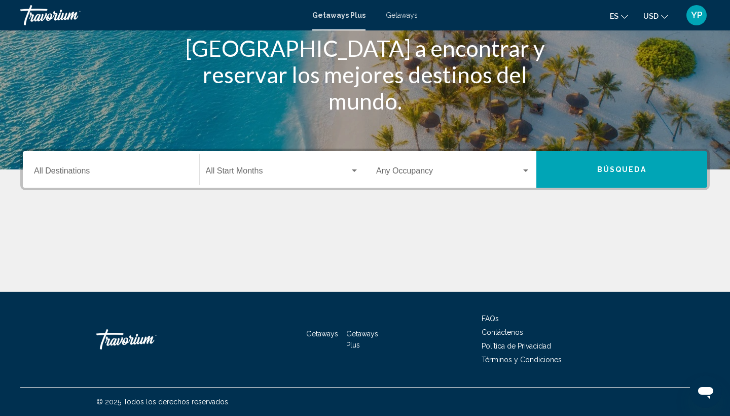
scroll to position [135, 0]
click at [51, 183] on div "Destination All Destinations" at bounding box center [111, 170] width 154 height 32
click at [147, 249] on div "Main content" at bounding box center [364, 253] width 689 height 76
click at [517, 177] on div "Occupancy Any Occupancy" at bounding box center [453, 170] width 154 height 32
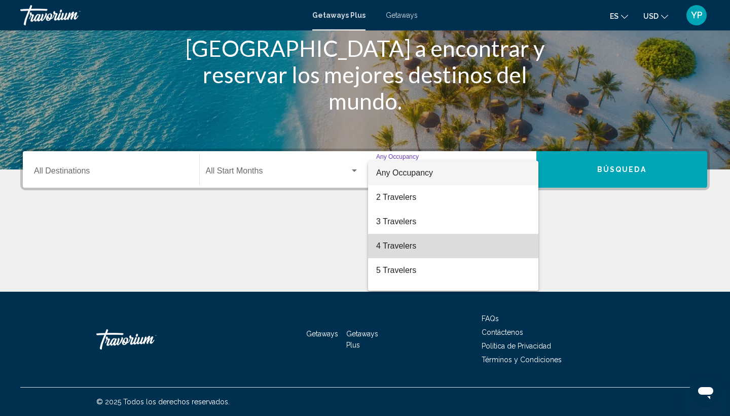
click at [415, 251] on span "4 Travelers" at bounding box center [453, 246] width 154 height 24
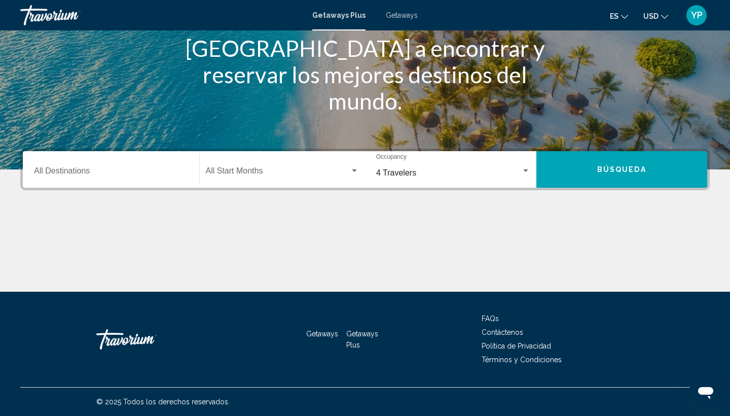
click at [340, 161] on div "Start Month All Start Months" at bounding box center [283, 170] width 154 height 32
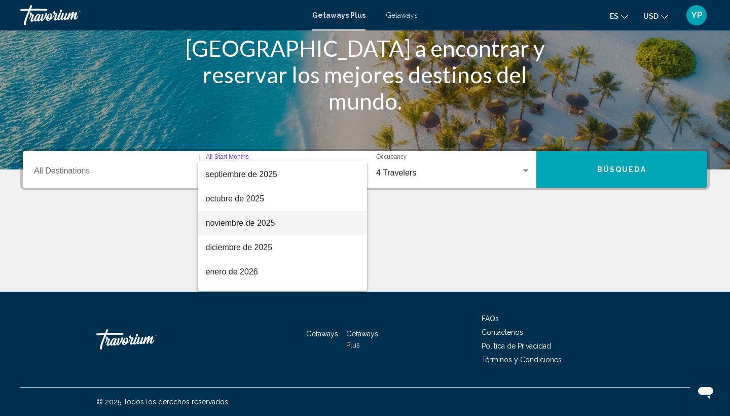
scroll to position [55, 0]
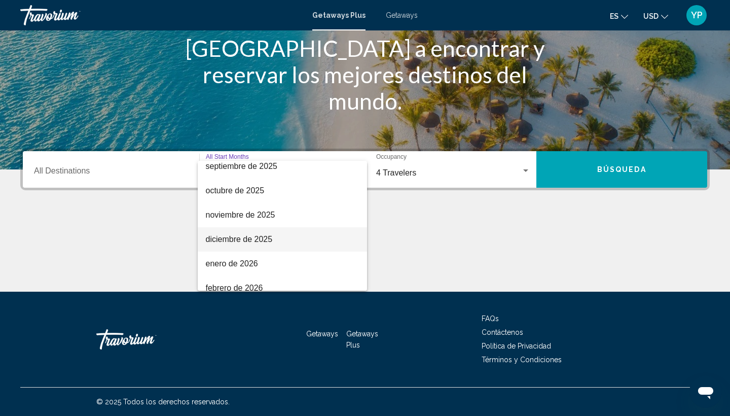
click at [264, 235] on span "diciembre de 2025" at bounding box center [283, 239] width 154 height 24
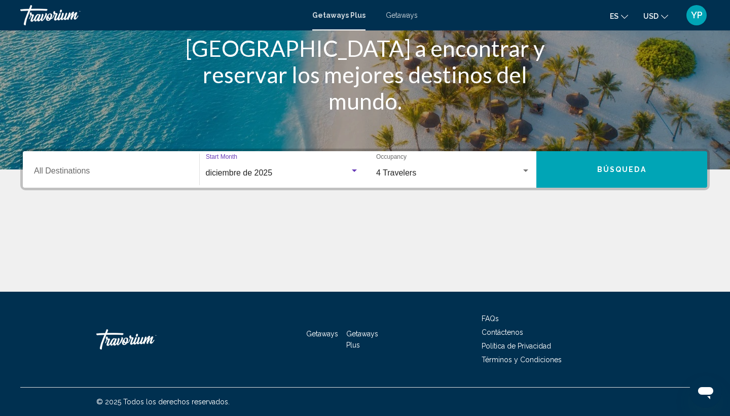
click at [574, 167] on button "Búsqueda" at bounding box center [621, 169] width 171 height 36
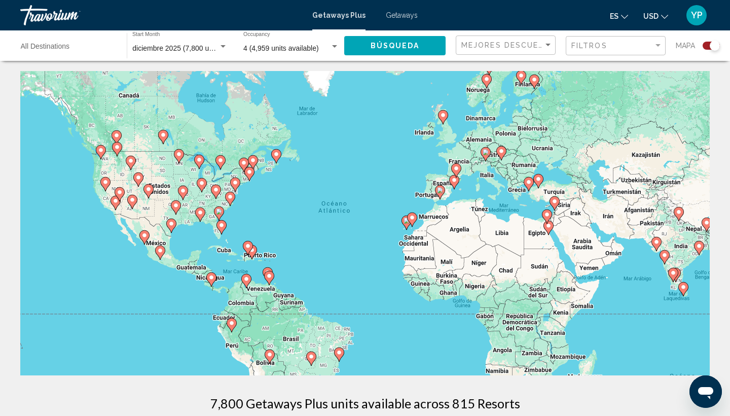
click at [711, 51] on div "Mapa" at bounding box center [698, 45] width 44 height 21
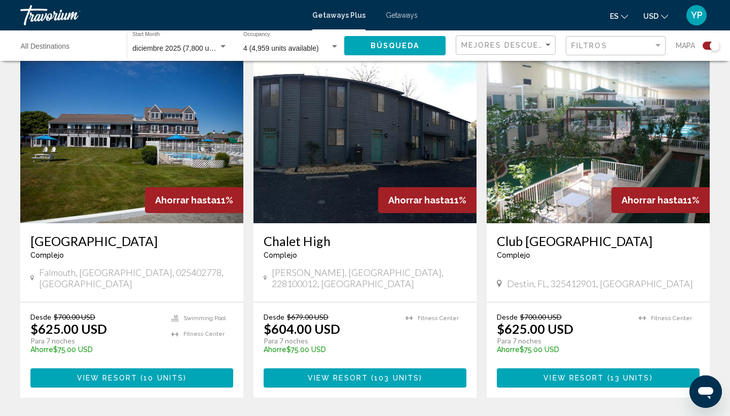
scroll to position [728, 0]
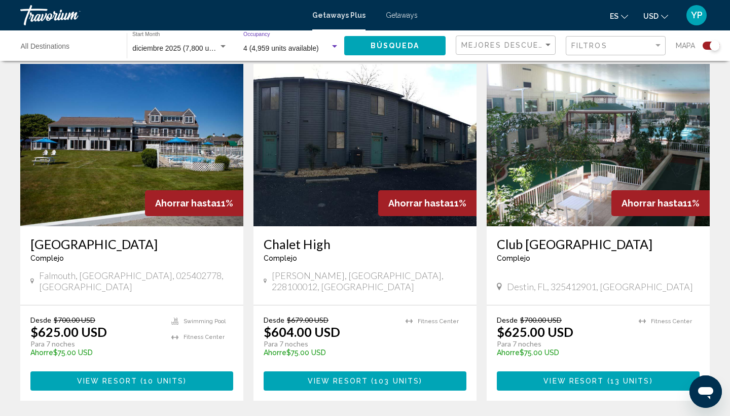
click at [332, 48] on div "Search widget" at bounding box center [334, 47] width 9 height 8
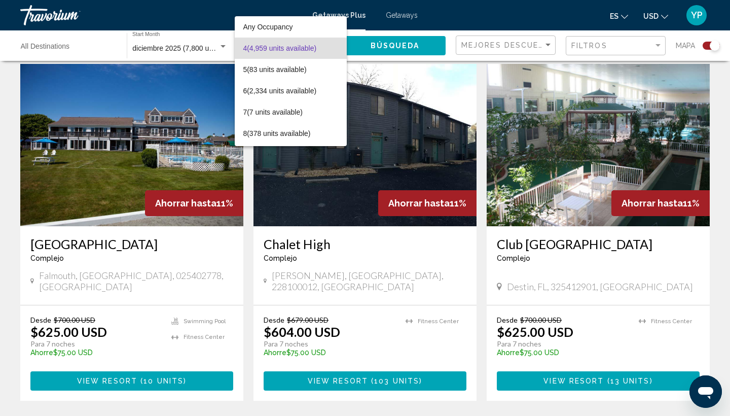
click at [467, 64] on div at bounding box center [365, 208] width 730 height 416
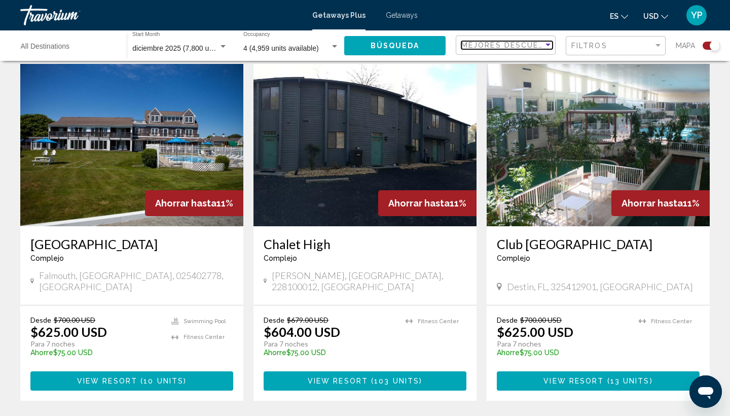
click at [540, 46] on div "Mejores descuentos" at bounding box center [502, 45] width 82 height 8
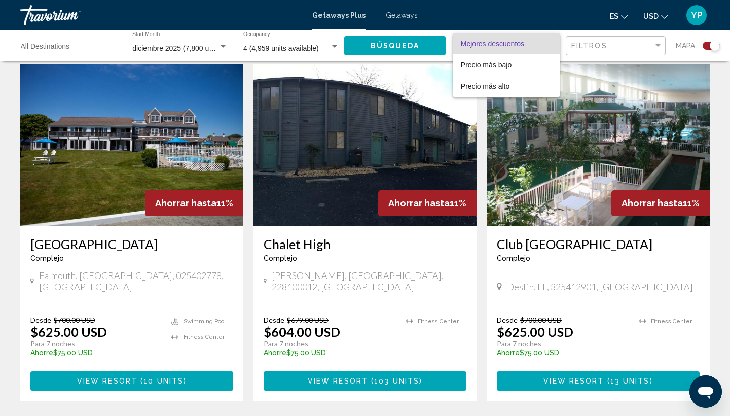
click at [274, 80] on div at bounding box center [365, 208] width 730 height 416
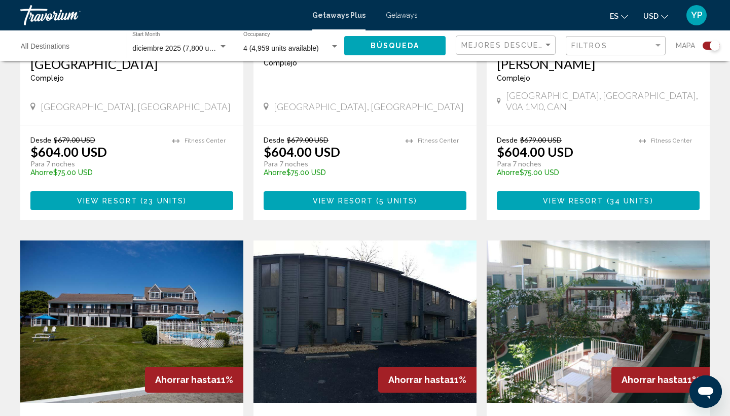
scroll to position [545, 0]
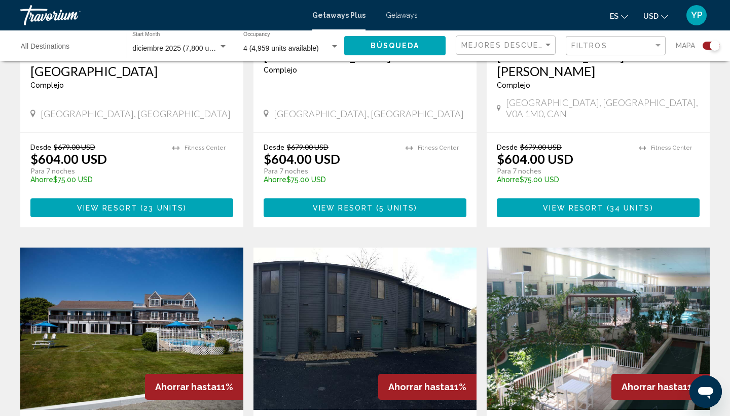
click at [220, 44] on div "Search widget" at bounding box center [222, 47] width 9 height 8
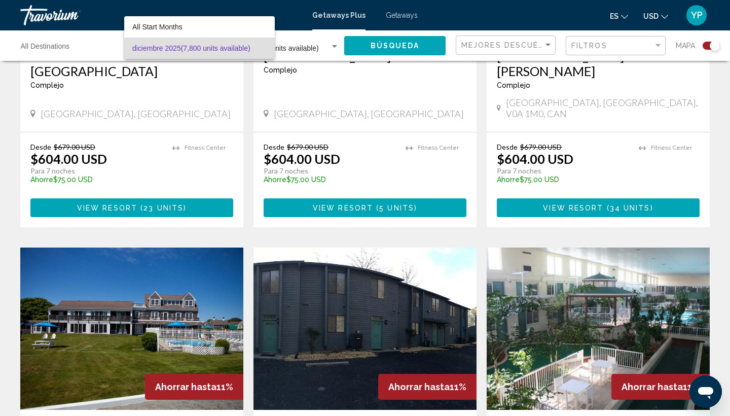
click at [236, 115] on div at bounding box center [365, 208] width 730 height 416
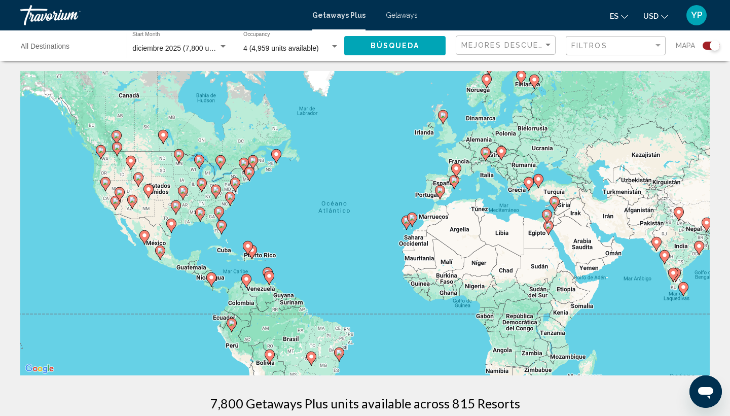
scroll to position [0, 0]
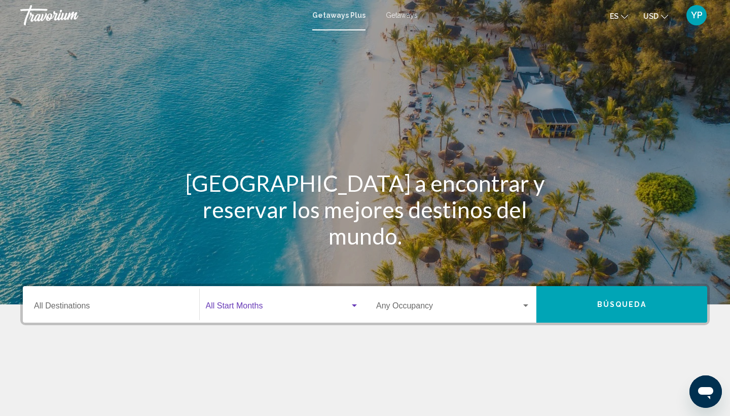
click at [313, 307] on span "Search widget" at bounding box center [278, 307] width 144 height 9
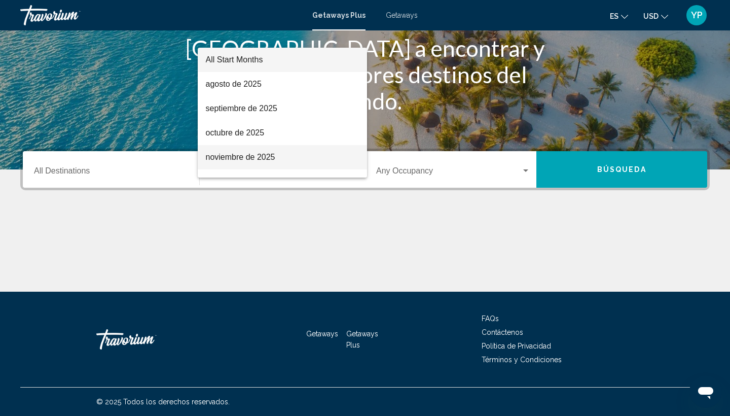
click at [273, 157] on span "noviembre de 2025" at bounding box center [283, 157] width 154 height 24
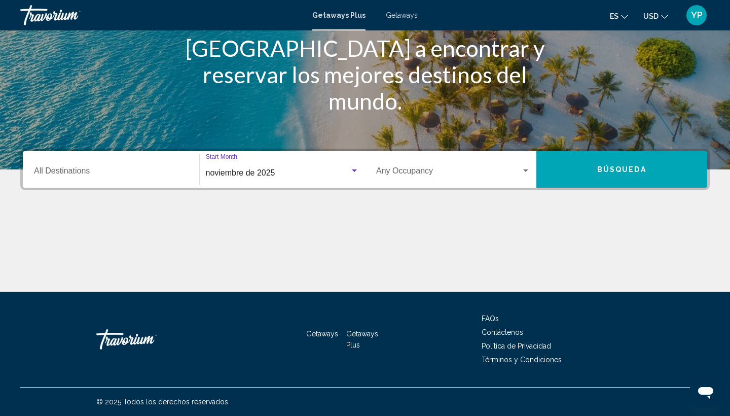
click at [281, 165] on div "noviembre de 2025 Start Month All Start Months" at bounding box center [283, 170] width 154 height 32
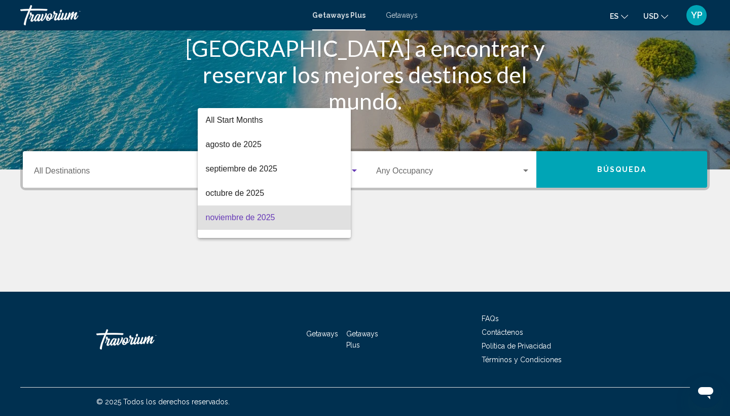
scroll to position [45, 0]
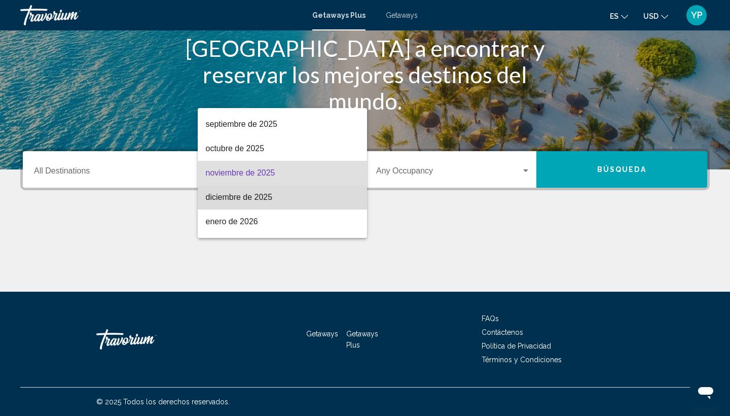
click at [258, 199] on span "diciembre de 2025" at bounding box center [283, 197] width 154 height 24
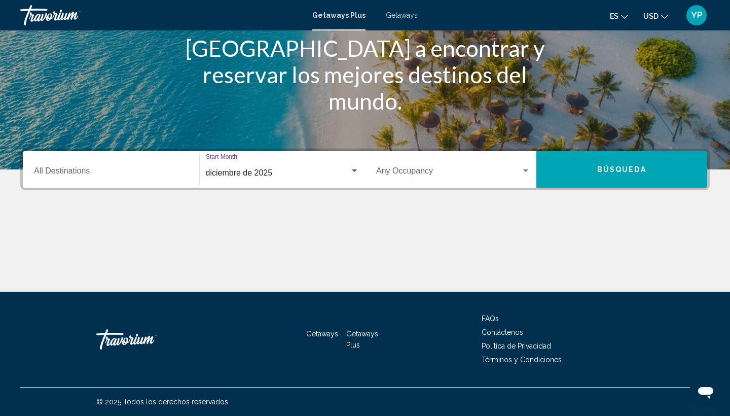
click at [425, 177] on div "Occupancy Any Occupancy" at bounding box center [453, 170] width 154 height 32
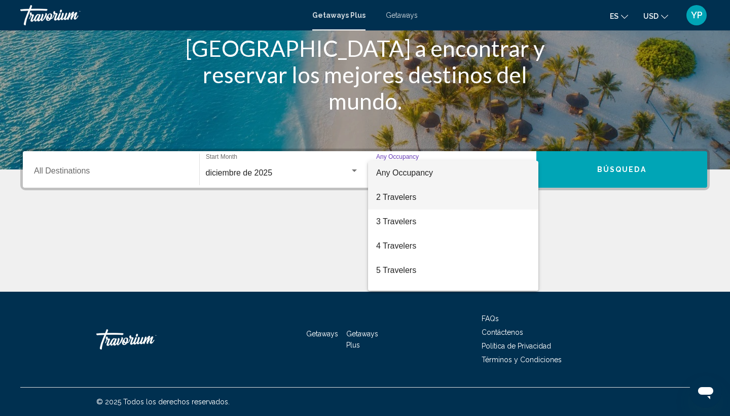
click at [397, 201] on span "2 Travelers" at bounding box center [453, 197] width 154 height 24
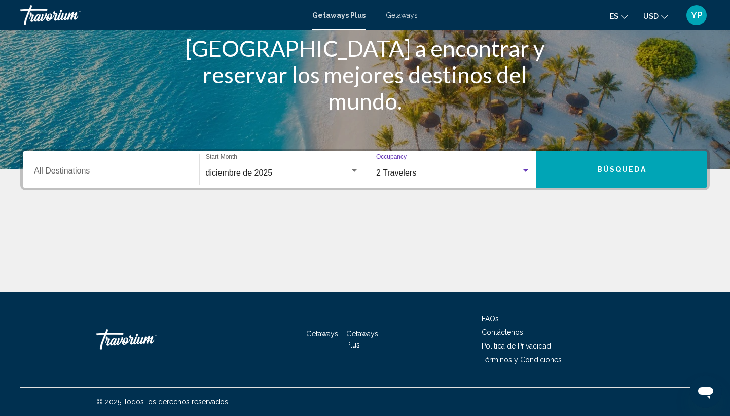
click at [589, 149] on div "Destination All Destinations diciembre de 2025 Start Month All Start Months 2 T…" at bounding box center [364, 169] width 689 height 42
click at [586, 165] on button "Búsqueda" at bounding box center [621, 169] width 171 height 36
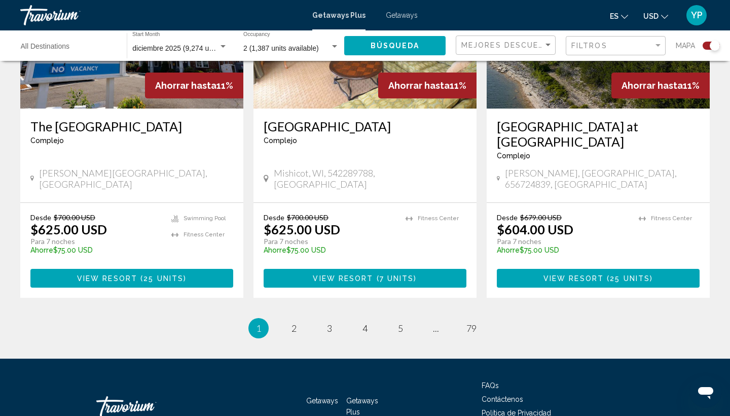
scroll to position [1558, 0]
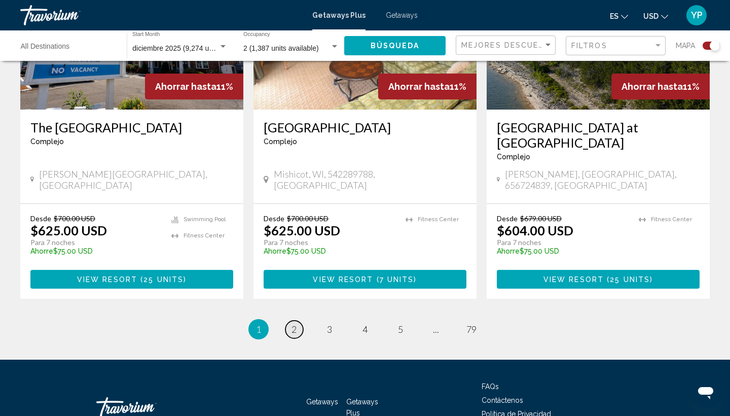
click at [293, 323] on span "2" at bounding box center [293, 328] width 5 height 11
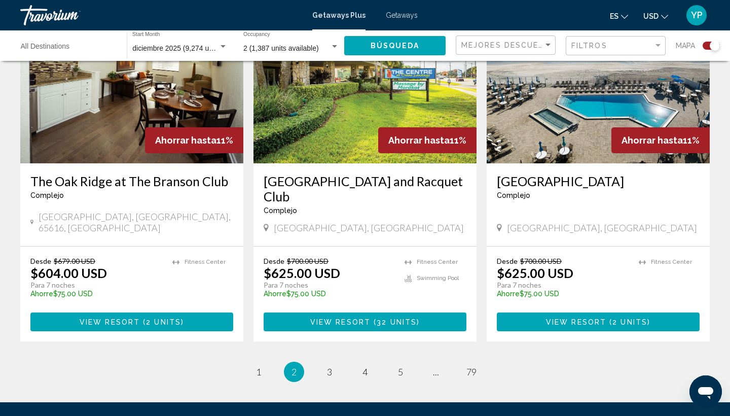
scroll to position [1517, 0]
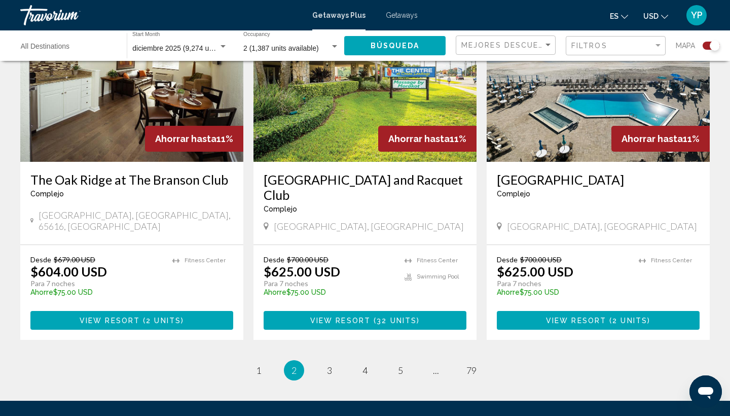
click at [96, 41] on div "Destination All Destinations" at bounding box center [69, 46] width 96 height 28
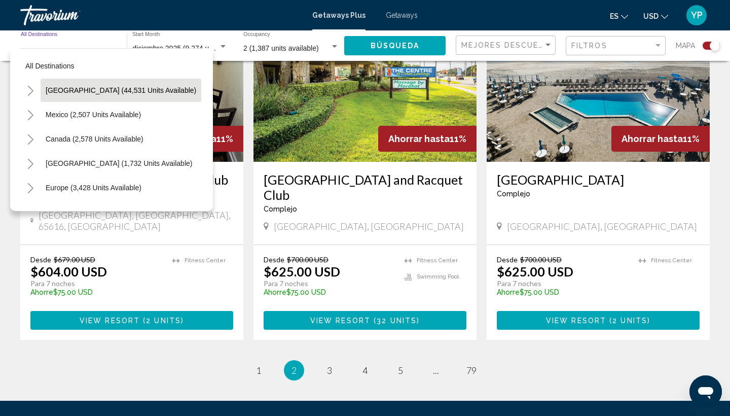
click at [74, 93] on span "[GEOGRAPHIC_DATA] (44,531 units available)" at bounding box center [121, 90] width 151 height 8
type input "**********"
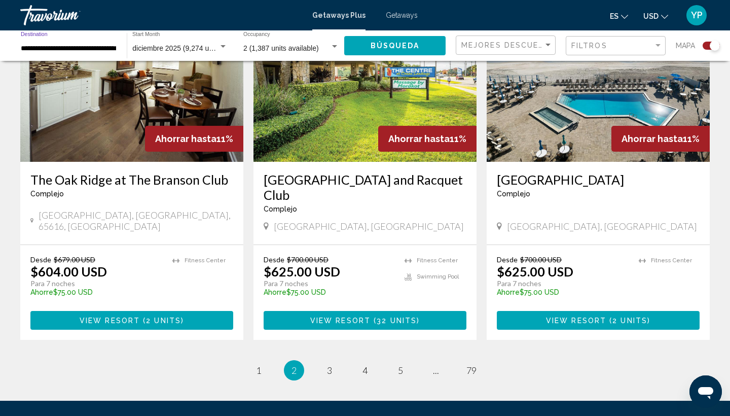
click at [403, 37] on button "Búsqueda" at bounding box center [394, 45] width 101 height 19
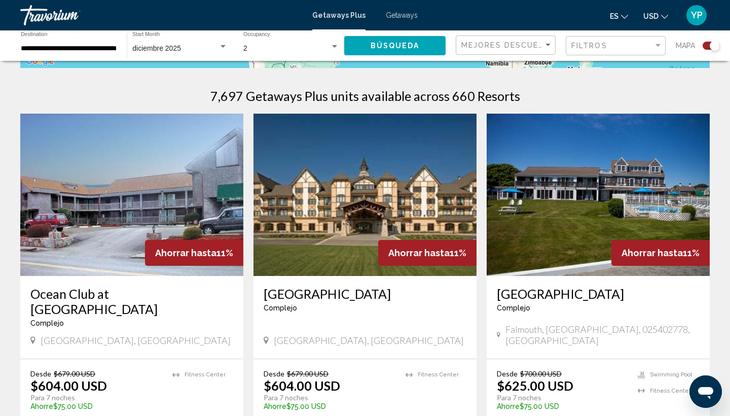
scroll to position [308, 0]
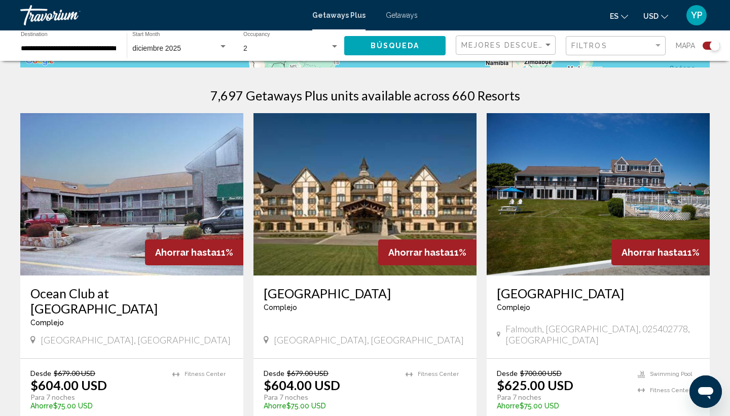
click at [713, 45] on div "Search widget" at bounding box center [715, 46] width 10 height 10
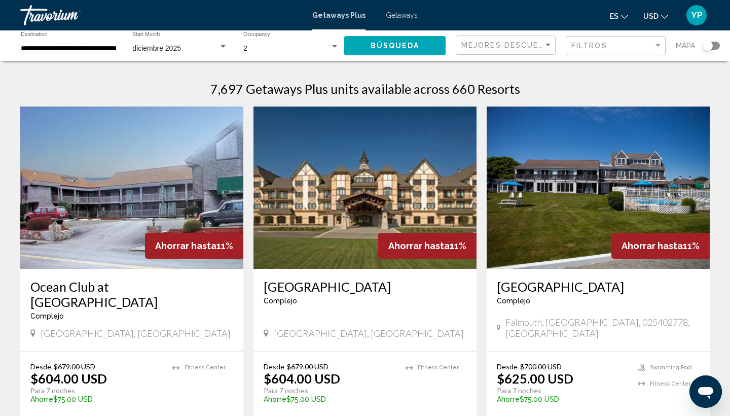
scroll to position [0, 0]
click at [708, 48] on div "Search widget" at bounding box center [707, 46] width 10 height 10
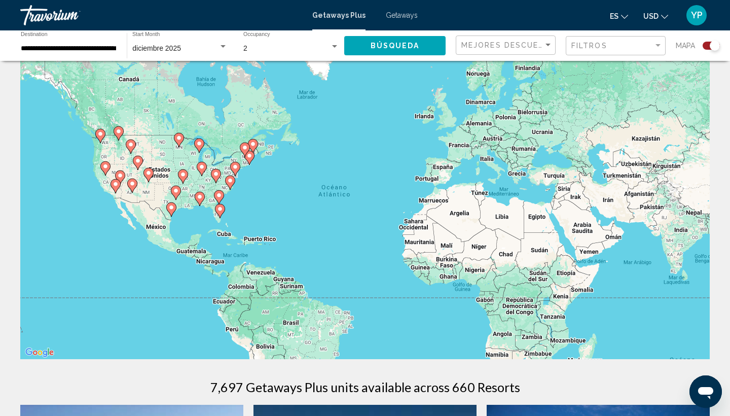
scroll to position [19, 0]
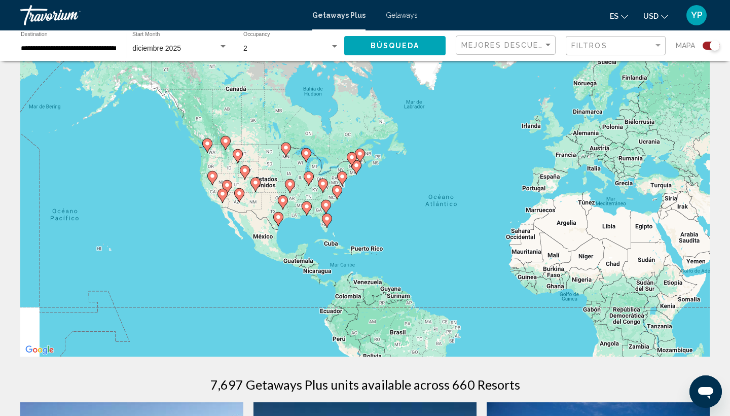
drag, startPoint x: 241, startPoint y: 131, endPoint x: 348, endPoint y: 142, distance: 107.5
click at [348, 142] on div "Para activar la función de arrastrar con el teclado, presiona Alt + Intro. Una …" at bounding box center [364, 204] width 689 height 304
click at [332, 146] on div "Para activar la función de arrastrar con el teclado, presiona Alt + Intro. Una …" at bounding box center [364, 204] width 689 height 304
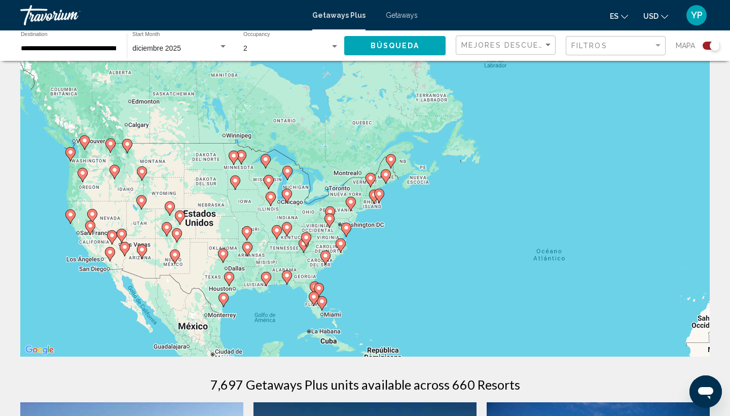
click at [323, 175] on div "Para activar la función de arrastrar con el teclado, presiona Alt + Intro. Una …" at bounding box center [364, 204] width 689 height 304
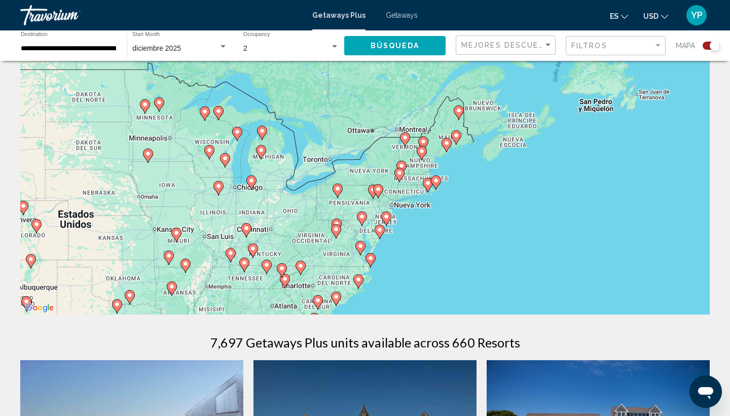
scroll to position [61, 0]
click at [323, 175] on div "Para activar la función de arrastrar con el teclado, presiona Alt + Intro. Una …" at bounding box center [364, 162] width 689 height 304
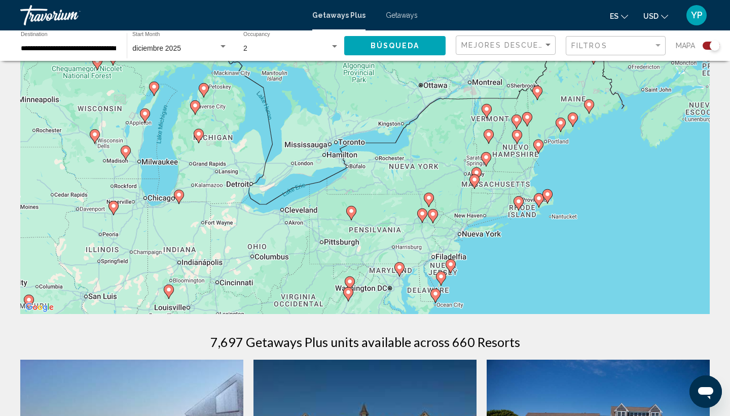
click at [352, 220] on div "Para activar la función de arrastrar con el teclado, presiona Alt + Intro. Una …" at bounding box center [364, 162] width 689 height 304
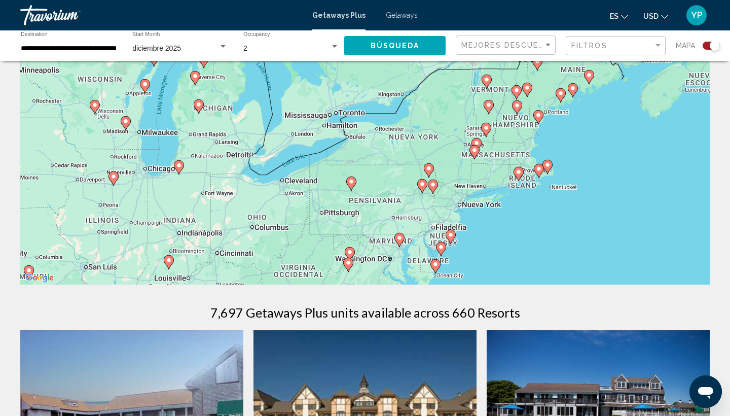
scroll to position [95, 0]
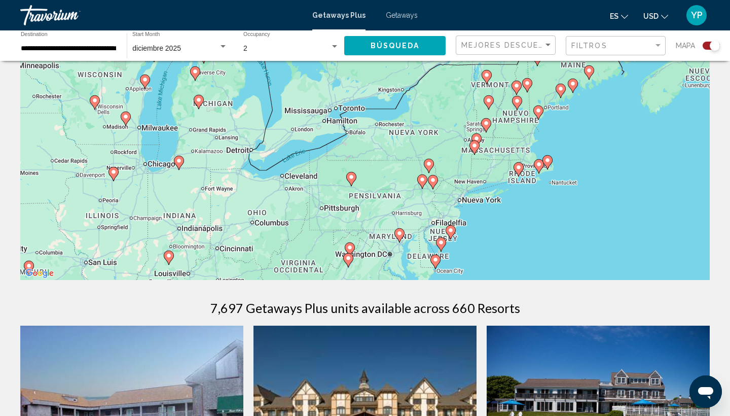
click at [522, 36] on div "Mejores descuentos" at bounding box center [506, 45] width 91 height 19
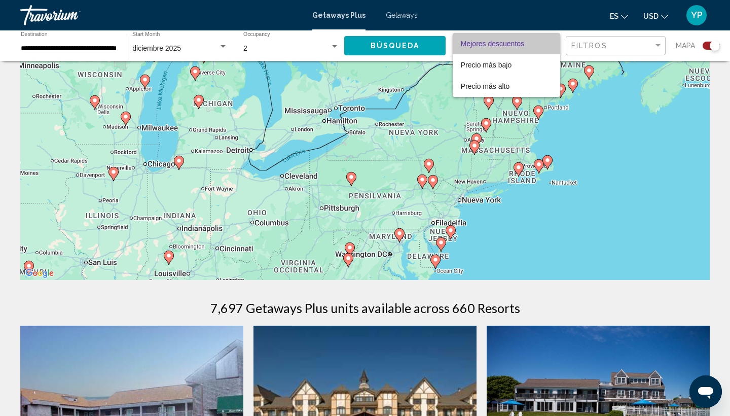
click at [524, 41] on span "Mejores descuentos" at bounding box center [506, 43] width 91 height 21
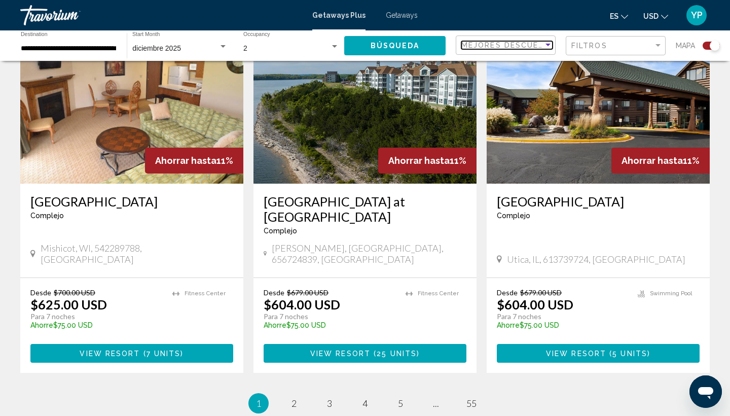
scroll to position [1475, 0]
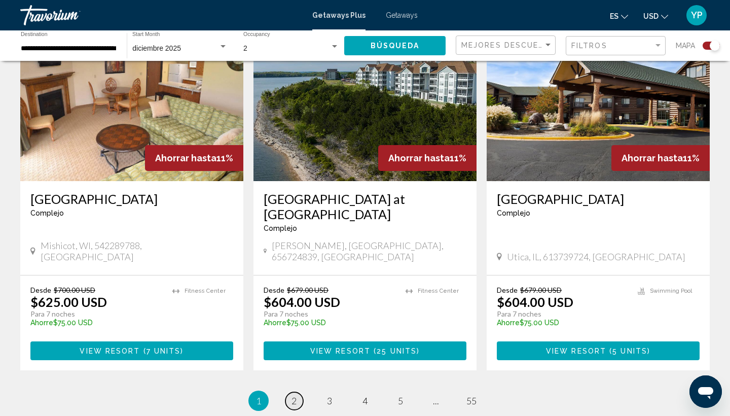
click at [286, 392] on link "page 2" at bounding box center [294, 401] width 18 height 18
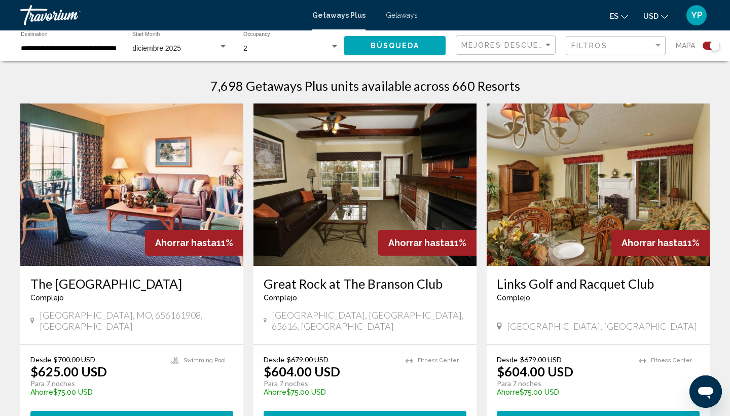
scroll to position [319, 0]
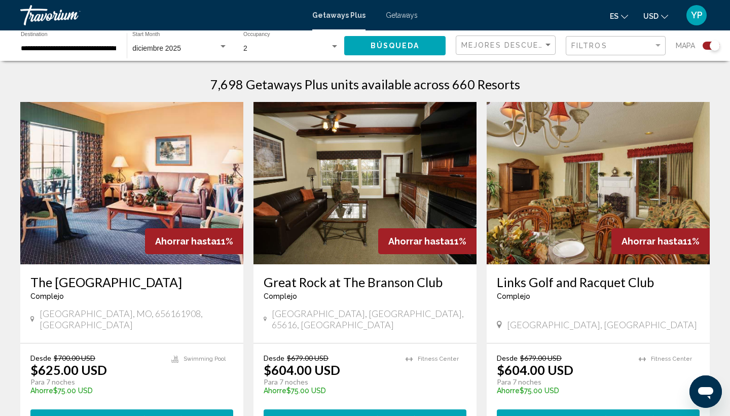
click at [704, 48] on div "Search widget" at bounding box center [710, 46] width 17 height 8
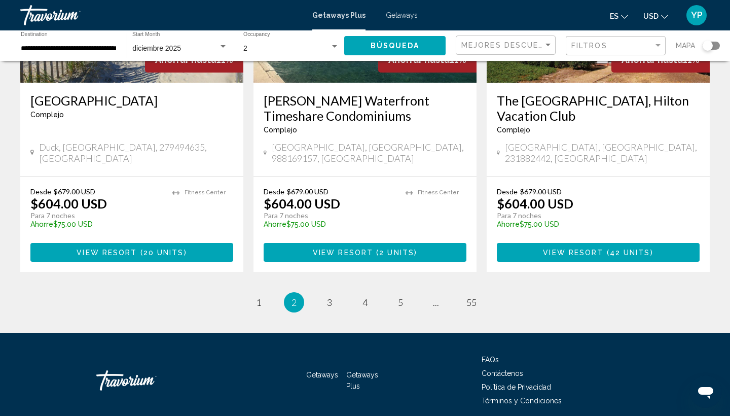
scroll to position [1259, 0]
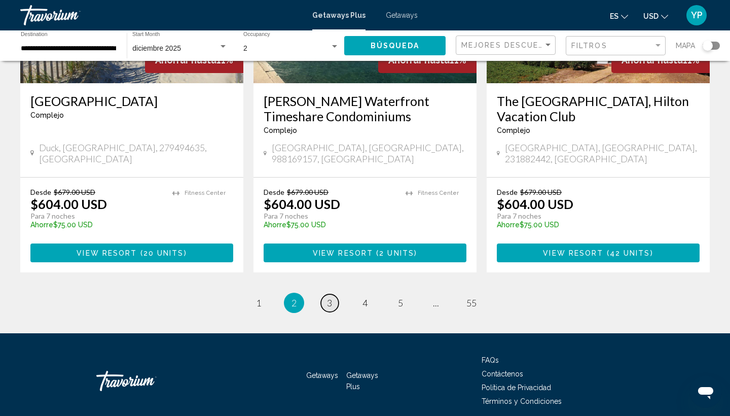
click at [329, 297] on span "3" at bounding box center [329, 302] width 5 height 11
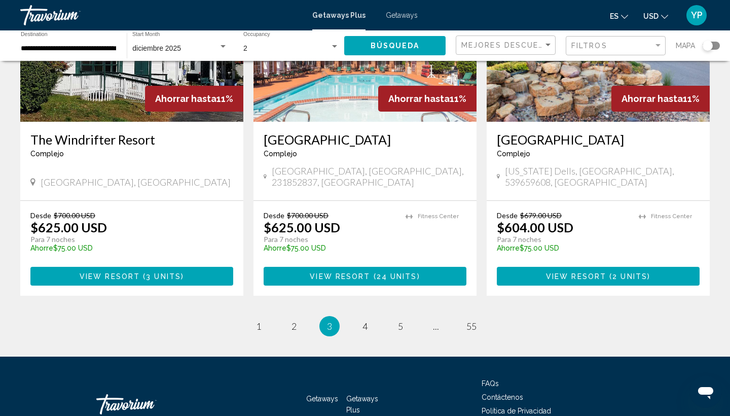
scroll to position [1261, 0]
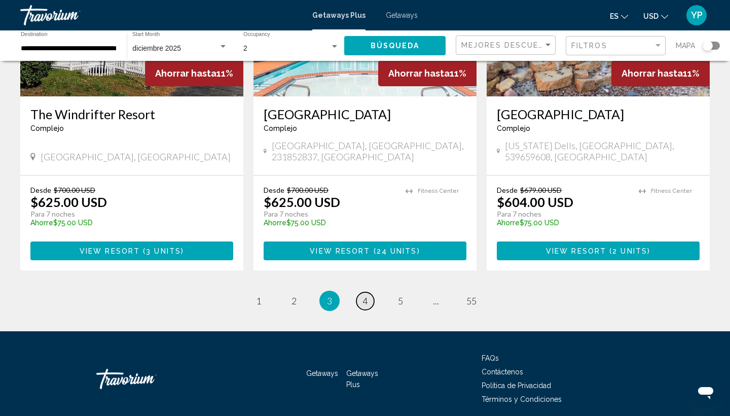
click at [364, 295] on span "4" at bounding box center [364, 300] width 5 height 11
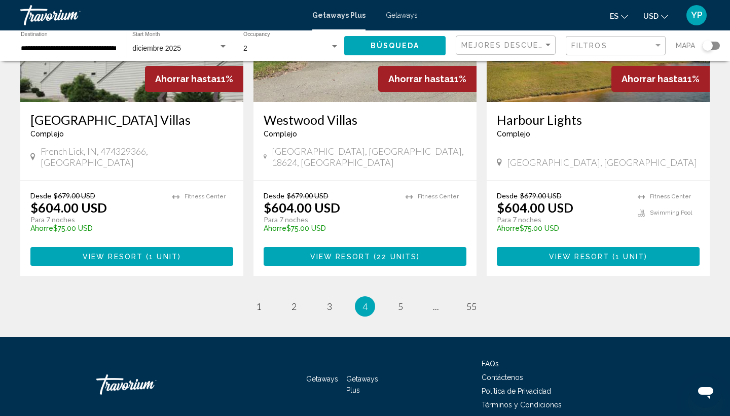
scroll to position [1244, 0]
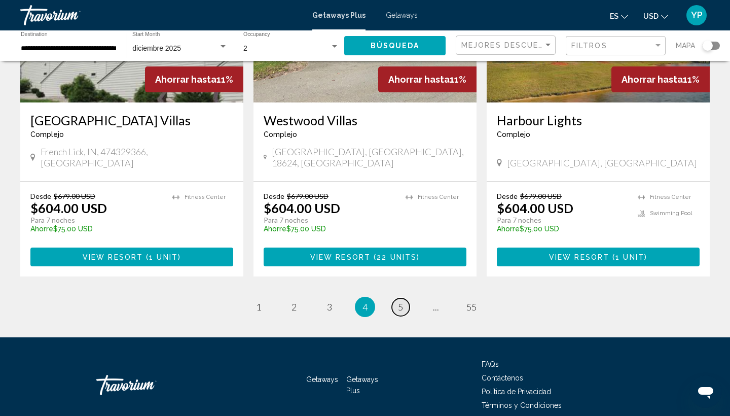
click at [404, 298] on link "page 5" at bounding box center [401, 307] width 18 height 18
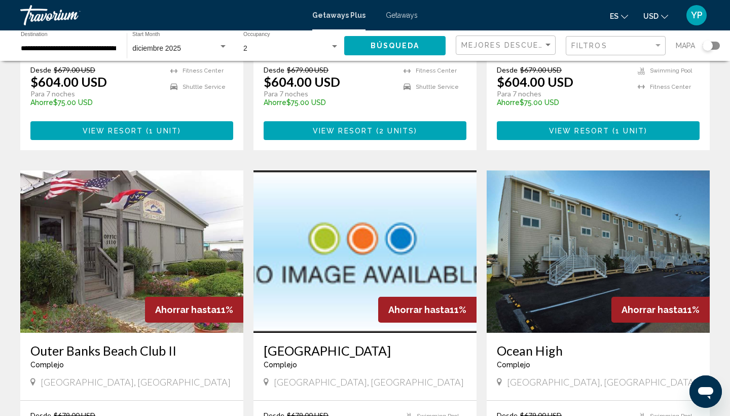
scroll to position [1116, 0]
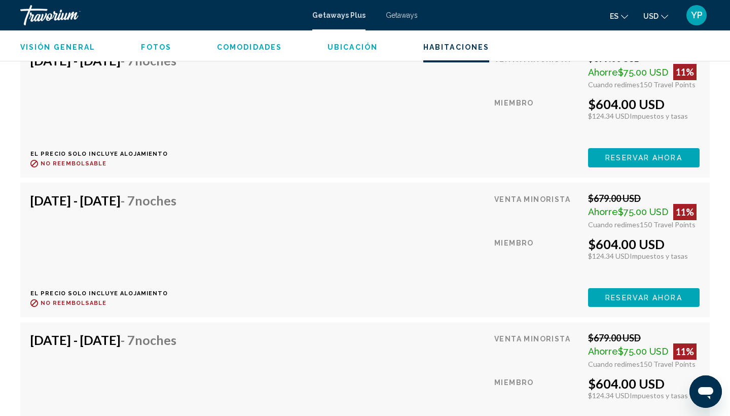
scroll to position [1696, 0]
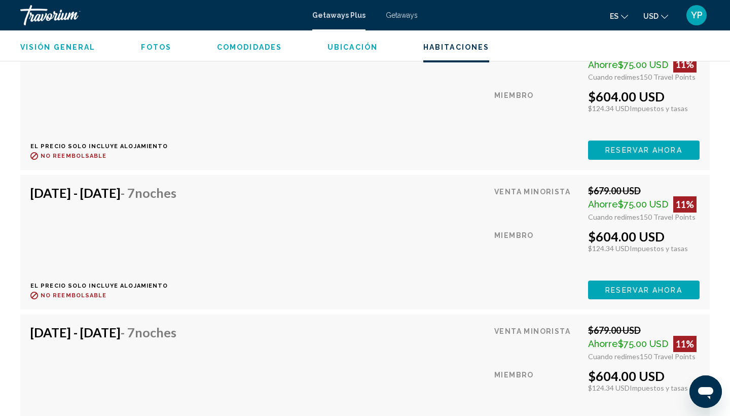
click at [167, 46] on span "Fotos" at bounding box center [156, 47] width 30 height 8
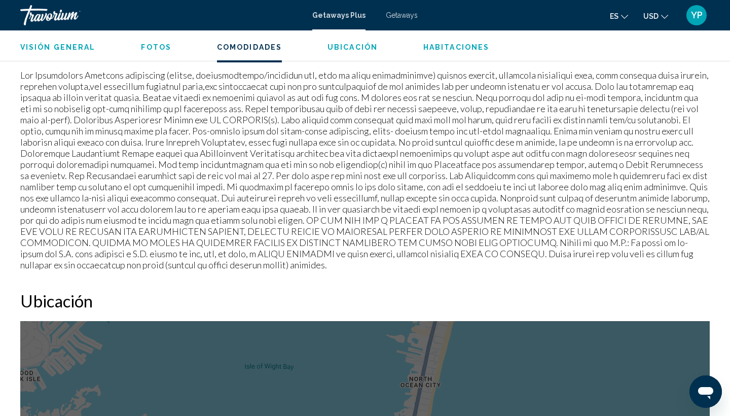
scroll to position [626, 0]
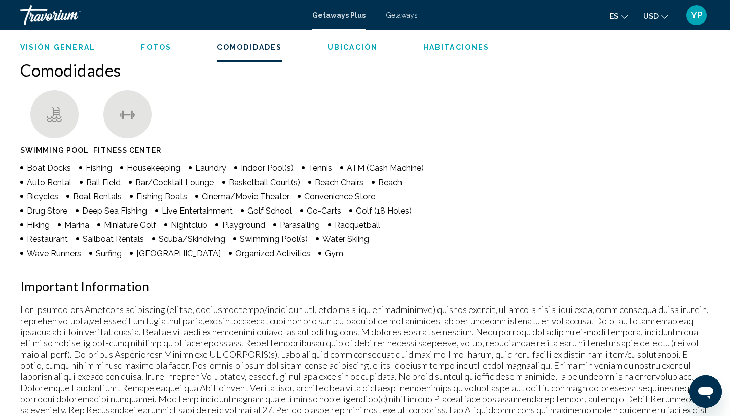
click at [153, 50] on span "Fotos" at bounding box center [156, 47] width 30 height 8
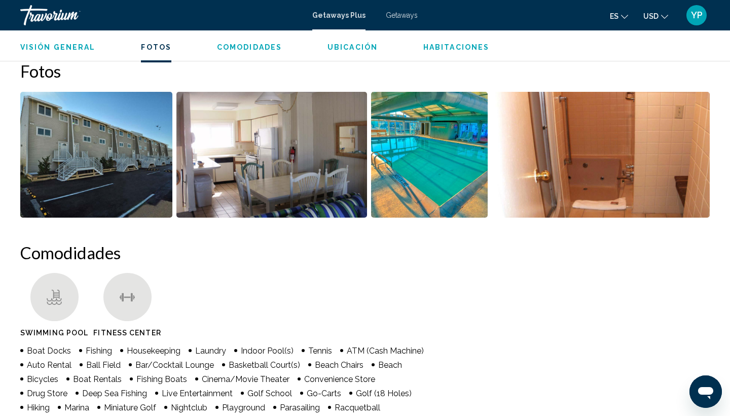
click at [129, 185] on img "Open full-screen image slider" at bounding box center [96, 155] width 152 height 126
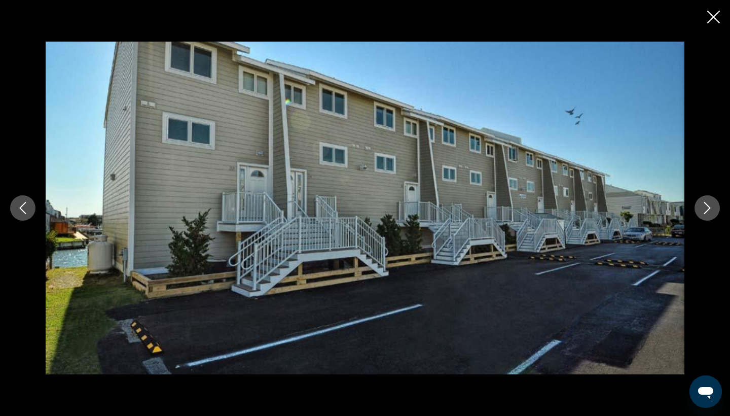
click at [712, 203] on icon "Next image" at bounding box center [707, 208] width 12 height 12
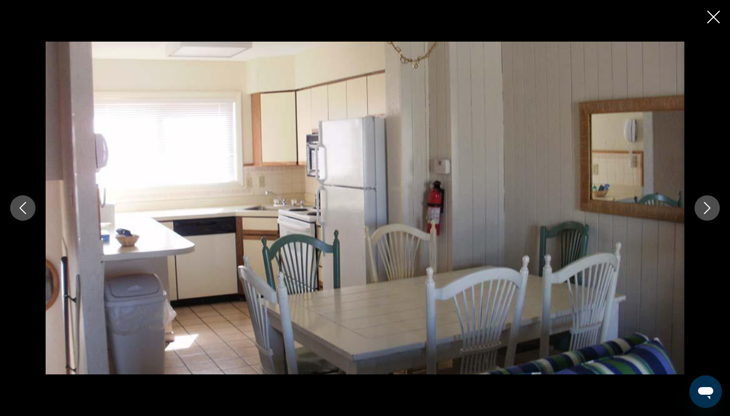
click at [712, 203] on icon "Next image" at bounding box center [707, 208] width 12 height 12
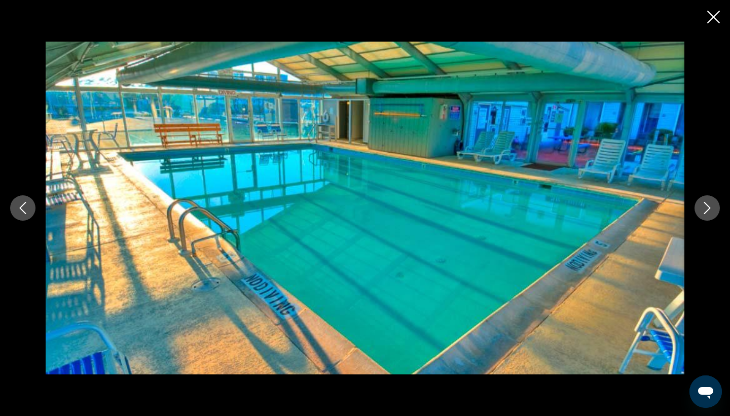
click at [712, 203] on icon "Next image" at bounding box center [707, 208] width 12 height 12
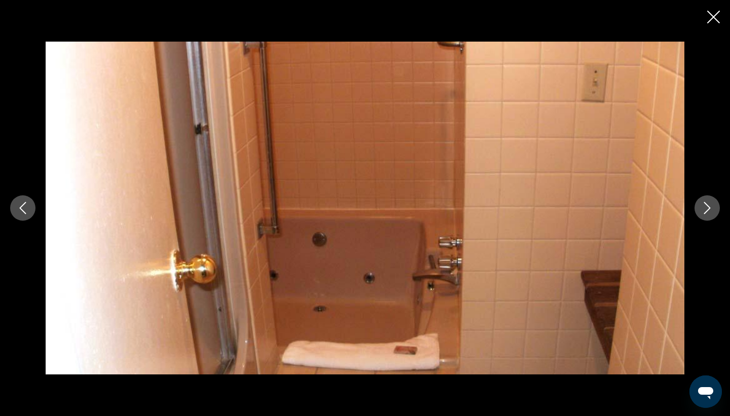
click at [712, 203] on icon "Next image" at bounding box center [707, 208] width 12 height 12
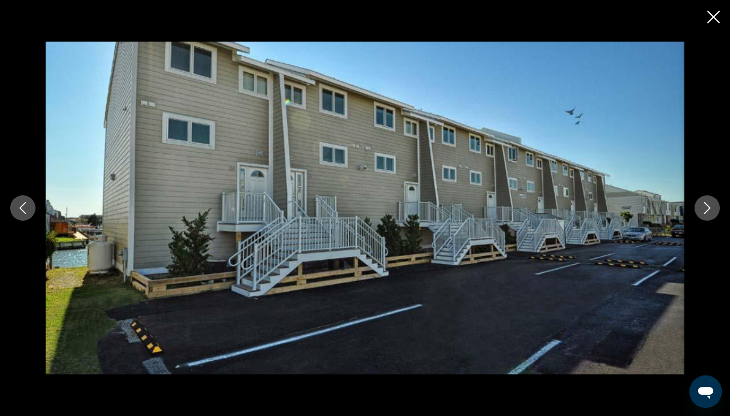
click at [712, 203] on icon "Next image" at bounding box center [707, 208] width 12 height 12
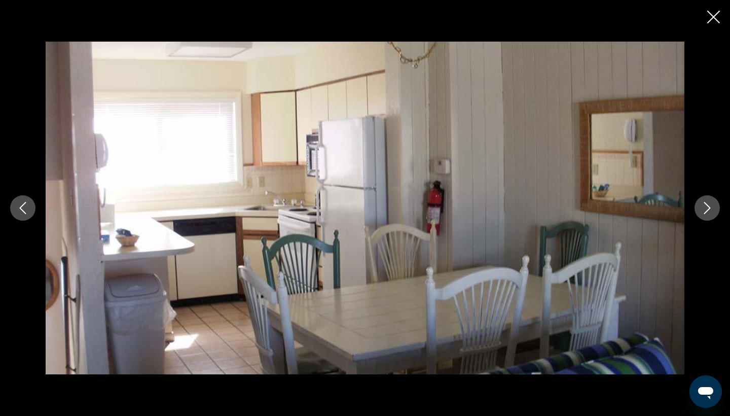
click at [712, 26] on button "Close slideshow" at bounding box center [713, 18] width 13 height 16
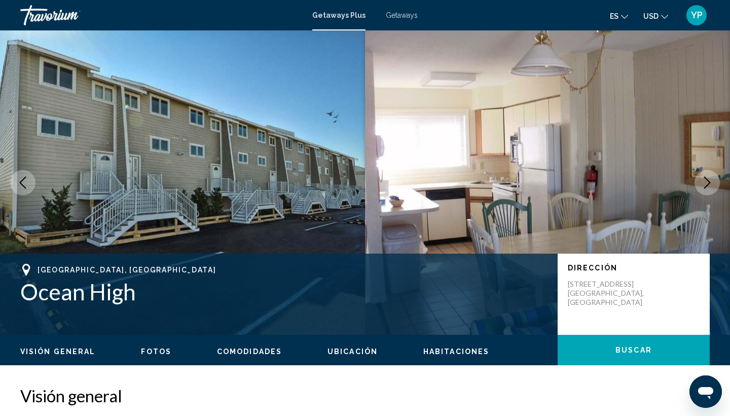
scroll to position [0, 0]
click at [21, 175] on button "Previous image" at bounding box center [22, 182] width 25 height 25
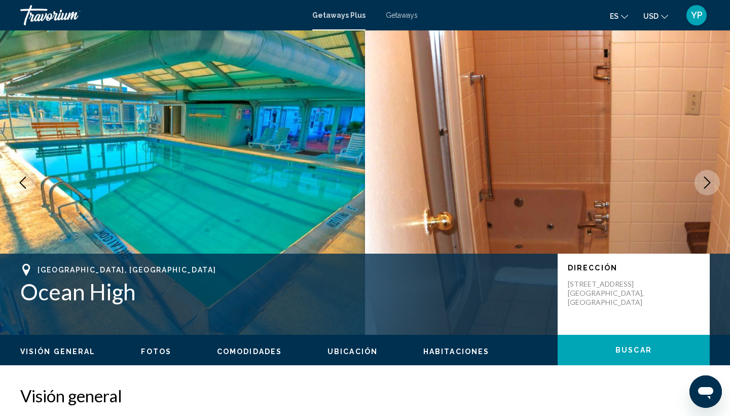
click at [268, 356] on li "Comodidades" at bounding box center [249, 351] width 65 height 9
click at [268, 355] on span "Comodidades" at bounding box center [249, 351] width 65 height 8
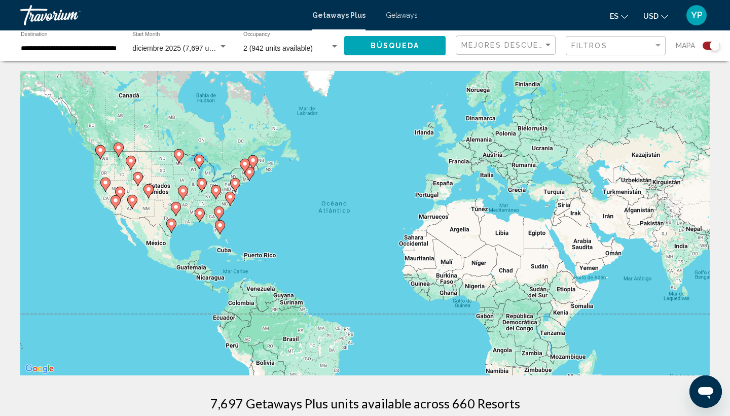
click at [332, 49] on div "Search widget" at bounding box center [334, 47] width 9 height 8
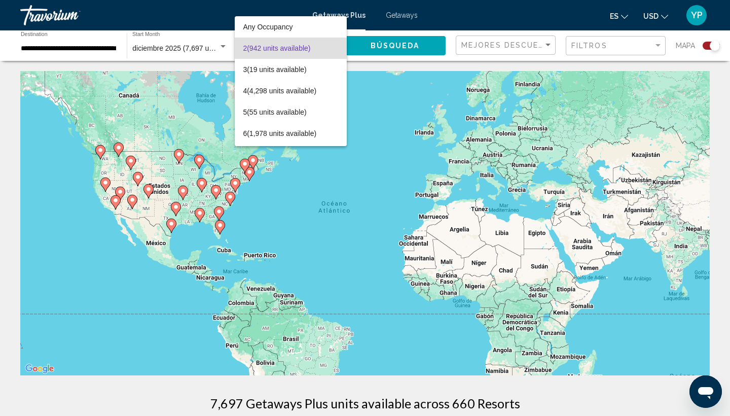
click at [178, 72] on div at bounding box center [365, 208] width 730 height 416
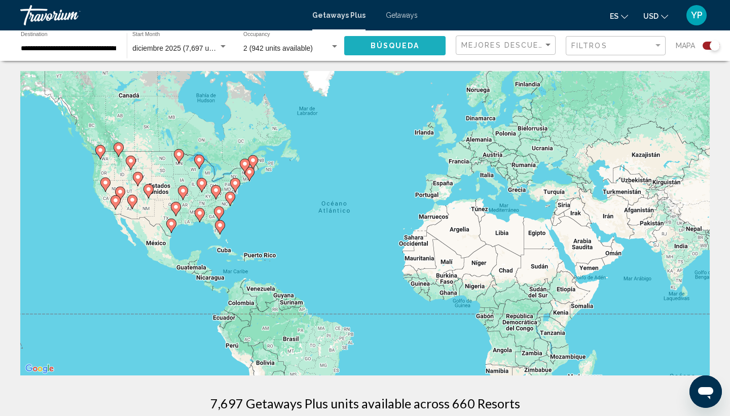
click at [385, 51] on button "Búsqueda" at bounding box center [394, 45] width 101 height 19
click at [225, 44] on div "Search widget" at bounding box center [222, 47] width 9 height 8
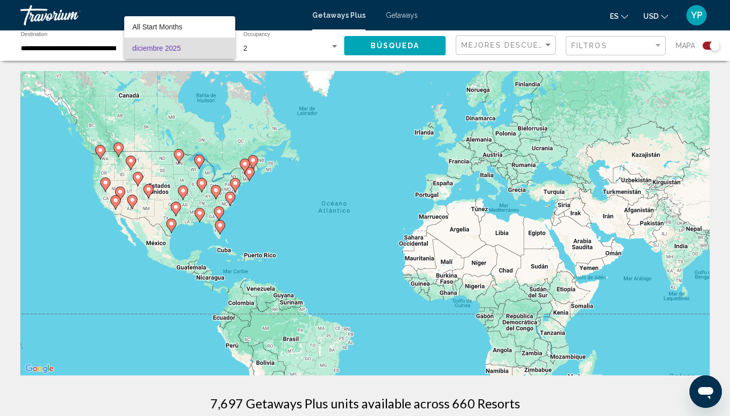
click at [92, 41] on div at bounding box center [365, 208] width 730 height 416
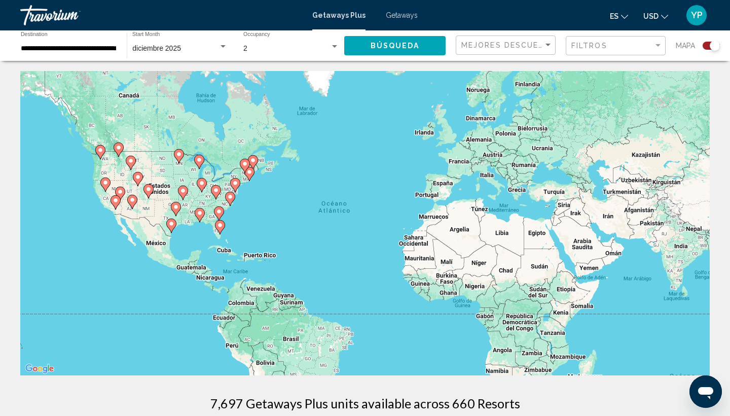
click at [118, 50] on div "**********" at bounding box center [68, 46] width 106 height 28
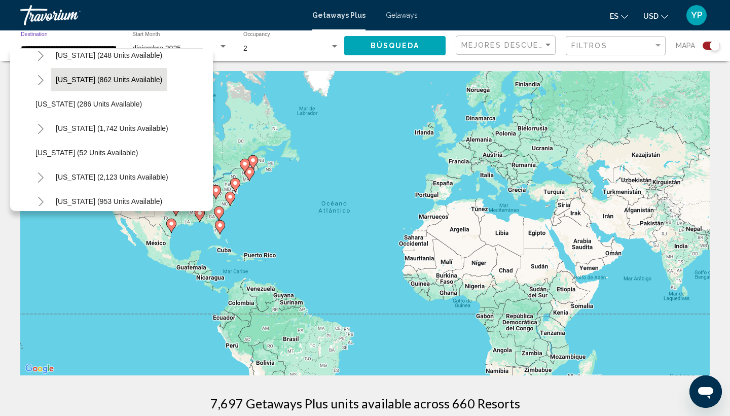
scroll to position [720, 0]
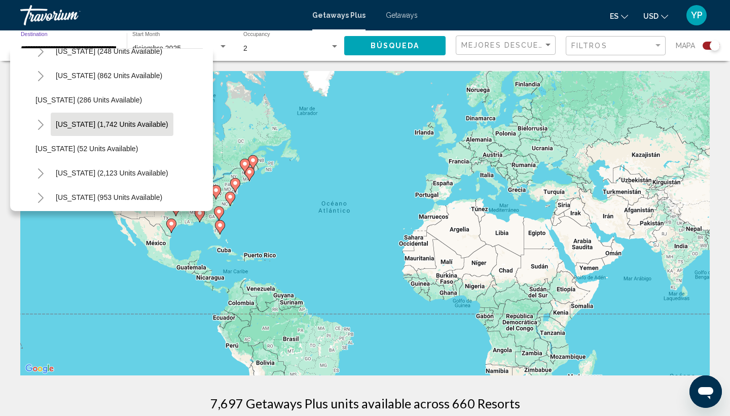
click at [82, 131] on button "[US_STATE] (1,742 units available)" at bounding box center [112, 124] width 123 height 23
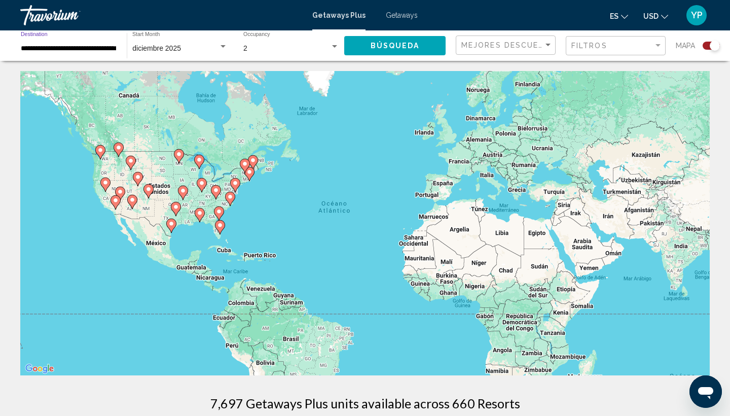
type input "**********"
click at [375, 43] on span "Búsqueda" at bounding box center [394, 46] width 49 height 8
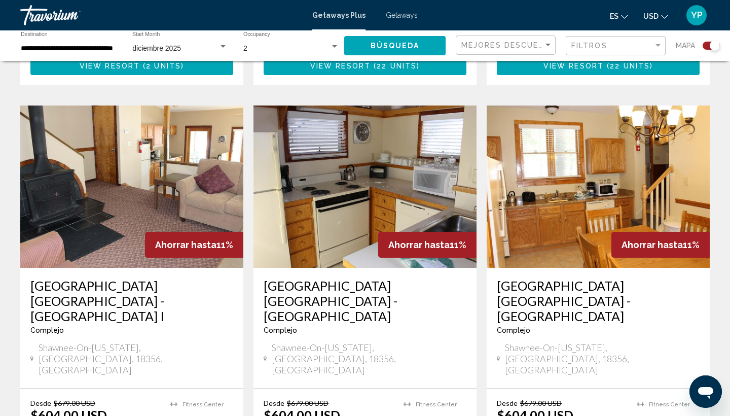
scroll to position [699, 0]
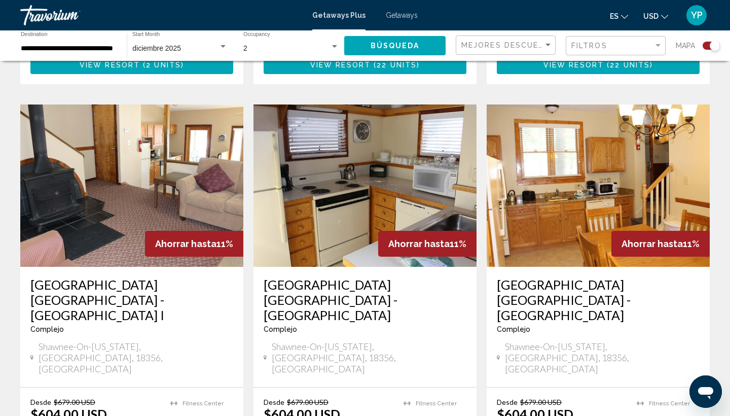
click at [345, 277] on h3 "[GEOGRAPHIC_DATA] [GEOGRAPHIC_DATA] - [GEOGRAPHIC_DATA]" at bounding box center [365, 300] width 203 height 46
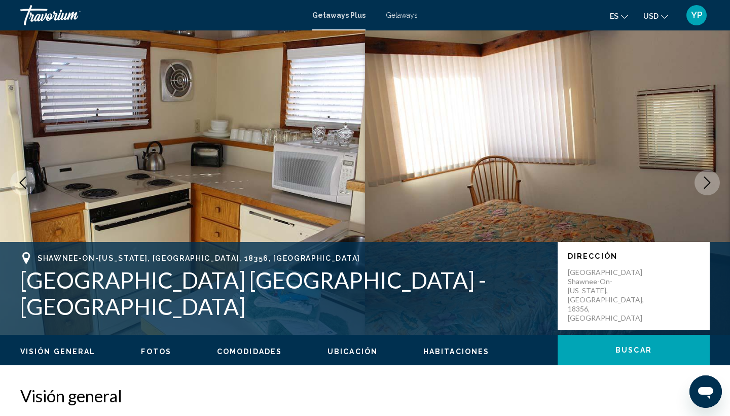
click at [711, 181] on icon "Next image" at bounding box center [707, 182] width 12 height 12
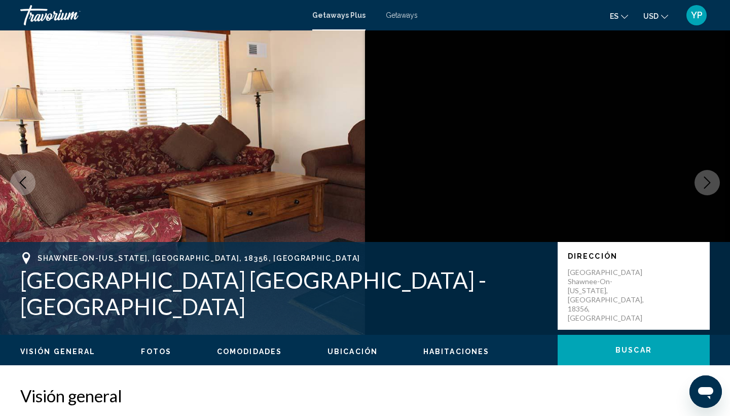
click at [711, 181] on icon "Next image" at bounding box center [707, 182] width 12 height 12
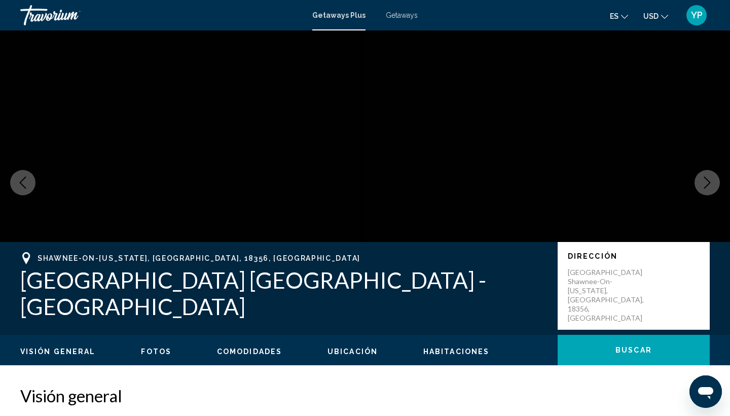
click at [711, 181] on icon "Next image" at bounding box center [707, 182] width 12 height 12
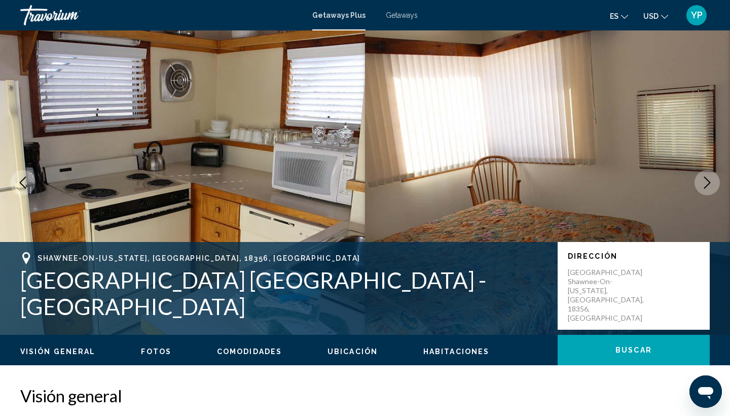
click at [711, 181] on icon "Next image" at bounding box center [707, 182] width 12 height 12
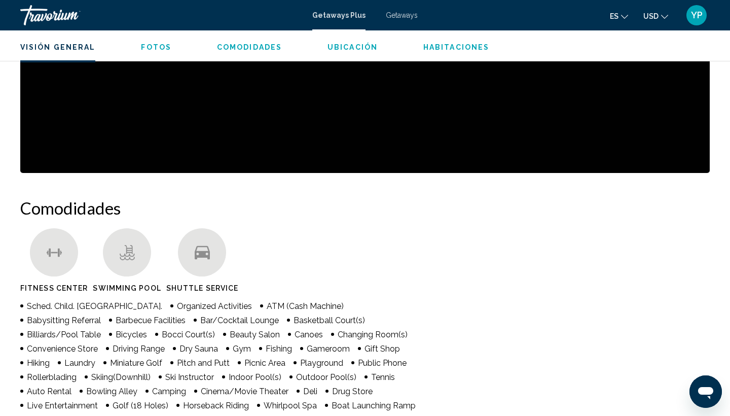
scroll to position [147, 0]
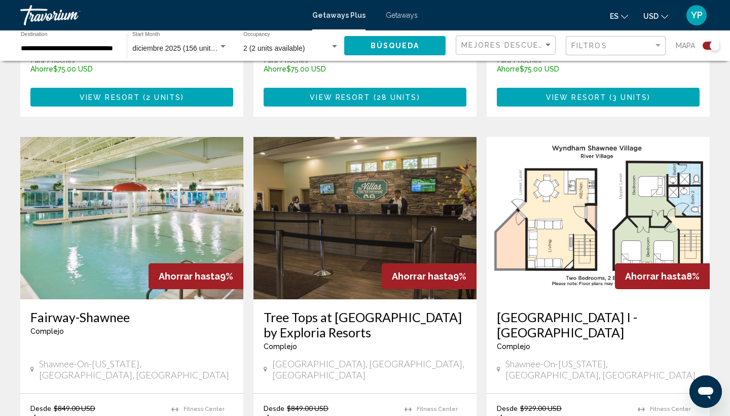
scroll to position [1465, 0]
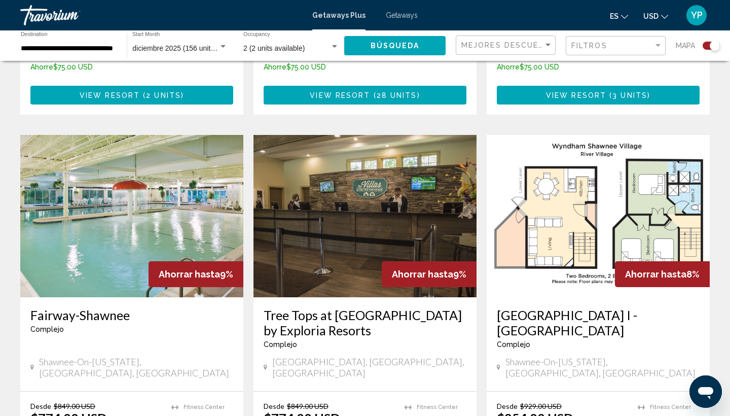
click at [327, 307] on h3 "Tree Tops at [GEOGRAPHIC_DATA] by Exploria Resorts" at bounding box center [365, 322] width 203 height 30
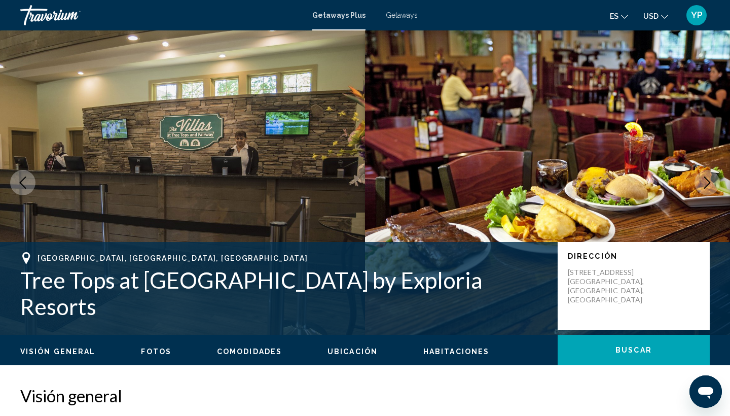
click at [709, 186] on icon "Next image" at bounding box center [707, 182] width 12 height 12
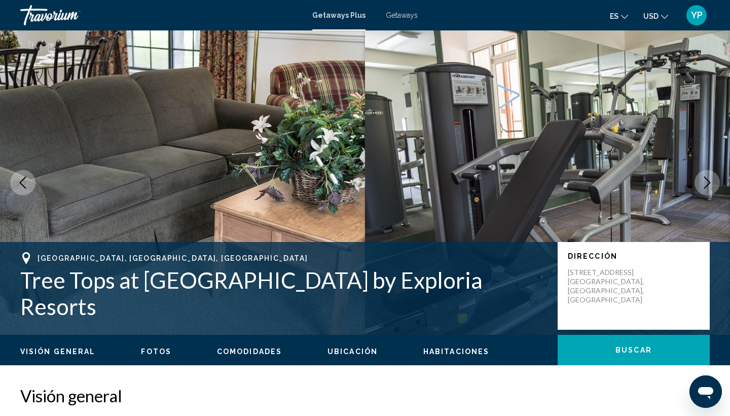
click at [709, 186] on icon "Next image" at bounding box center [707, 182] width 12 height 12
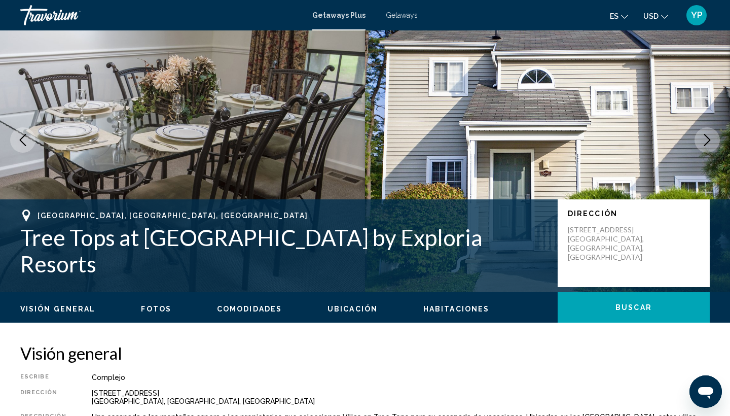
scroll to position [63, 0]
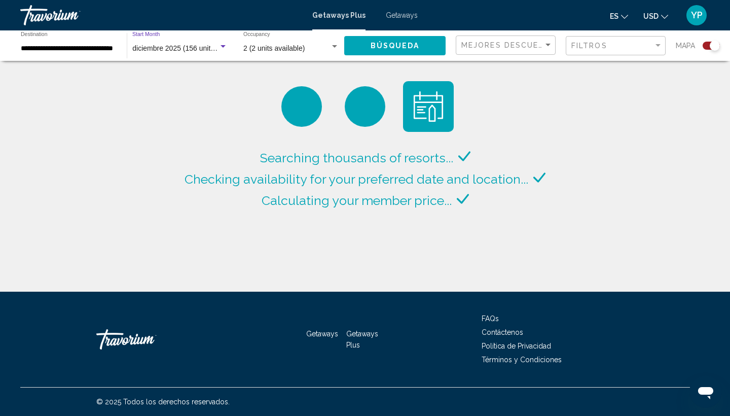
click at [196, 52] on mat-select "diciembre 2025 (156 units available)" at bounding box center [179, 49] width 95 height 8
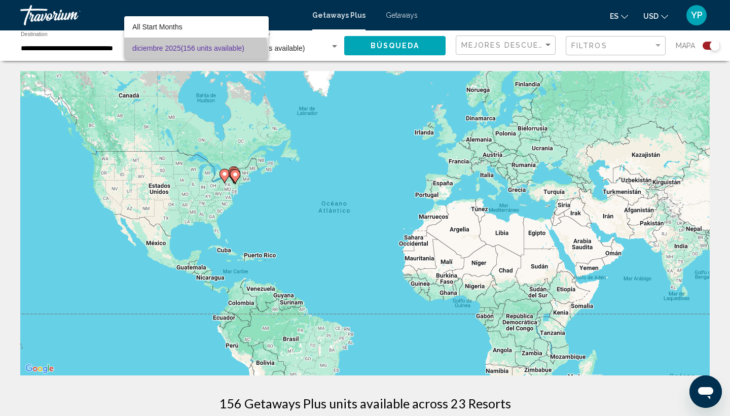
click at [193, 55] on span "diciembre 2025 (156 units available)" at bounding box center [196, 48] width 128 height 21
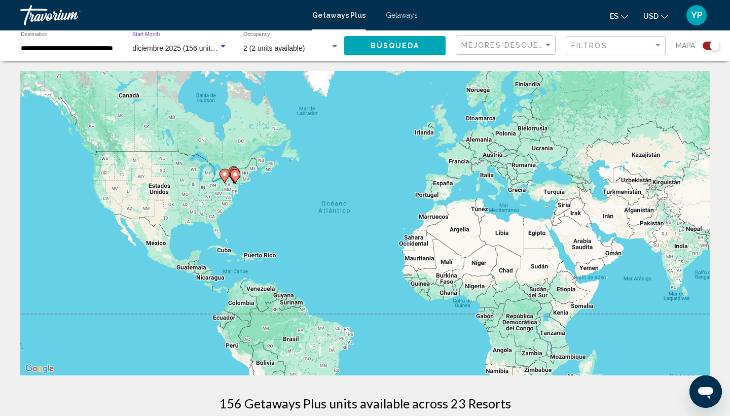
click at [222, 45] on div "Search widget" at bounding box center [222, 47] width 9 height 8
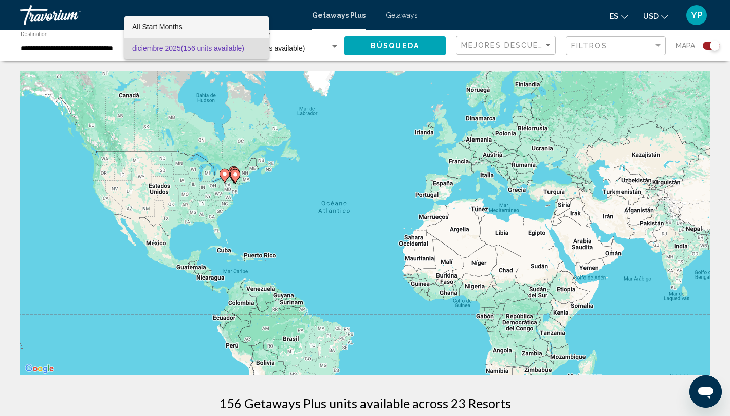
click at [213, 22] on span "All Start Months" at bounding box center [196, 26] width 128 height 21
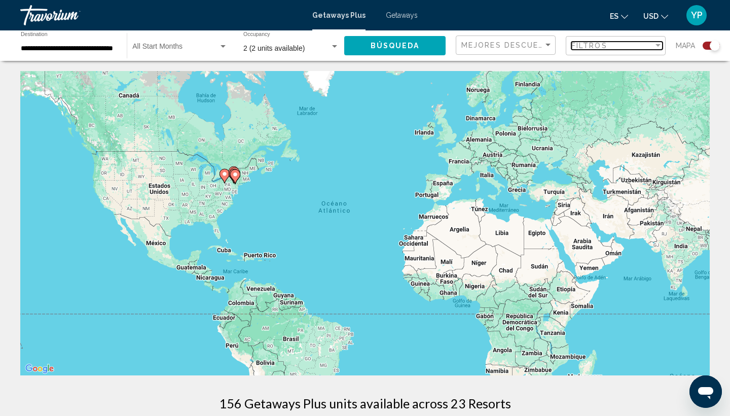
click at [595, 48] on span "Filtros" at bounding box center [589, 46] width 36 height 8
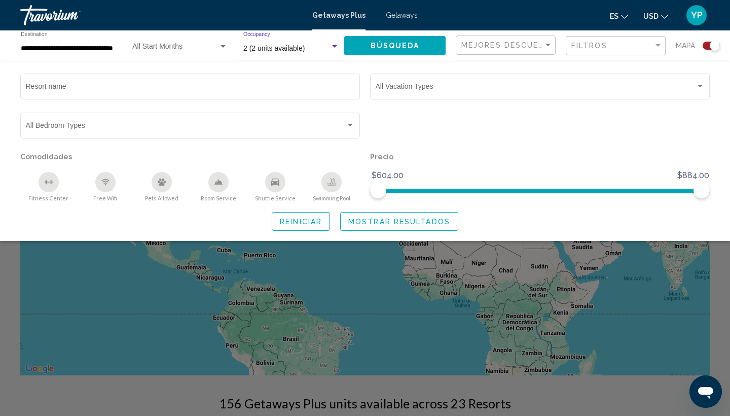
click at [288, 47] on span "2 (2 units available)" at bounding box center [273, 48] width 61 height 8
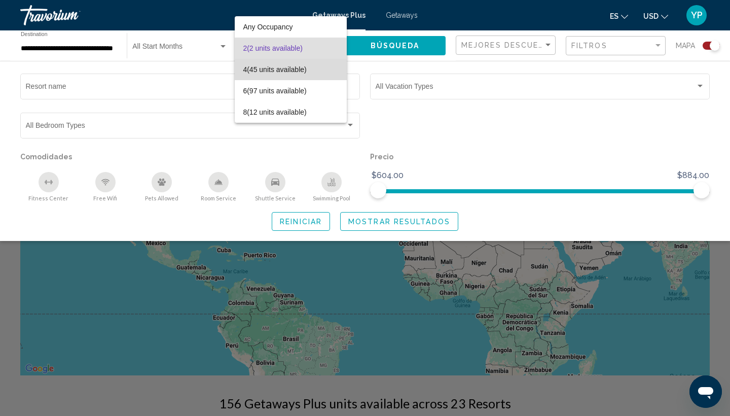
click at [287, 65] on span "4 (45 units available)" at bounding box center [290, 69] width 95 height 21
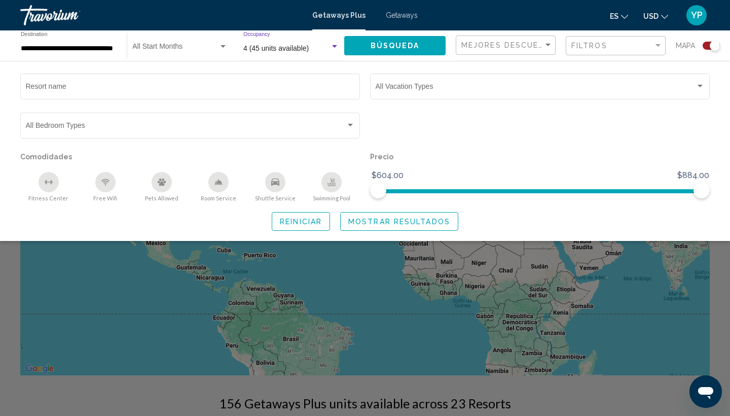
click at [311, 238] on div "Resort name Vacation Types All Vacation Types Bedroom Types All Bedroom Types C…" at bounding box center [365, 151] width 730 height 180
click at [311, 225] on span "Reiniciar" at bounding box center [301, 221] width 42 height 8
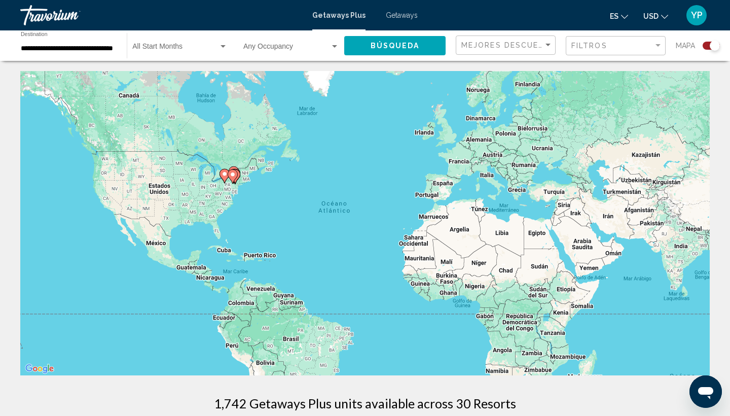
click at [221, 46] on div "Search widget" at bounding box center [222, 46] width 5 height 3
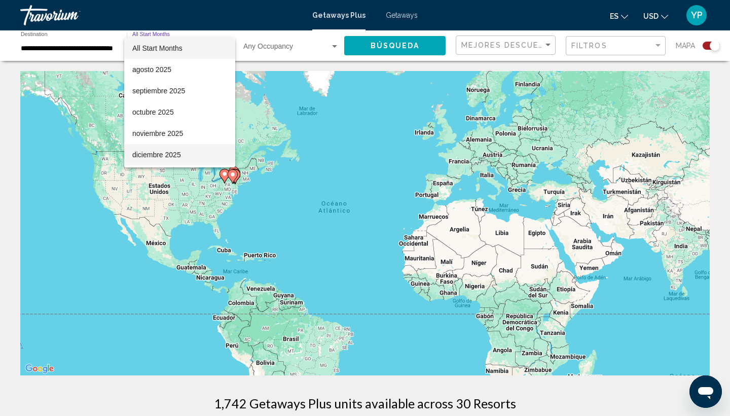
click at [187, 150] on span "diciembre 2025" at bounding box center [179, 154] width 95 height 21
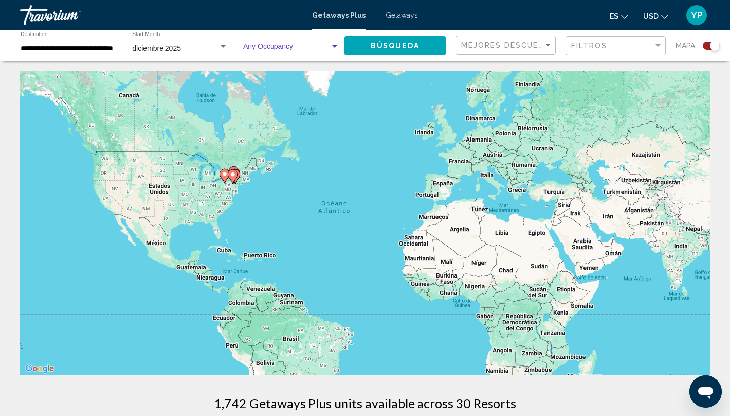
click at [296, 45] on span "Search widget" at bounding box center [286, 49] width 87 height 8
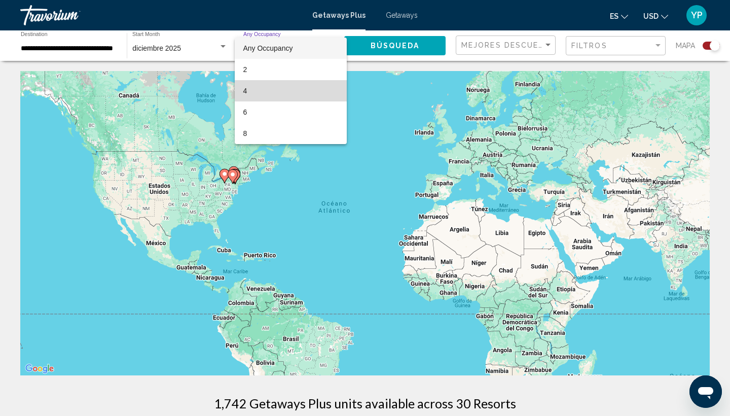
click at [254, 96] on span "4" at bounding box center [290, 90] width 95 height 21
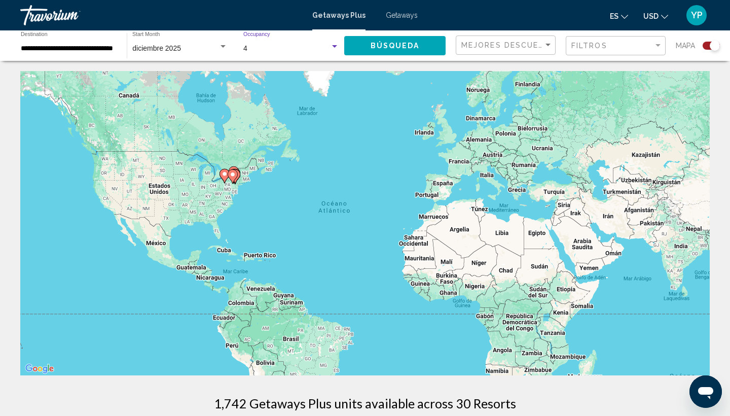
click at [281, 45] on div "4" at bounding box center [286, 49] width 87 height 8
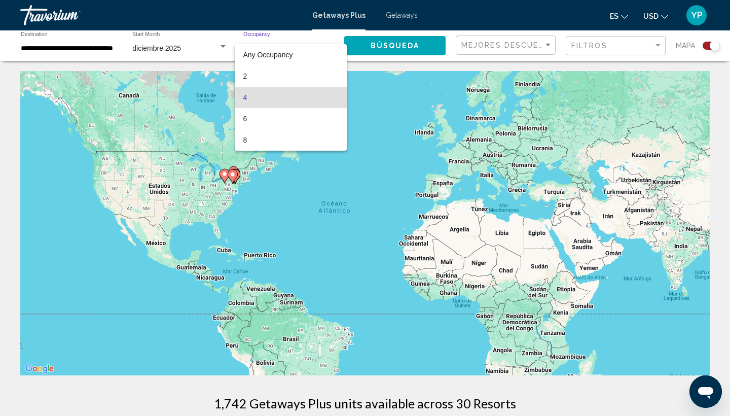
click at [263, 103] on span "4" at bounding box center [290, 97] width 95 height 21
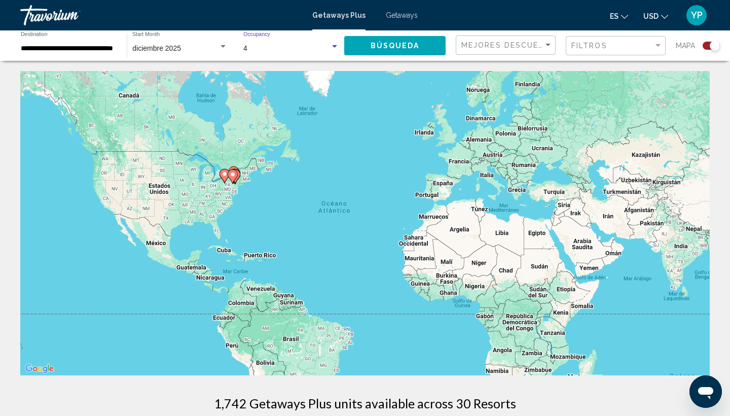
click at [337, 45] on div "Search widget" at bounding box center [334, 47] width 9 height 8
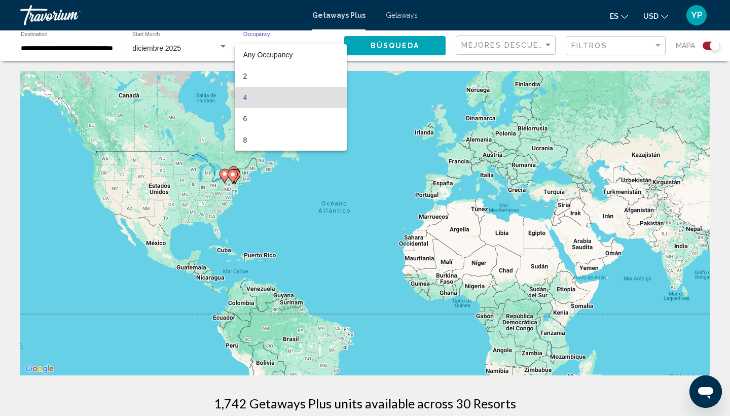
click at [406, 48] on div at bounding box center [365, 208] width 730 height 416
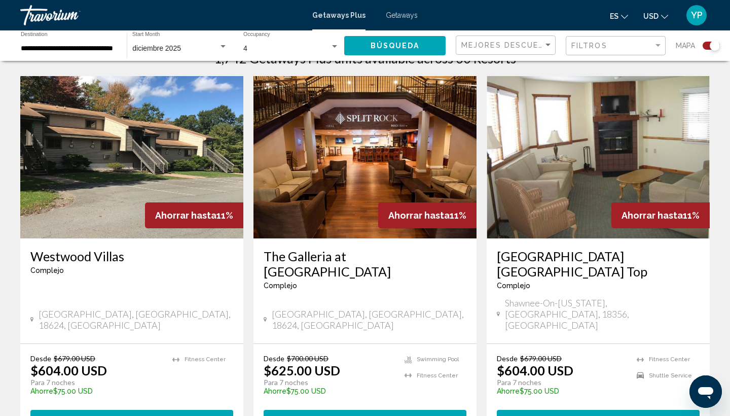
scroll to position [345, 0]
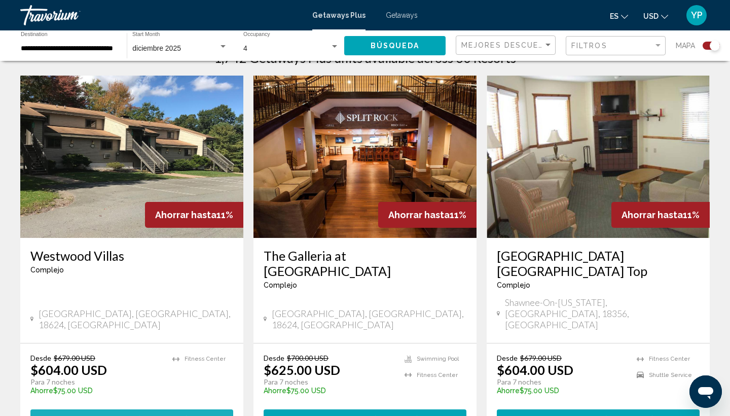
click at [125, 409] on button "View Resort ( 261 units )" at bounding box center [131, 418] width 203 height 19
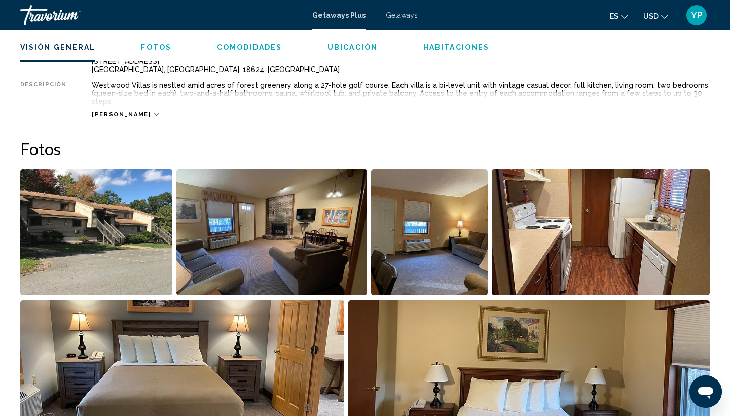
scroll to position [379, 0]
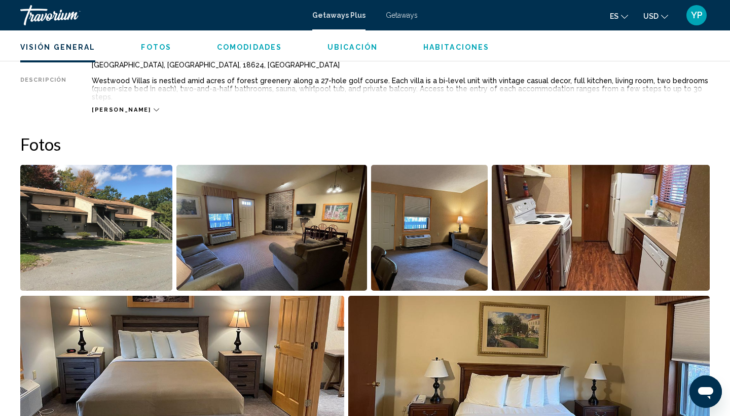
click at [154, 107] on icon "Main content" at bounding box center [157, 110] width 6 height 6
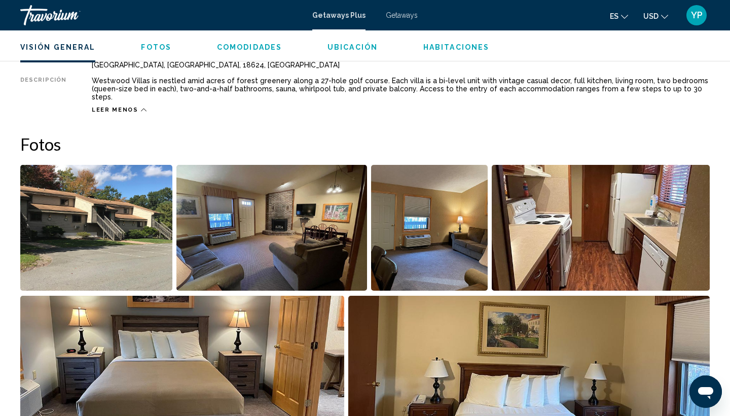
click at [123, 106] on span "Leer menos" at bounding box center [115, 109] width 47 height 7
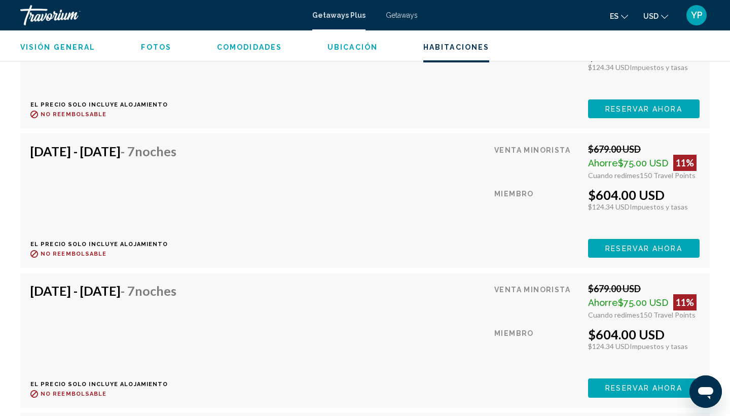
scroll to position [1966, 0]
click at [618, 113] on span "Reservar ahora" at bounding box center [643, 109] width 77 height 8
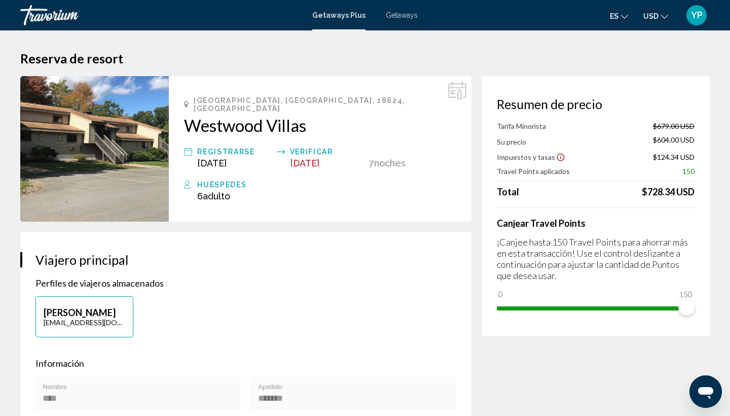
click at [319, 158] on span "[DATE]" at bounding box center [304, 163] width 29 height 11
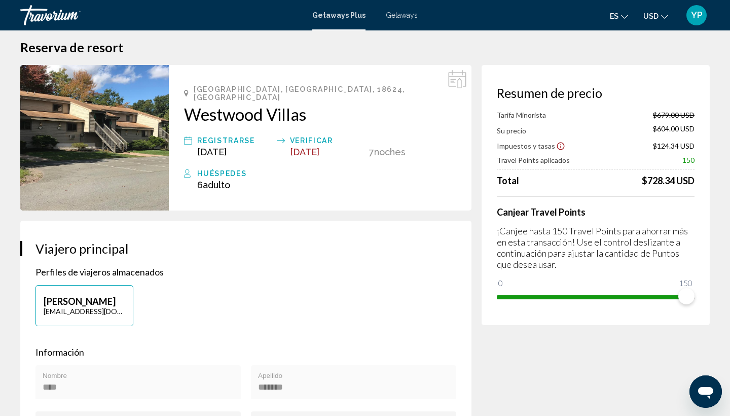
scroll to position [17, 0]
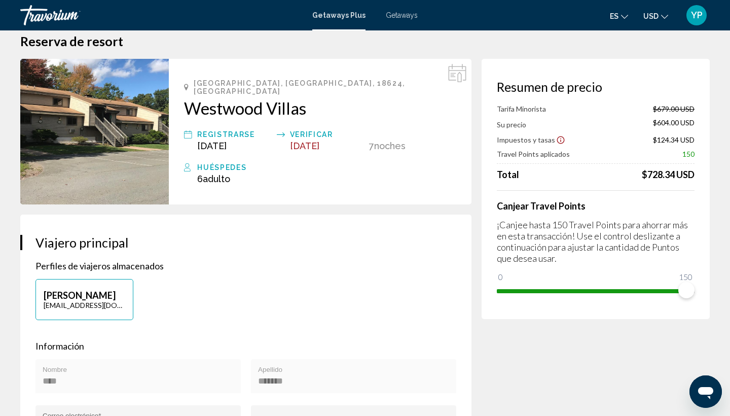
click at [392, 140] on span "noches" at bounding box center [389, 145] width 31 height 11
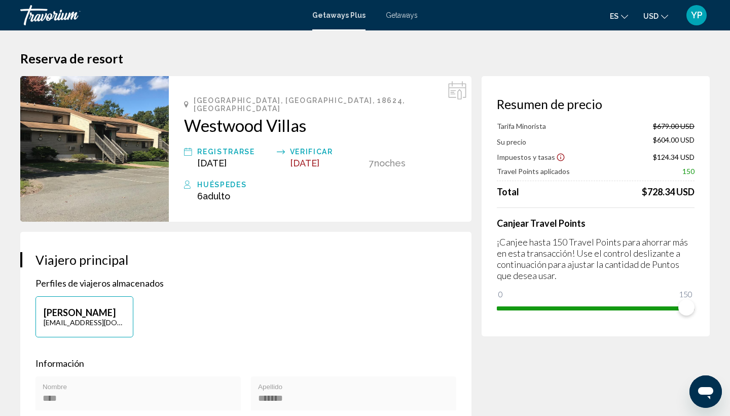
scroll to position [0, 0]
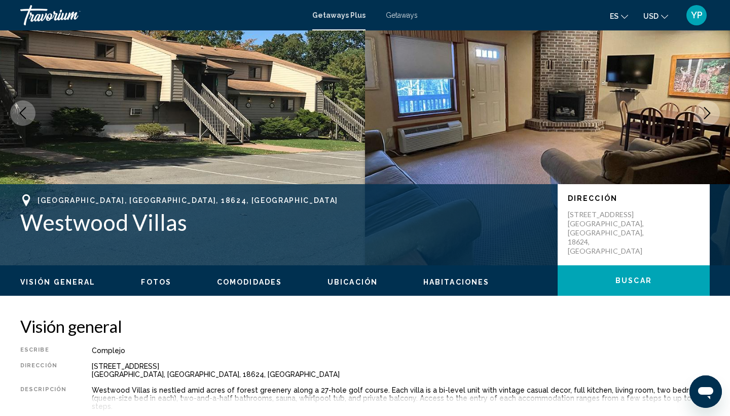
scroll to position [75, 0]
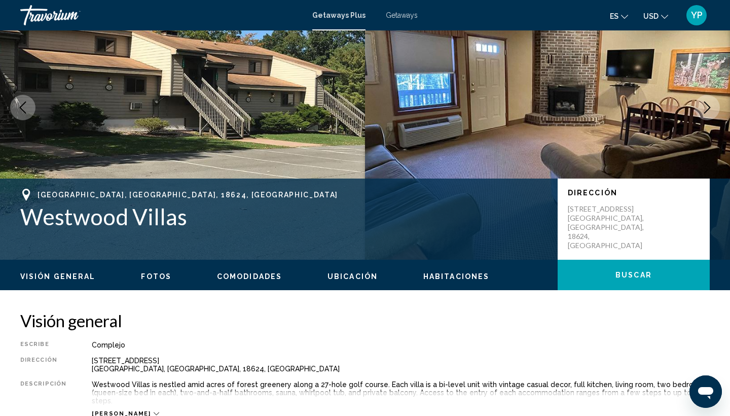
click at [661, 13] on icon "Change currency" at bounding box center [664, 16] width 7 height 7
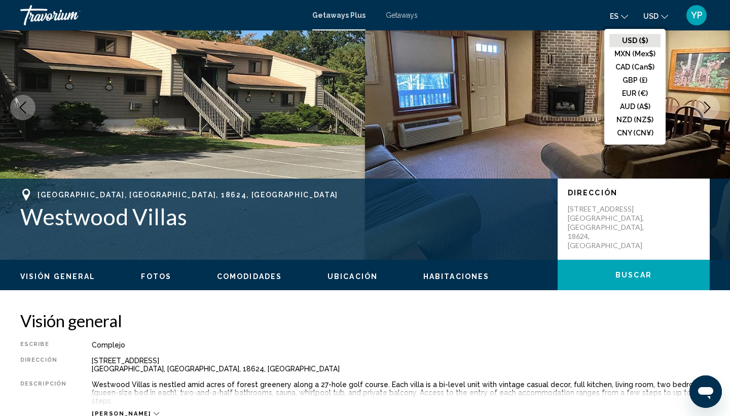
click at [526, 78] on img "Main content" at bounding box center [547, 107] width 365 height 304
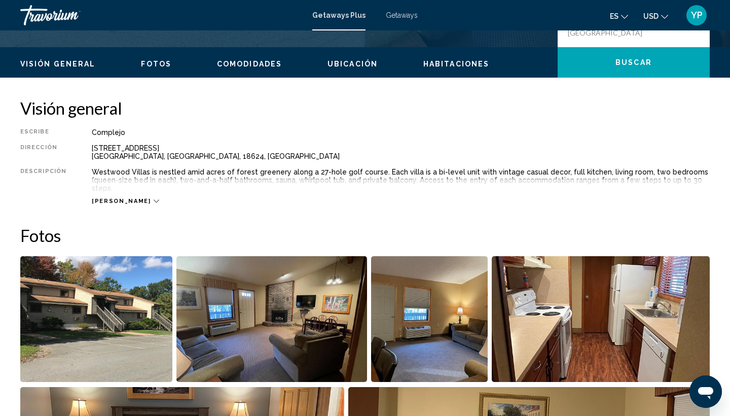
scroll to position [290, 0]
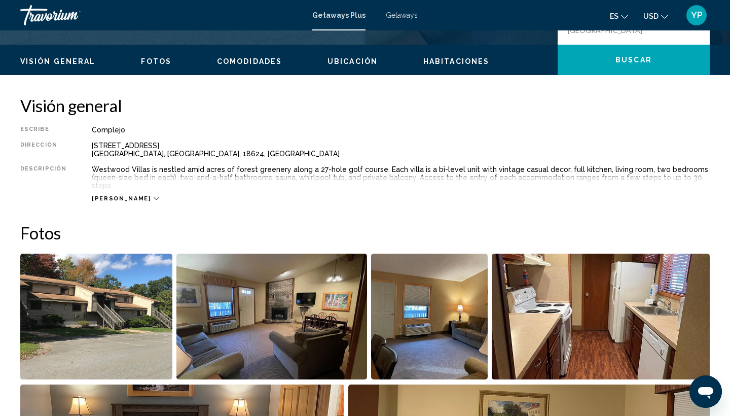
click at [114, 195] on span "[PERSON_NAME]" at bounding box center [121, 198] width 59 height 7
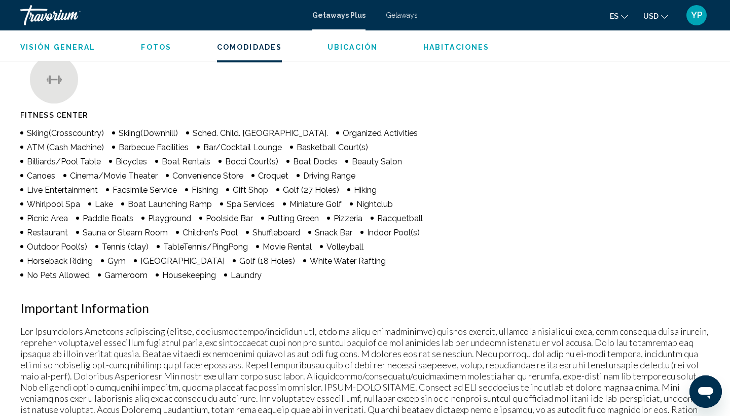
scroll to position [801, 0]
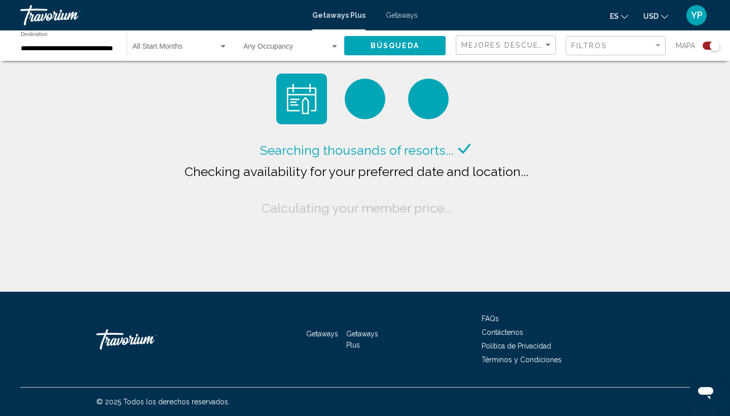
click at [41, 17] on div "Travorium" at bounding box center [70, 15] width 101 height 20
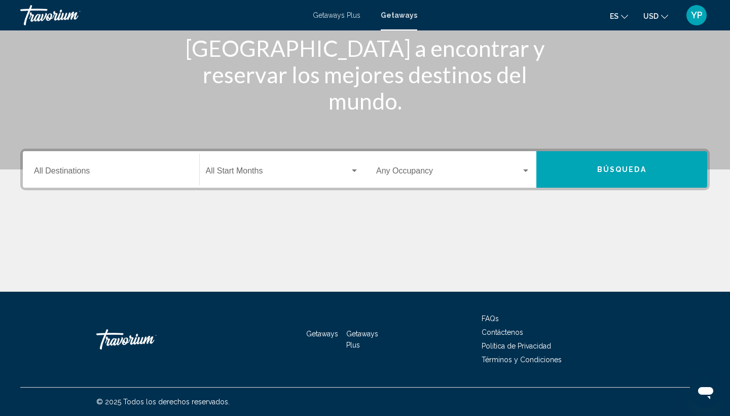
scroll to position [135, 0]
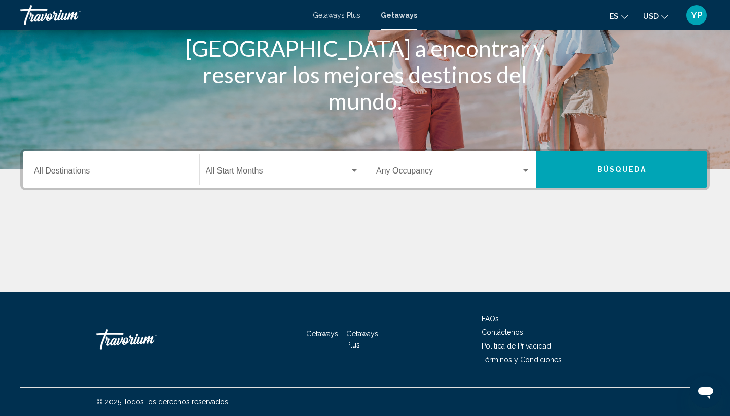
click at [334, 12] on span "Getaways Plus" at bounding box center [337, 15] width 48 height 8
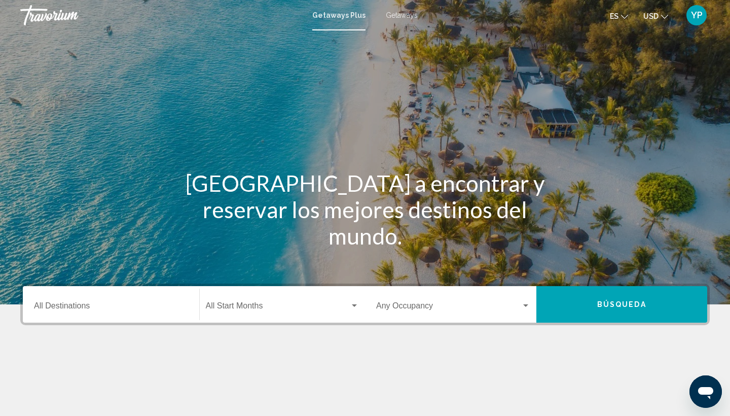
click at [699, 14] on span "YP" at bounding box center [697, 15] width 12 height 10
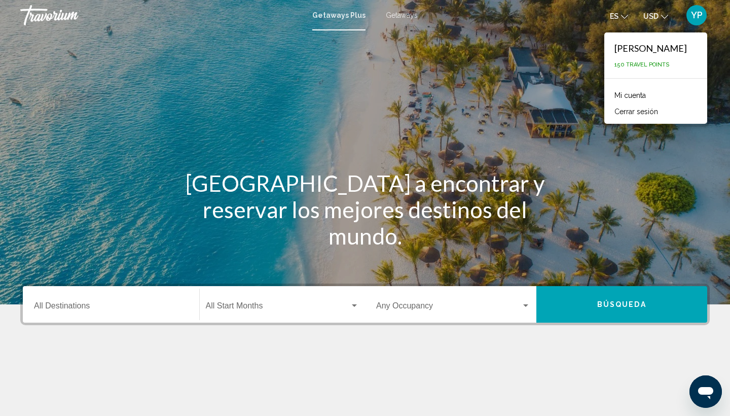
click at [651, 93] on link "Mi cuenta" at bounding box center [630, 95] width 42 height 13
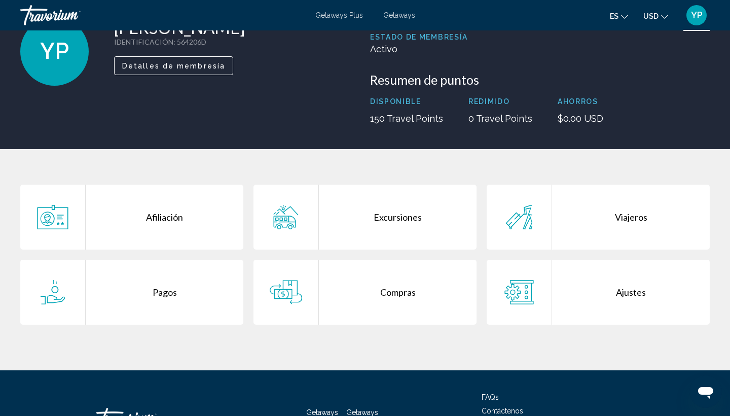
scroll to position [79, 0]
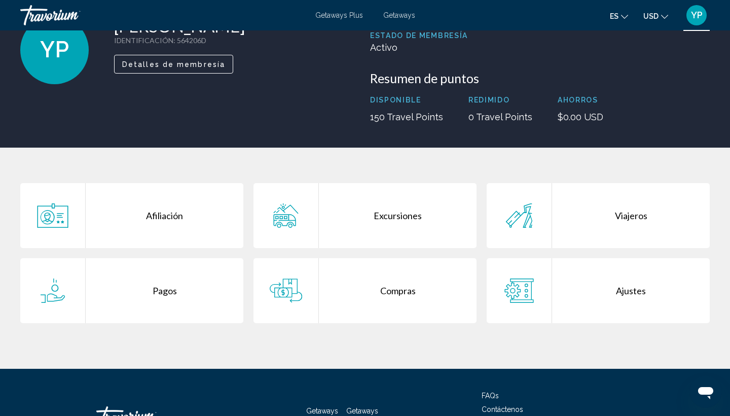
click at [389, 214] on div "Excursiones" at bounding box center [398, 215] width 158 height 65
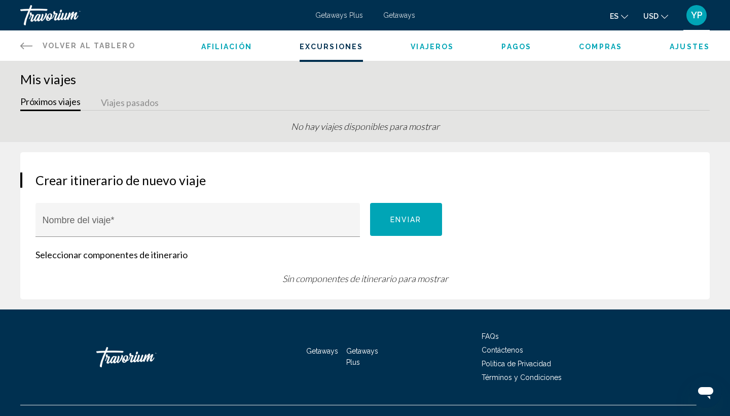
click at [231, 45] on span "Afiliación" at bounding box center [226, 47] width 51 height 8
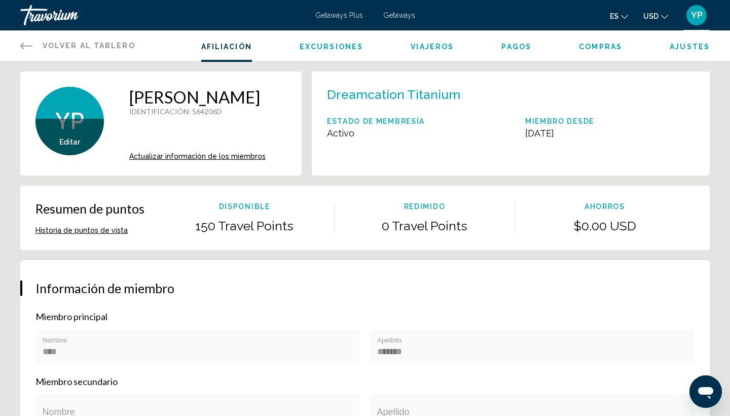
click at [437, 52] on div "Afiliación Excursiones Viajeros [GEOGRAPHIC_DATA] Compras Ajustes" at bounding box center [455, 45] width 508 height 30
click at [434, 44] on span "Viajeros" at bounding box center [431, 47] width 43 height 8
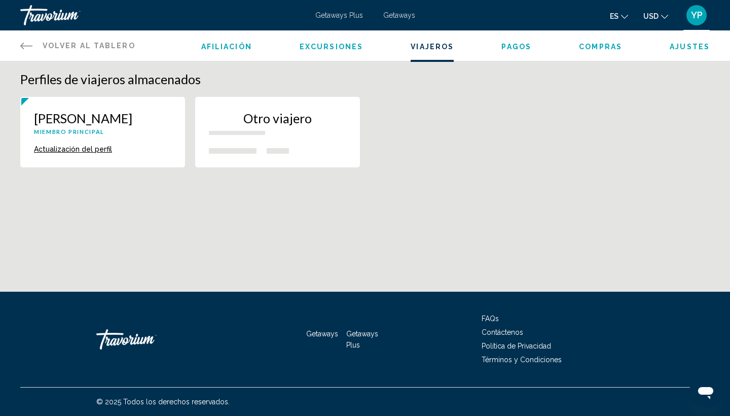
click at [348, 54] on div "Afiliación Excursiones Viajeros [GEOGRAPHIC_DATA] Compras Ajustes" at bounding box center [455, 45] width 508 height 30
click at [329, 13] on span "Getaways Plus" at bounding box center [339, 15] width 48 height 8
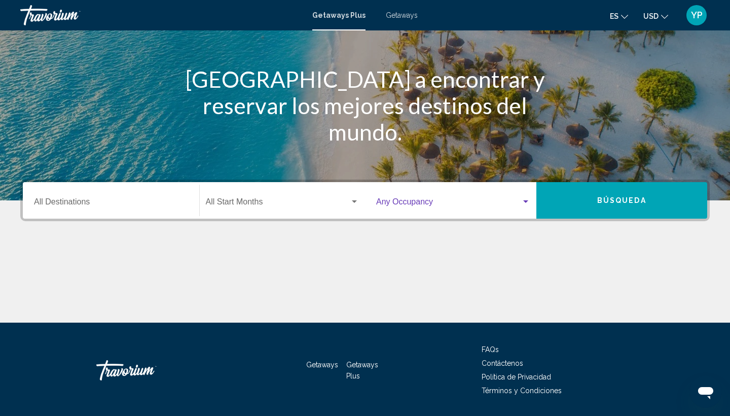
click at [381, 206] on span "Search widget" at bounding box center [448, 203] width 145 height 9
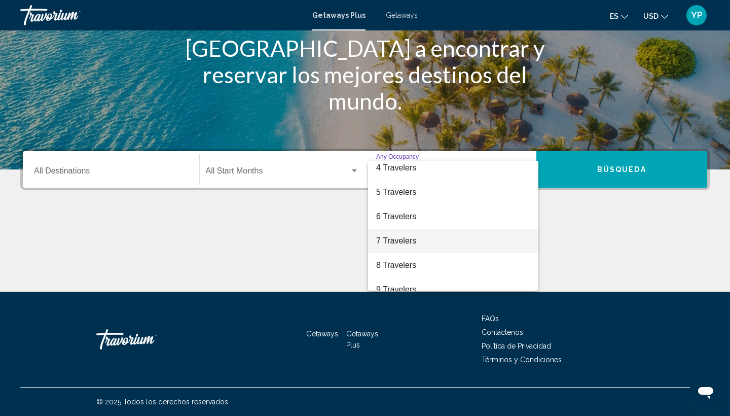
scroll to position [80, 0]
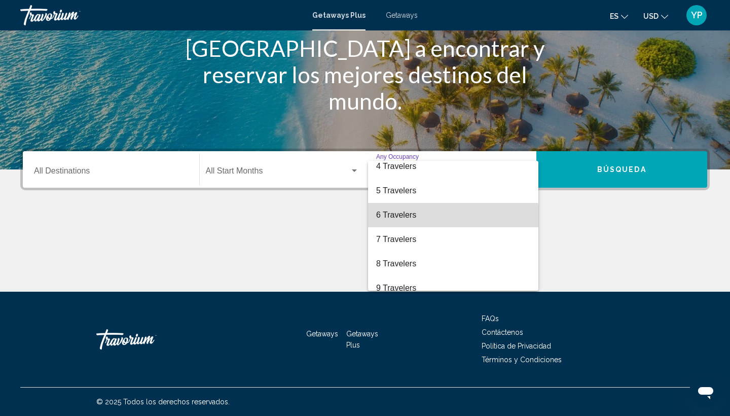
click at [401, 218] on span "6 Travelers" at bounding box center [453, 215] width 154 height 24
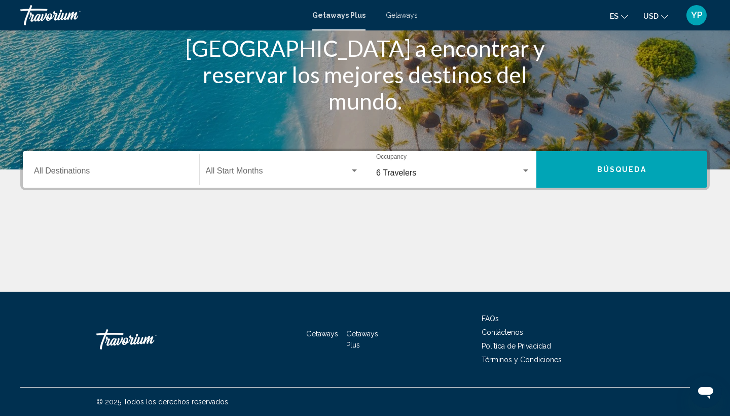
click at [293, 182] on div "Start Month All Start Months" at bounding box center [283, 170] width 154 height 32
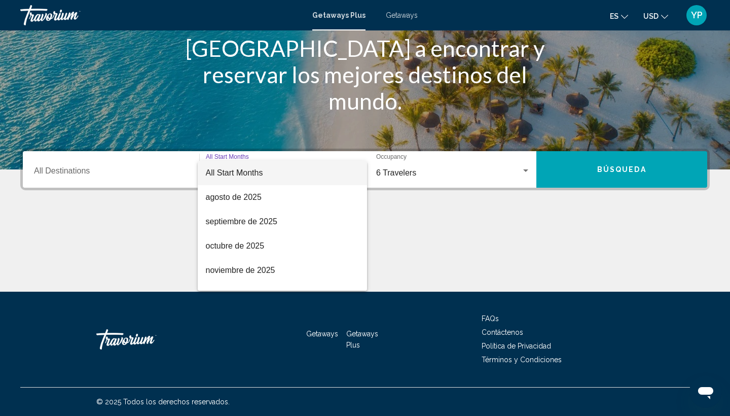
click at [154, 177] on div at bounding box center [365, 208] width 730 height 416
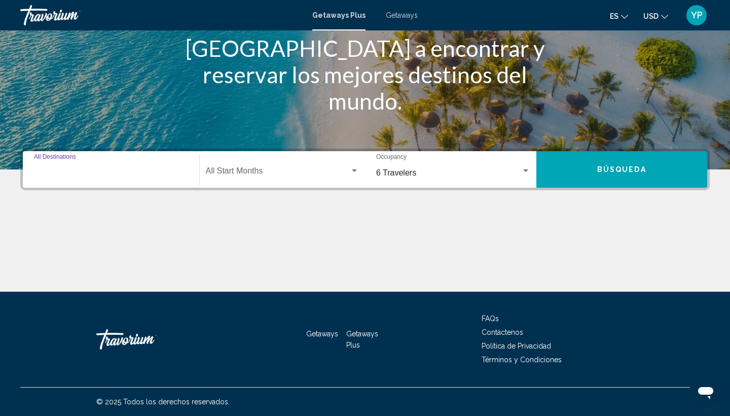
click at [86, 172] on input "Destination All Destinations" at bounding box center [111, 172] width 154 height 9
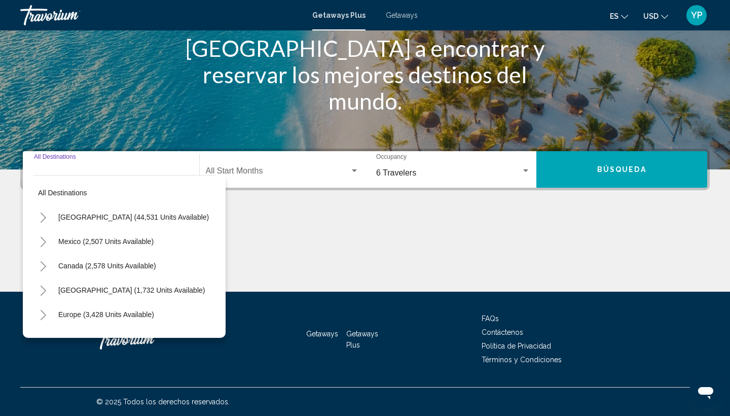
scroll to position [0, 0]
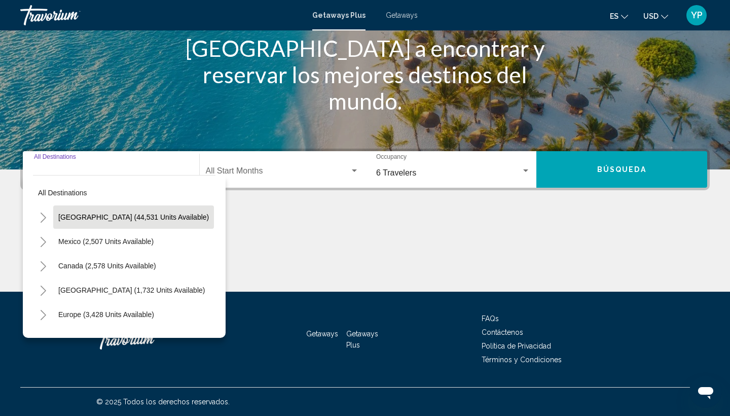
click at [121, 219] on span "[GEOGRAPHIC_DATA] (44,531 units available)" at bounding box center [133, 217] width 151 height 8
type input "**********"
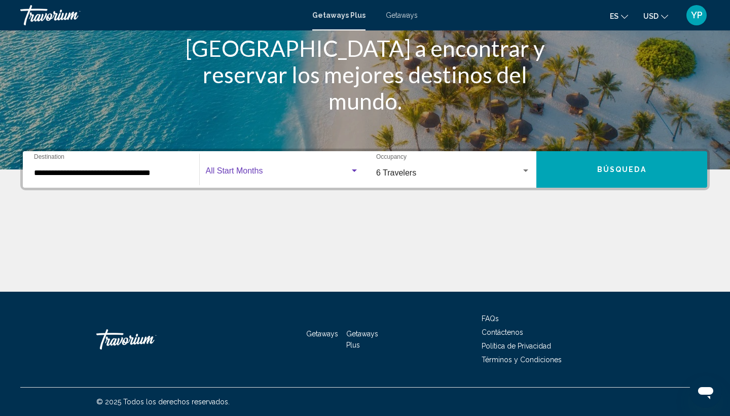
click at [247, 171] on span "Search widget" at bounding box center [278, 172] width 144 height 9
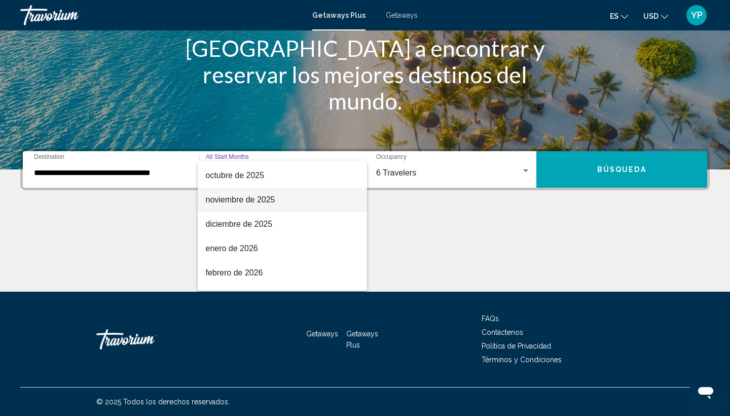
scroll to position [113, 0]
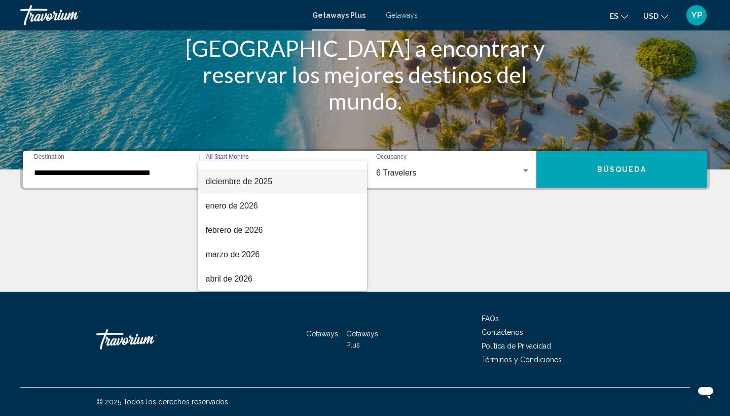
click at [247, 188] on span "diciembre de 2025" at bounding box center [283, 181] width 154 height 24
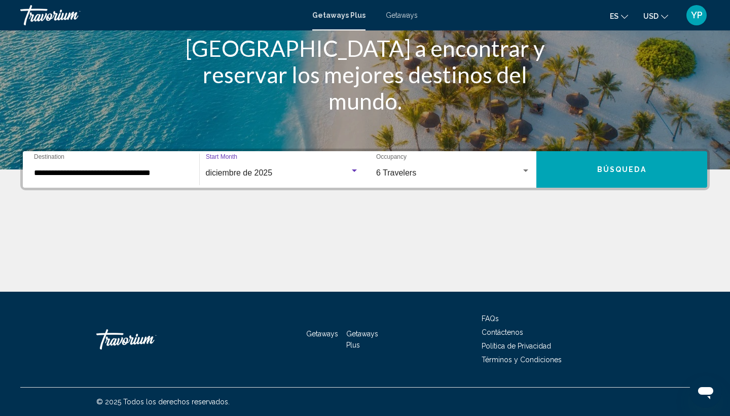
click at [572, 164] on button "Búsqueda" at bounding box center [621, 169] width 171 height 36
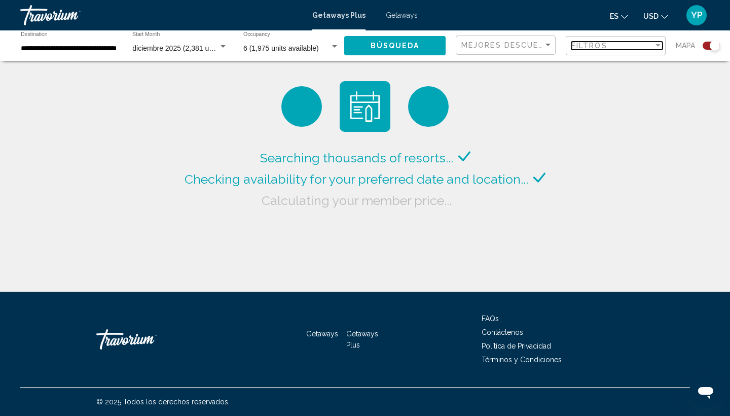
click at [620, 47] on div "Filtros" at bounding box center [612, 46] width 82 height 8
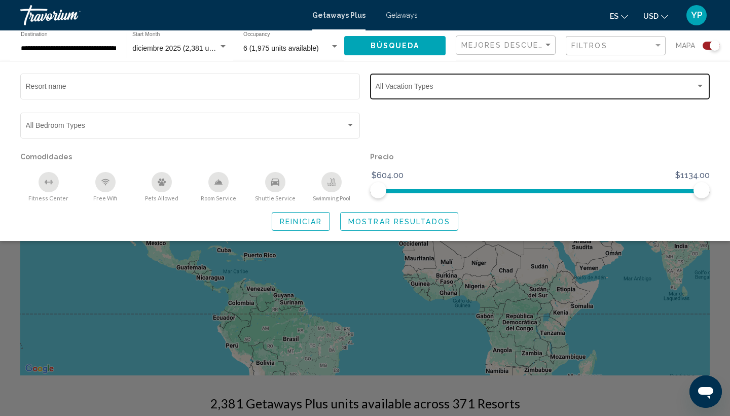
click at [431, 86] on span "Search widget" at bounding box center [536, 88] width 320 height 8
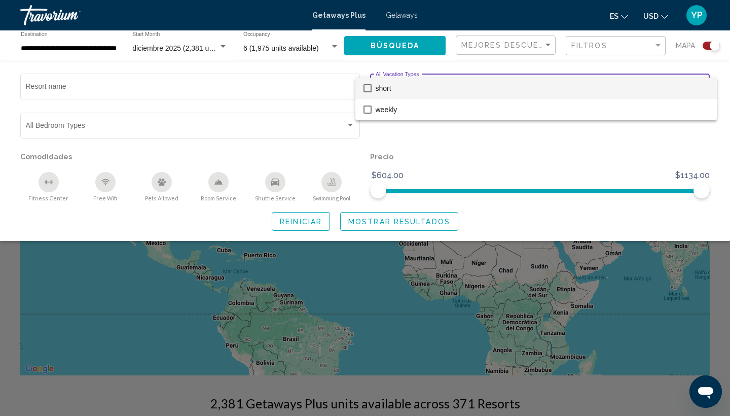
click at [367, 88] on mat-pseudo-checkbox at bounding box center [367, 88] width 8 height 8
click at [453, 169] on div at bounding box center [365, 208] width 730 height 416
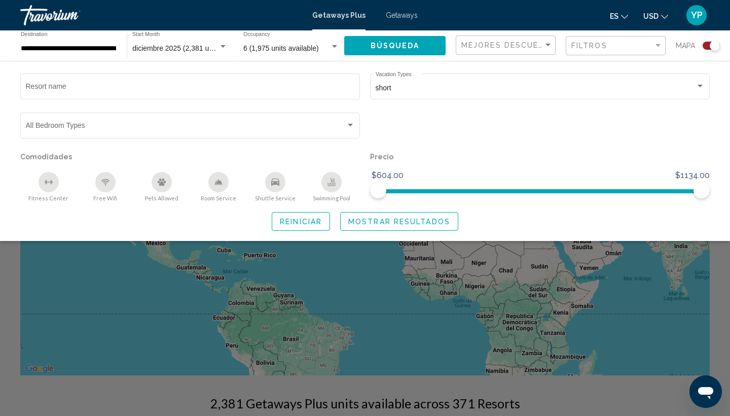
click at [364, 231] on button "Mostrar resultados" at bounding box center [399, 221] width 118 height 19
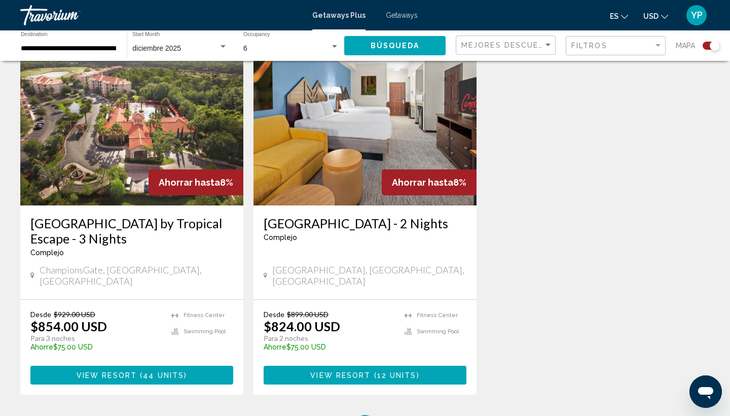
scroll to position [375, 0]
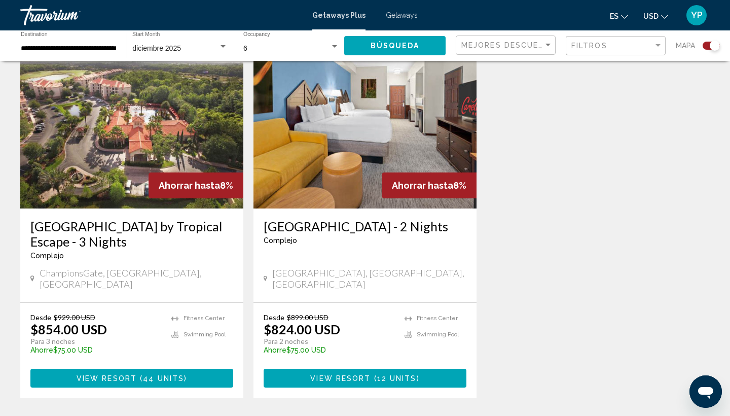
click at [369, 218] on h3 "[GEOGRAPHIC_DATA] - 2 Nights" at bounding box center [365, 225] width 203 height 15
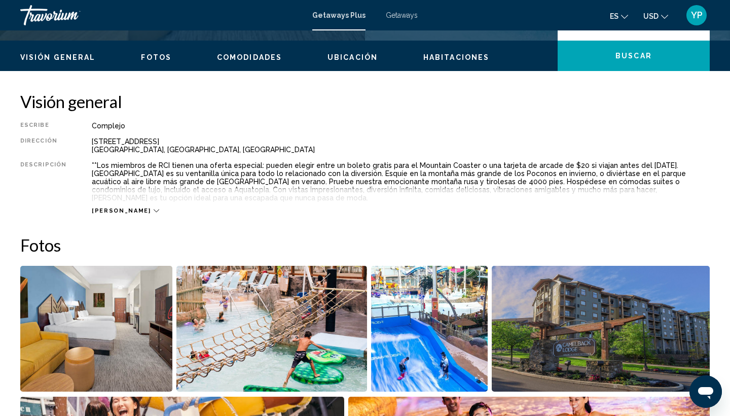
scroll to position [298, 0]
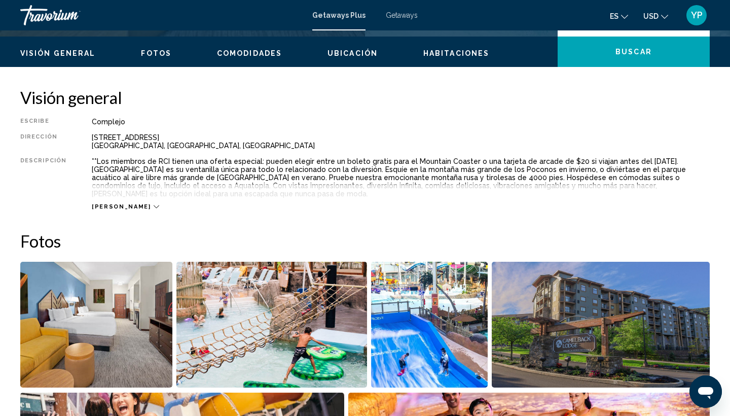
click at [156, 56] on span "Fotos" at bounding box center [156, 53] width 30 height 8
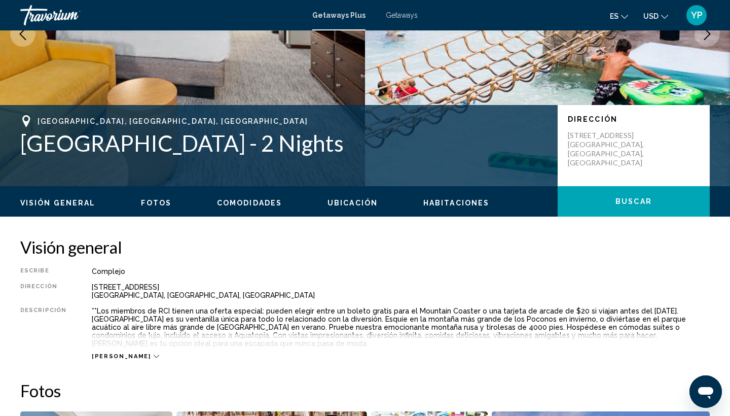
scroll to position [146, 0]
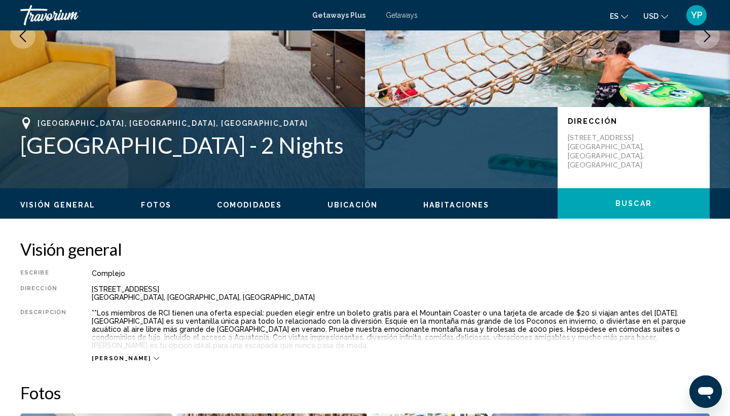
click at [158, 206] on span "Fotos" at bounding box center [156, 205] width 30 height 8
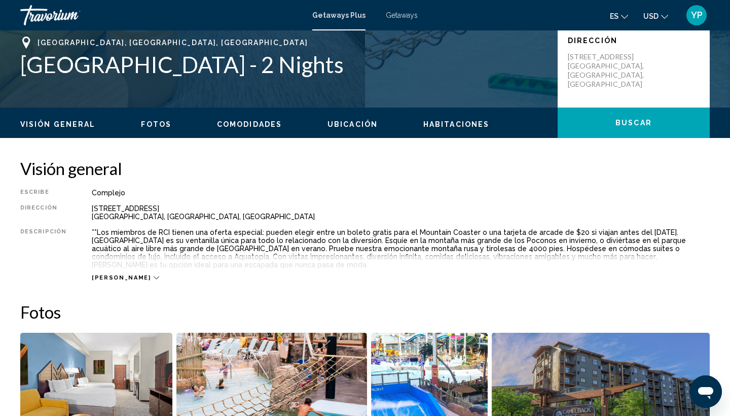
scroll to position [229, 0]
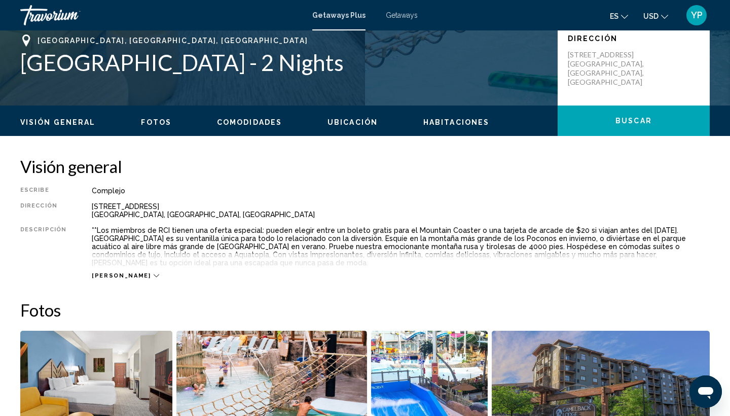
click at [154, 275] on icon "Main content" at bounding box center [157, 276] width 6 height 6
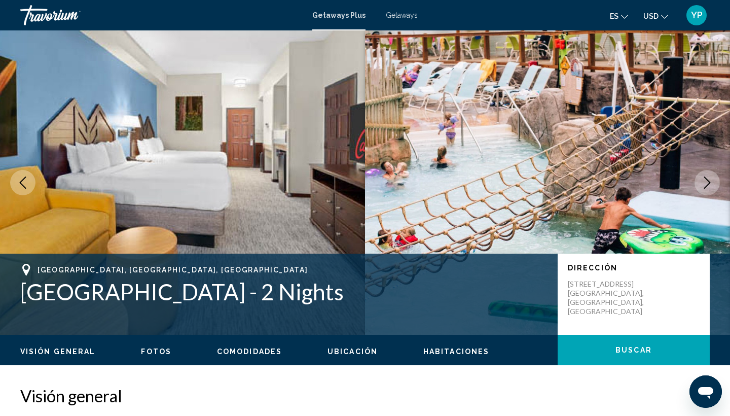
scroll to position [0, 0]
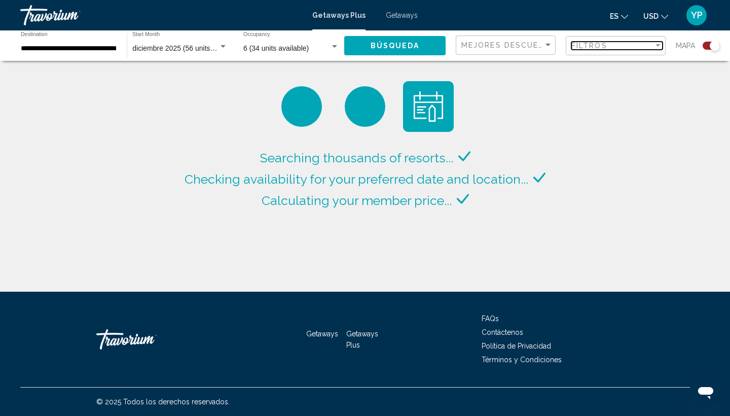
click at [653, 48] on div "Filter" at bounding box center [657, 46] width 9 height 8
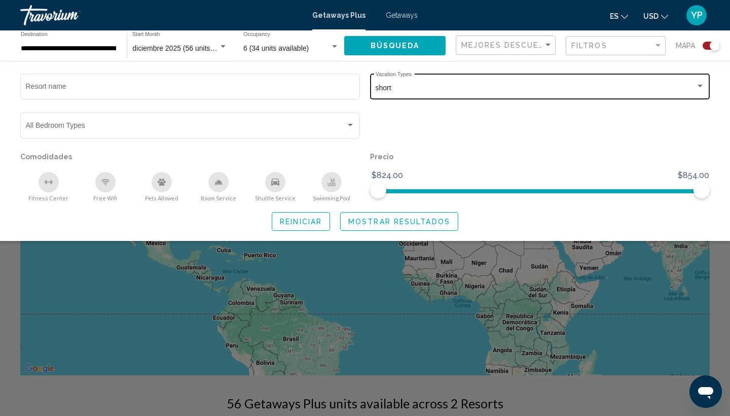
click at [592, 75] on div "short Vacation Types All Vacation Types" at bounding box center [540, 85] width 329 height 28
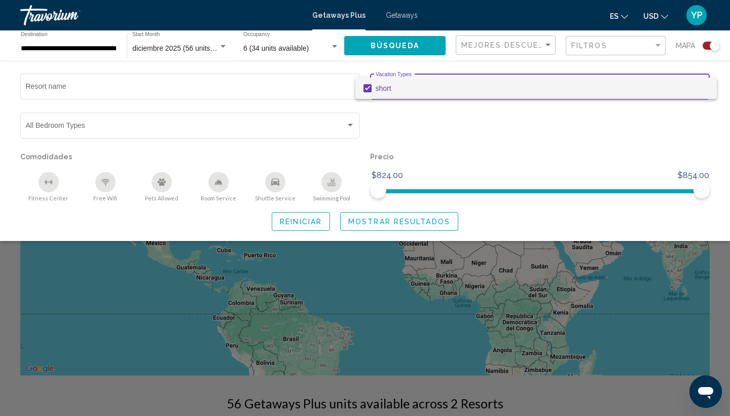
click at [509, 155] on div at bounding box center [365, 208] width 730 height 416
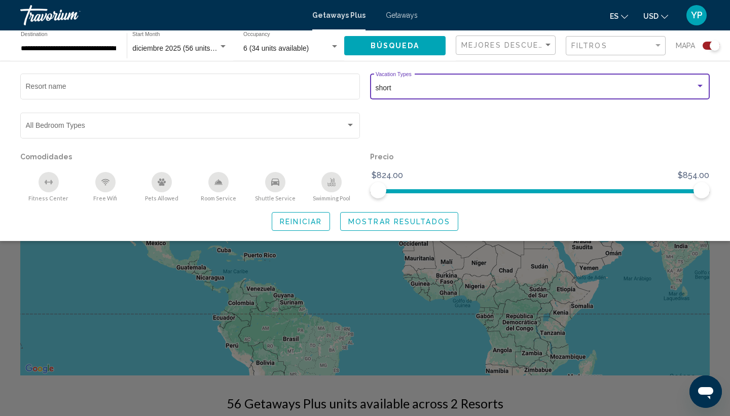
click at [699, 87] on div "Search widget" at bounding box center [699, 86] width 5 height 3
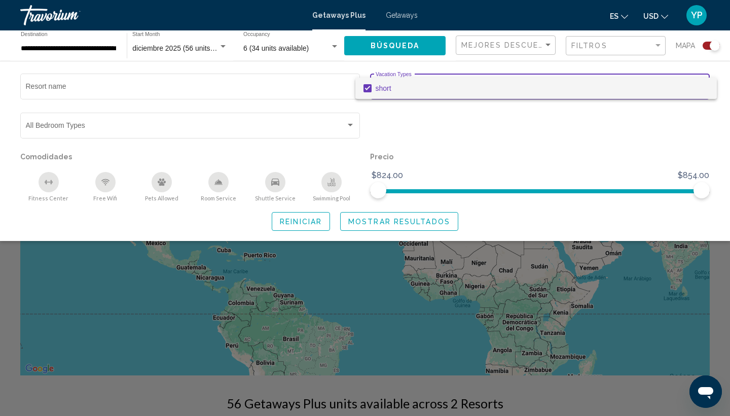
click at [529, 130] on div at bounding box center [365, 208] width 730 height 416
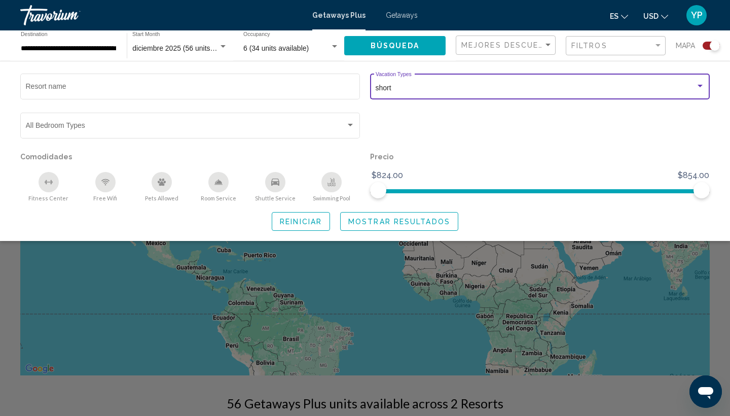
click at [430, 87] on div "short" at bounding box center [536, 88] width 320 height 8
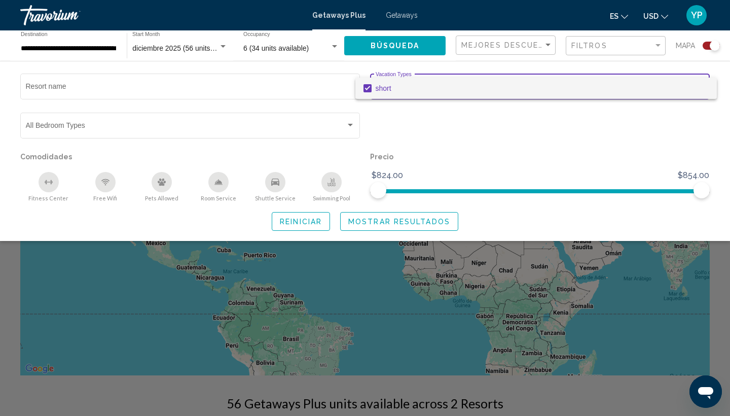
click at [215, 89] on div at bounding box center [365, 208] width 730 height 416
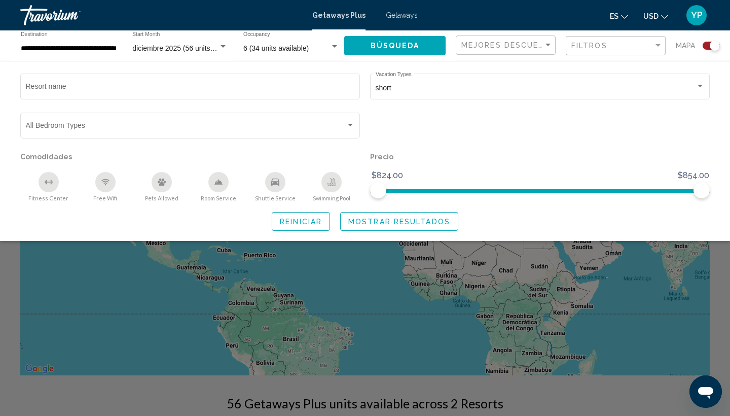
click at [641, 53] on div "Filtros" at bounding box center [616, 45] width 91 height 19
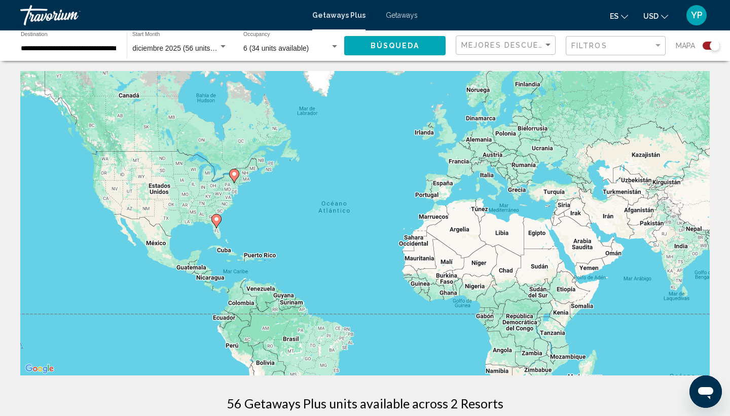
click at [641, 53] on div "Filtros" at bounding box center [616, 45] width 91 height 19
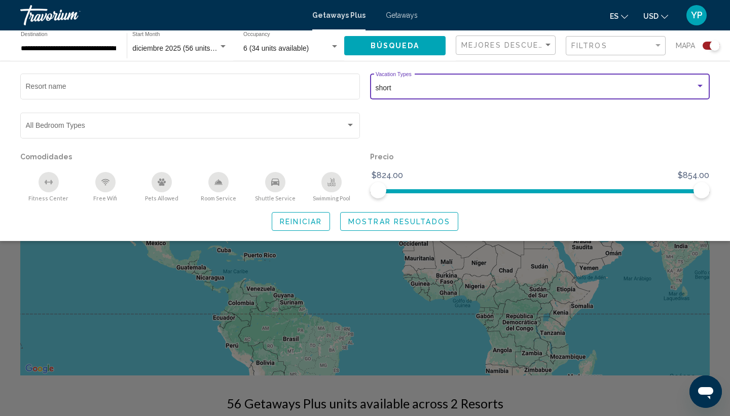
click at [701, 86] on div "Search widget" at bounding box center [699, 86] width 5 height 3
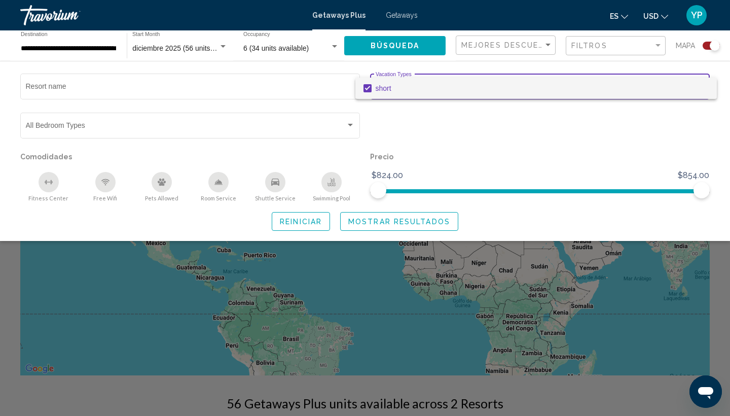
click at [701, 86] on span "short" at bounding box center [542, 88] width 333 height 21
click at [671, 159] on div at bounding box center [365, 208] width 730 height 416
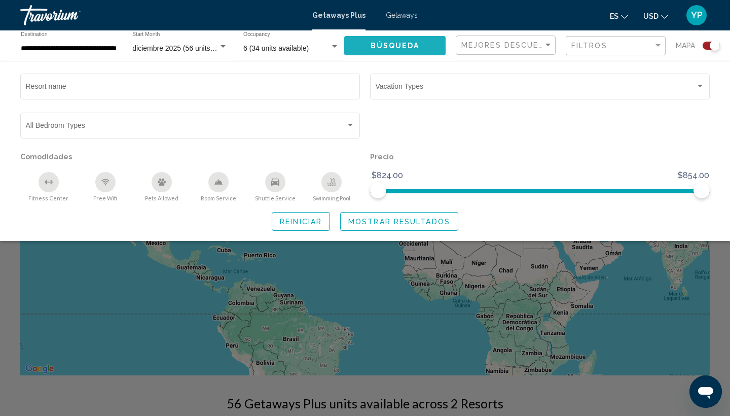
click at [406, 45] on span "Búsqueda" at bounding box center [394, 46] width 49 height 8
click at [363, 226] on span "Mostrar resultados" at bounding box center [399, 221] width 102 height 8
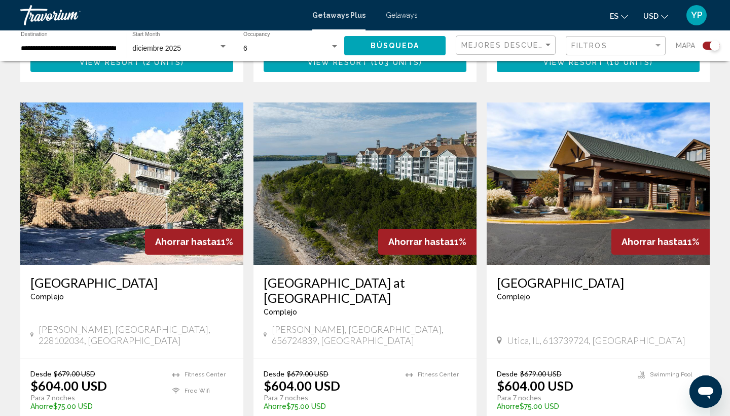
scroll to position [931, 0]
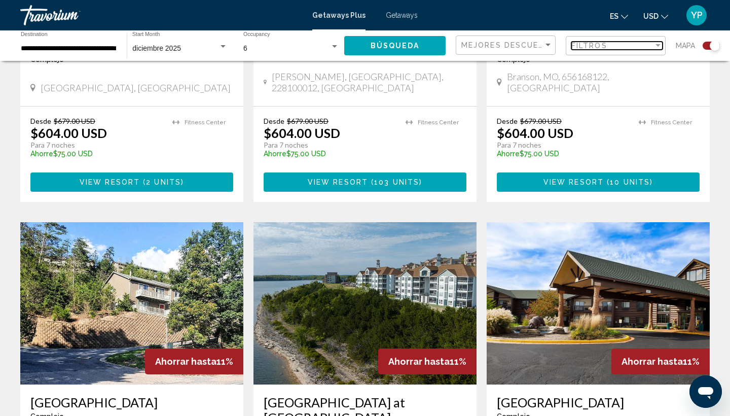
click at [599, 46] on span "Filtros" at bounding box center [589, 46] width 36 height 8
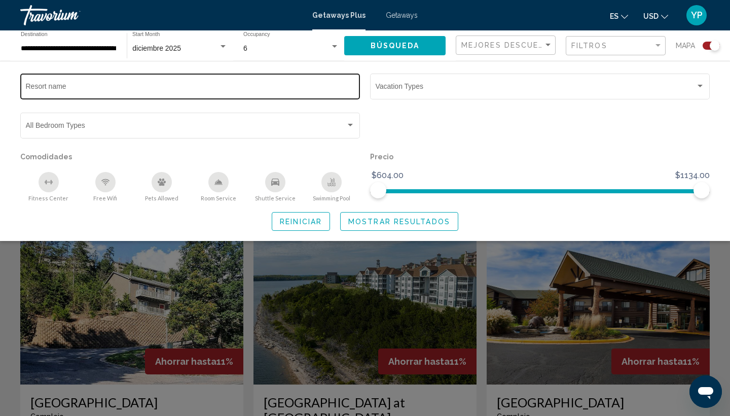
click at [118, 79] on div "Resort name" at bounding box center [190, 85] width 329 height 28
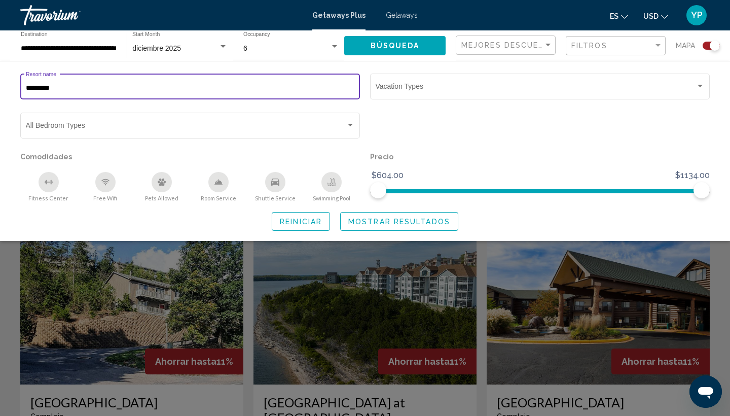
type input "**********"
click at [359, 226] on span "Mostrar resultados" at bounding box center [399, 221] width 102 height 8
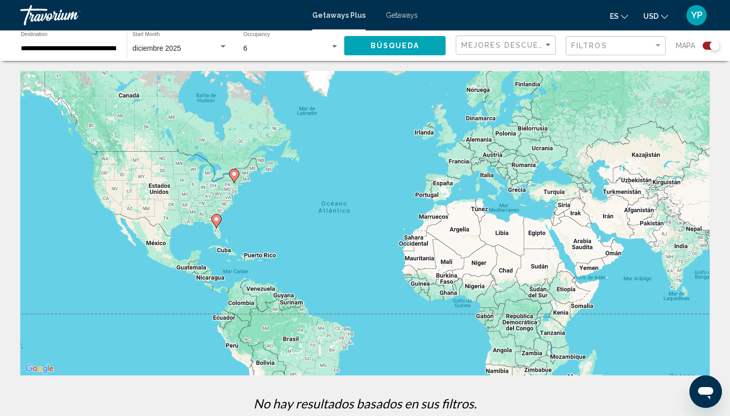
click at [634, 54] on div "Filtros" at bounding box center [616, 45] width 91 height 19
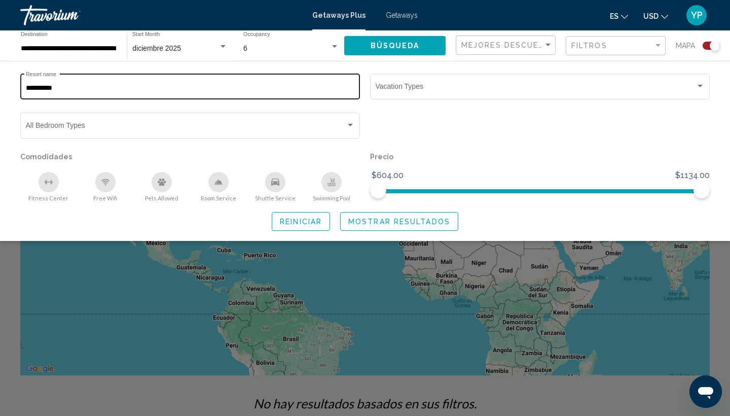
click at [87, 90] on input "**********" at bounding box center [190, 88] width 329 height 8
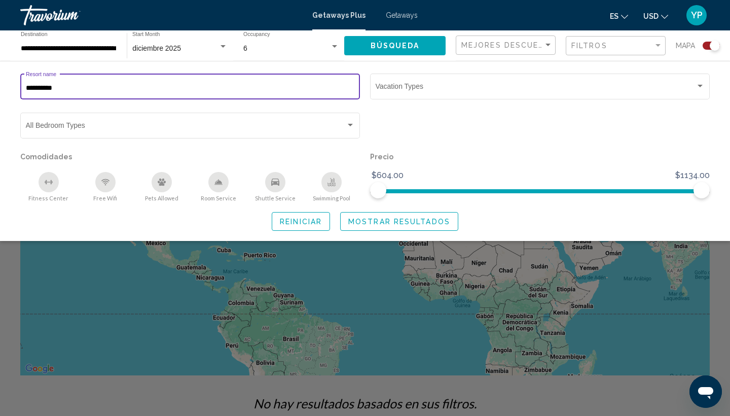
click at [91, 90] on input "**********" at bounding box center [190, 88] width 329 height 8
type input "**********"
click at [359, 226] on span "Mostrar resultados" at bounding box center [399, 221] width 102 height 8
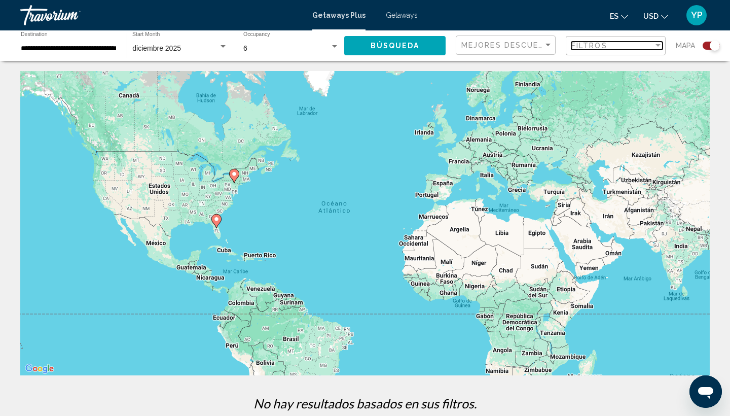
click at [602, 43] on span "Filtros" at bounding box center [589, 46] width 36 height 8
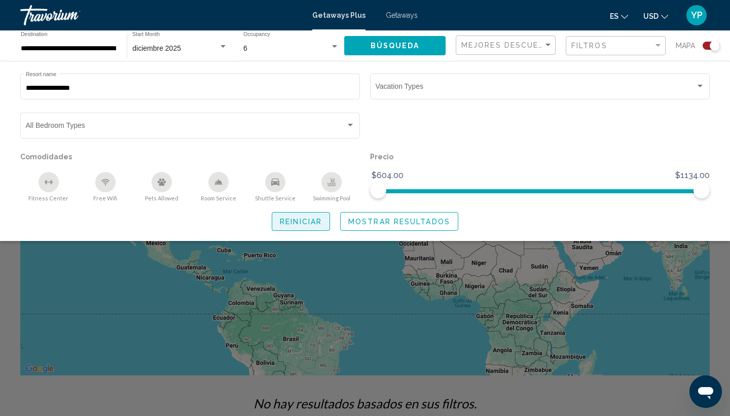
click at [301, 226] on span "Reiniciar" at bounding box center [301, 221] width 42 height 8
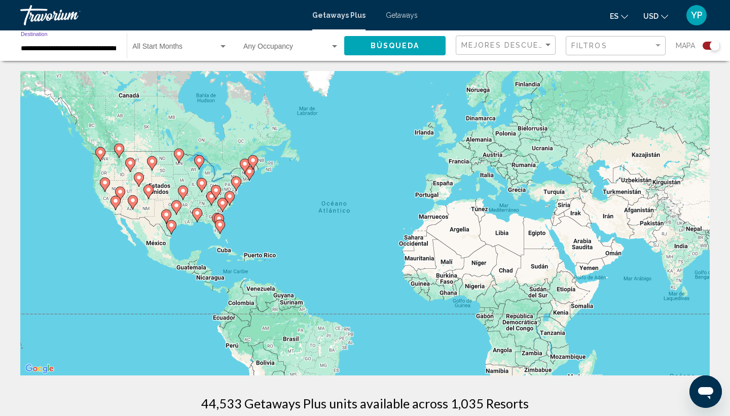
click at [95, 50] on input "**********" at bounding box center [69, 49] width 96 height 8
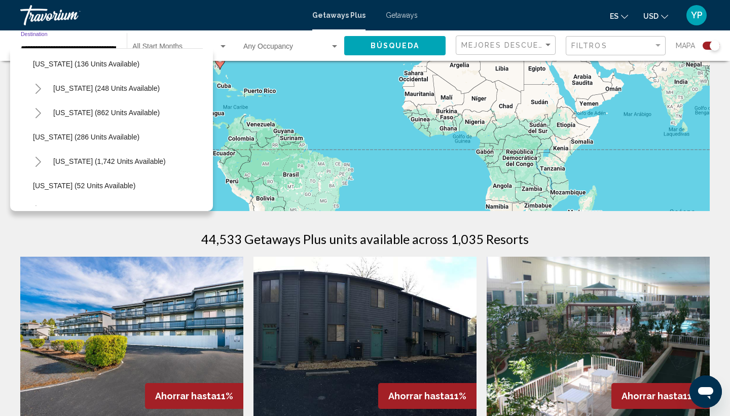
scroll to position [676, 3]
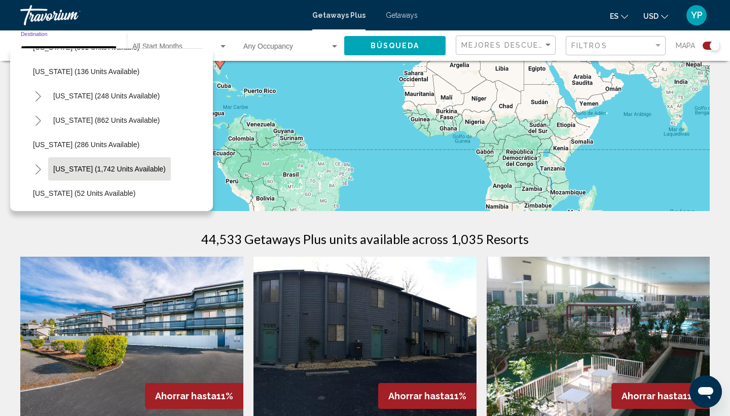
click at [113, 172] on span "[US_STATE] (1,742 units available)" at bounding box center [109, 169] width 113 height 8
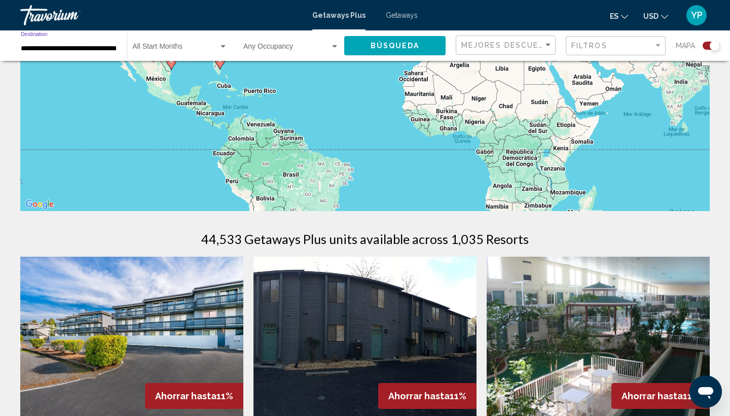
type input "**********"
click at [327, 46] on span "Search widget" at bounding box center [286, 49] width 87 height 8
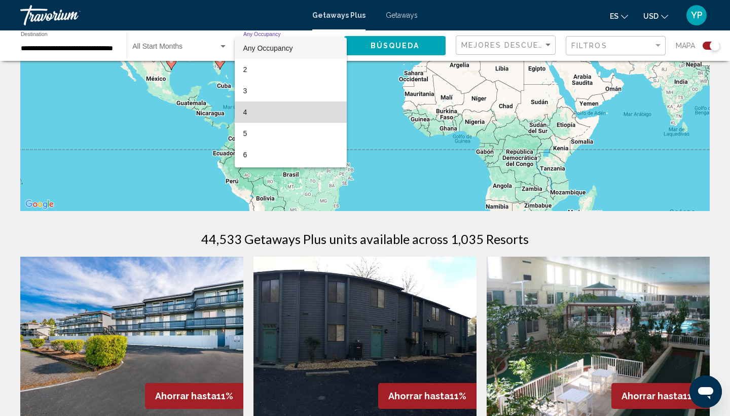
click at [268, 121] on span "4" at bounding box center [290, 111] width 95 height 21
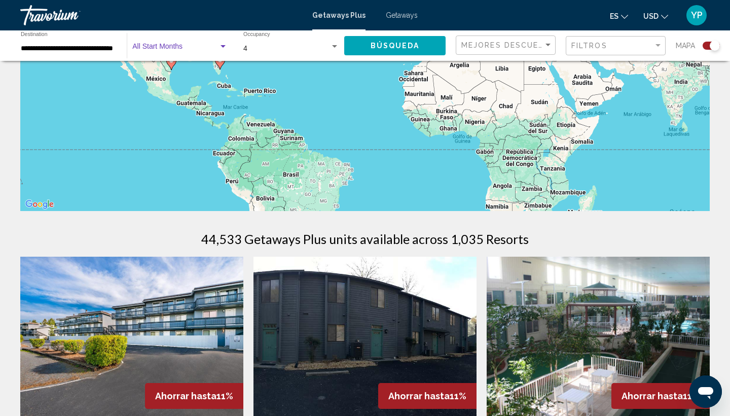
click at [189, 50] on span "Search widget" at bounding box center [175, 49] width 86 height 8
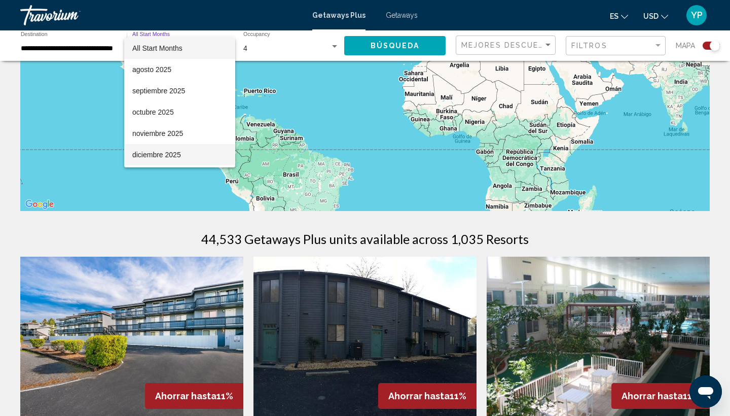
click at [176, 155] on span "diciembre 2025" at bounding box center [179, 154] width 95 height 21
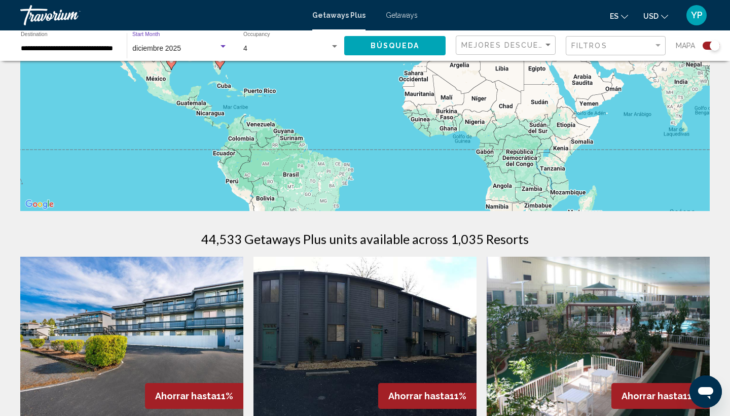
click at [366, 50] on button "Búsqueda" at bounding box center [394, 45] width 101 height 19
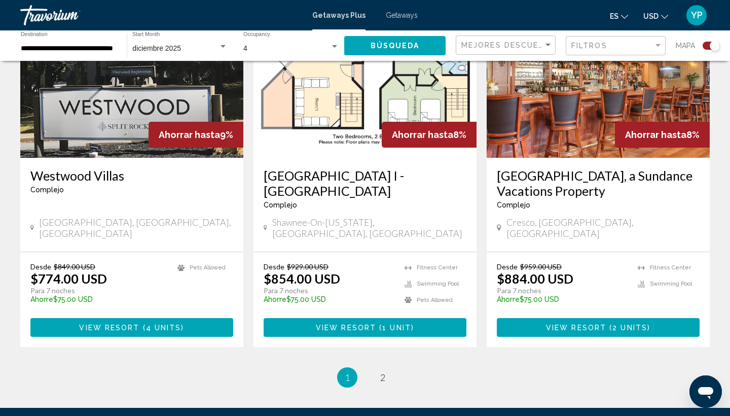
scroll to position [1603, 0]
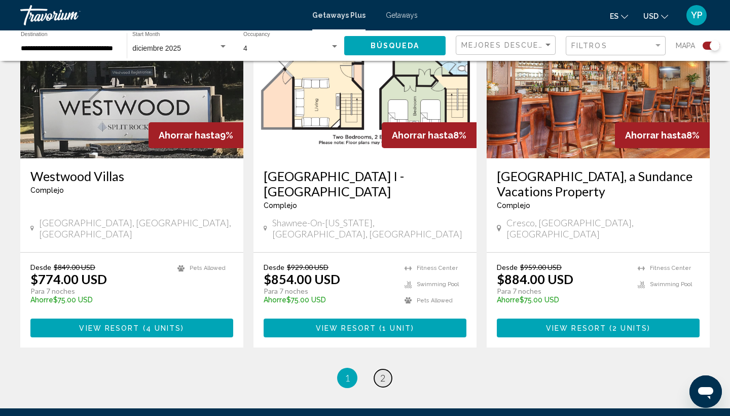
click at [385, 372] on span "2" at bounding box center [382, 377] width 5 height 11
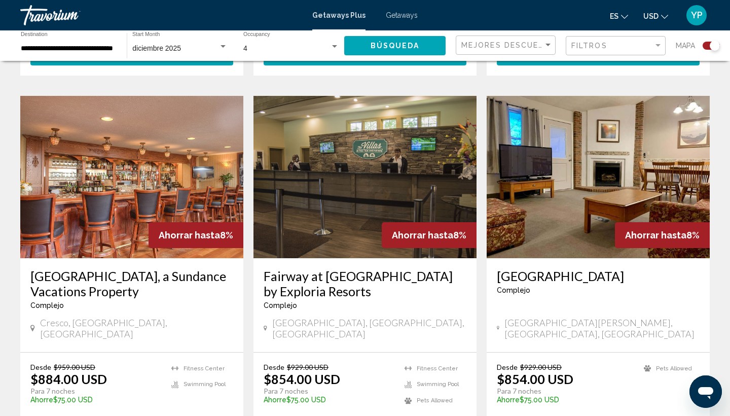
scroll to position [673, 0]
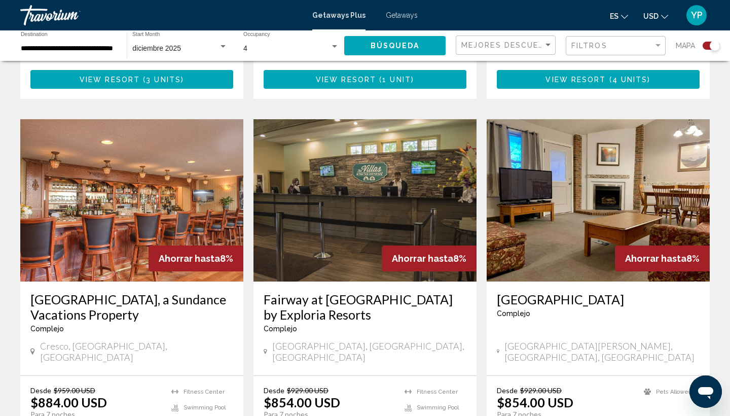
click at [591, 50] on div "Filtros" at bounding box center [616, 45] width 91 height 19
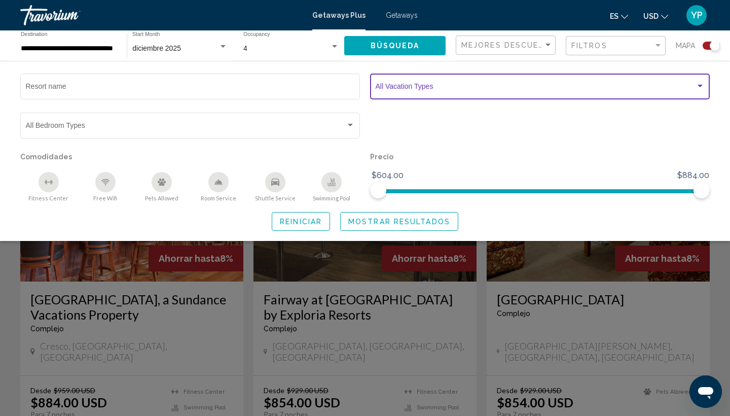
click at [497, 90] on span "Search widget" at bounding box center [536, 88] width 320 height 8
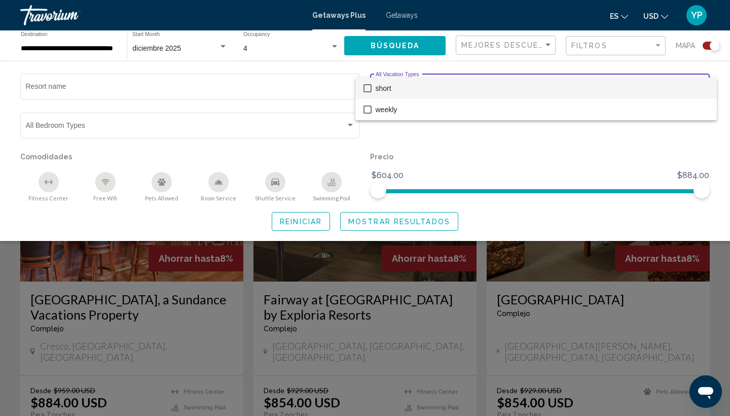
click at [371, 90] on mat-option "short" at bounding box center [535, 88] width 361 height 21
click at [320, 222] on div at bounding box center [365, 208] width 730 height 416
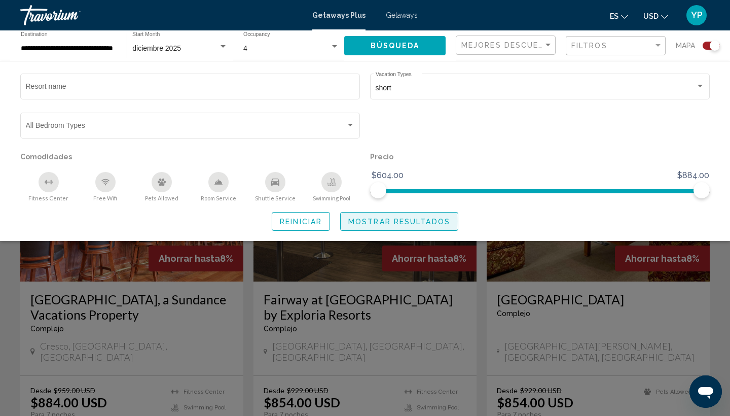
click at [385, 226] on span "Mostrar resultados" at bounding box center [399, 221] width 102 height 8
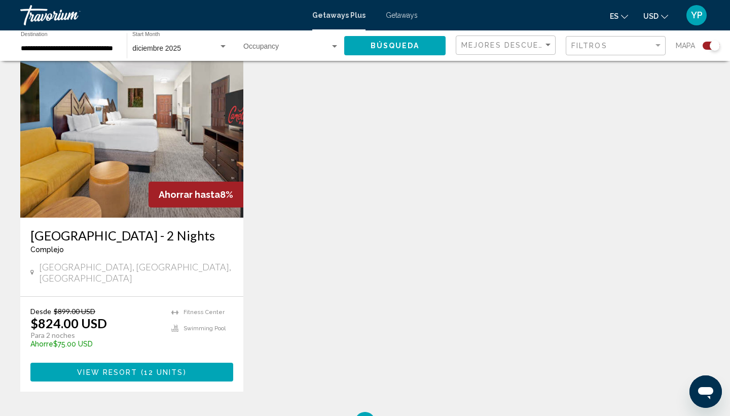
scroll to position [368, 0]
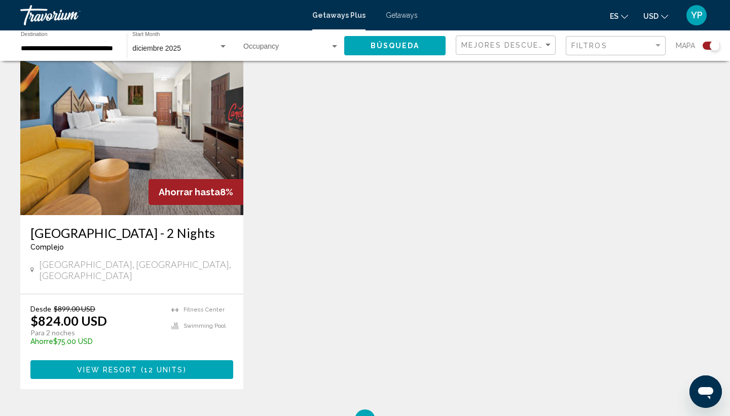
click at [128, 360] on button "View Resort ( 12 units )" at bounding box center [131, 369] width 203 height 19
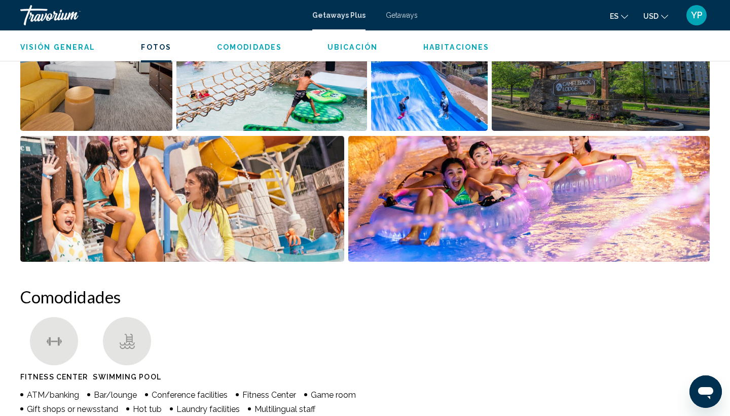
scroll to position [415, 0]
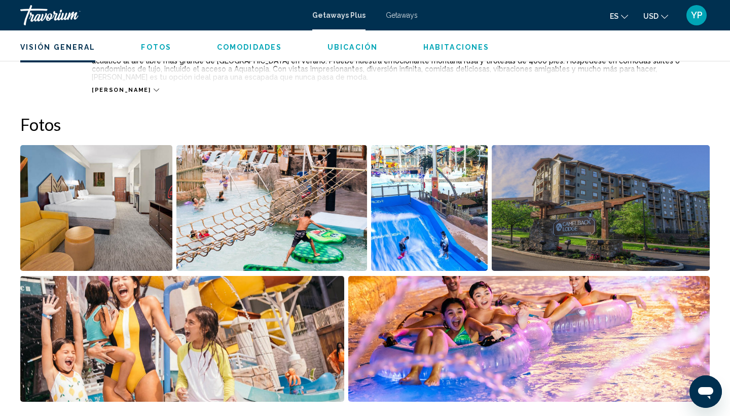
click at [119, 230] on img "Open full-screen image slider" at bounding box center [96, 208] width 152 height 126
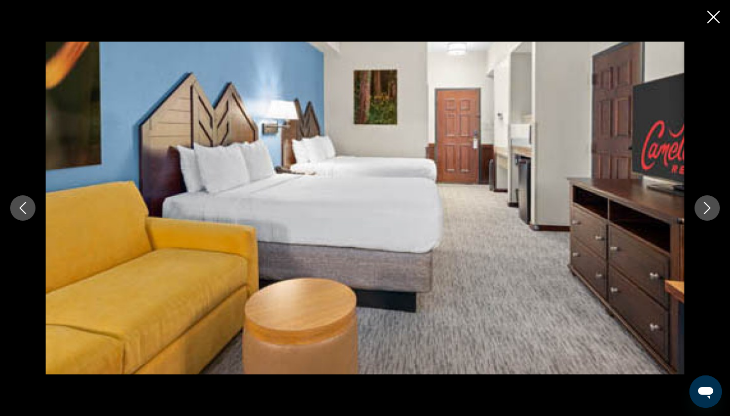
click at [712, 206] on icon "Next image" at bounding box center [707, 208] width 12 height 12
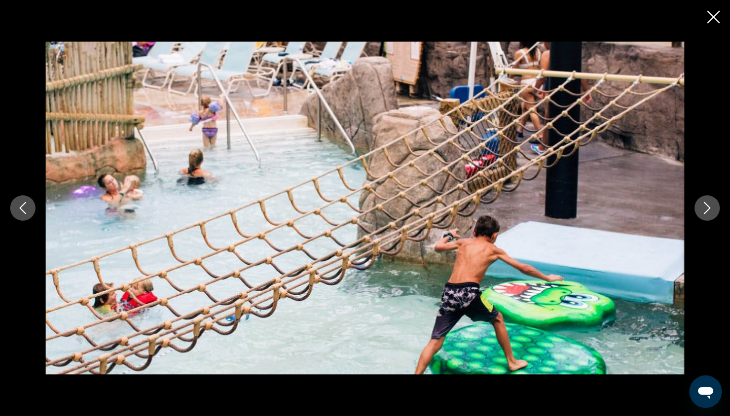
click at [712, 206] on icon "Next image" at bounding box center [707, 208] width 12 height 12
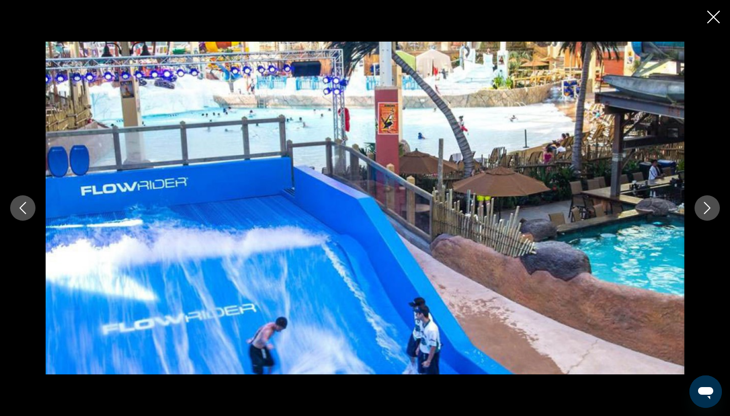
click at [712, 206] on icon "Next image" at bounding box center [707, 208] width 12 height 12
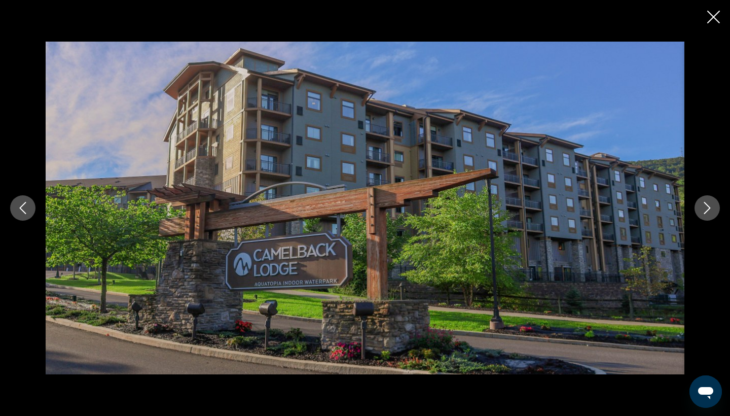
click at [713, 202] on button "Next image" at bounding box center [706, 207] width 25 height 25
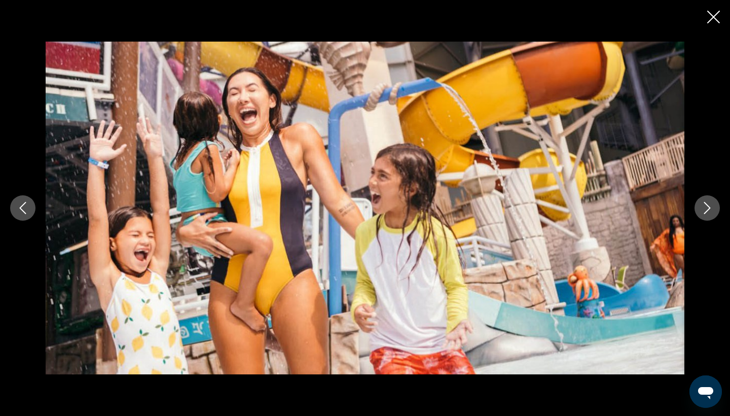
click at [713, 202] on button "Next image" at bounding box center [706, 207] width 25 height 25
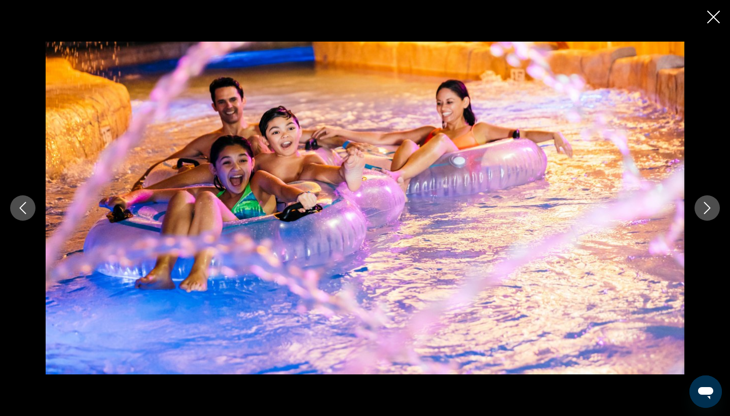
click at [705, 200] on button "Next image" at bounding box center [706, 207] width 25 height 25
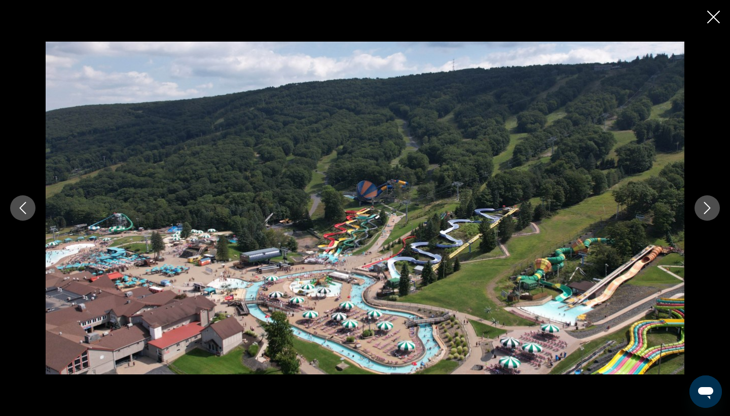
click at [705, 200] on button "Next image" at bounding box center [706, 207] width 25 height 25
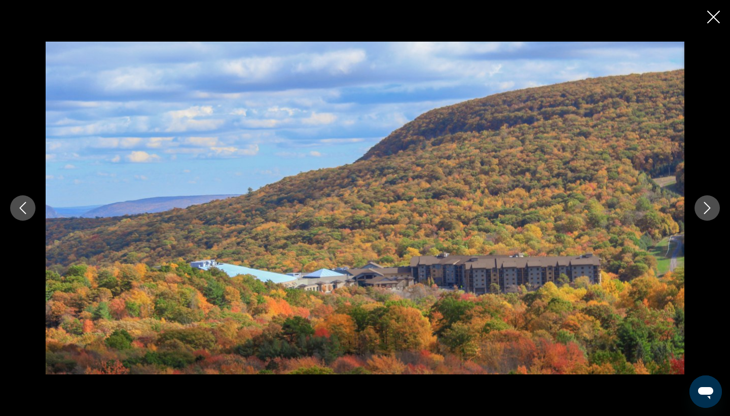
click at [28, 211] on icon "Previous image" at bounding box center [23, 208] width 12 height 12
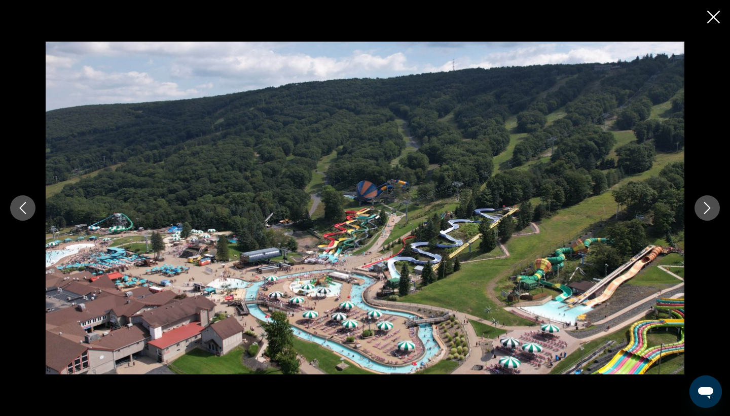
click at [701, 207] on icon "Next image" at bounding box center [707, 208] width 12 height 12
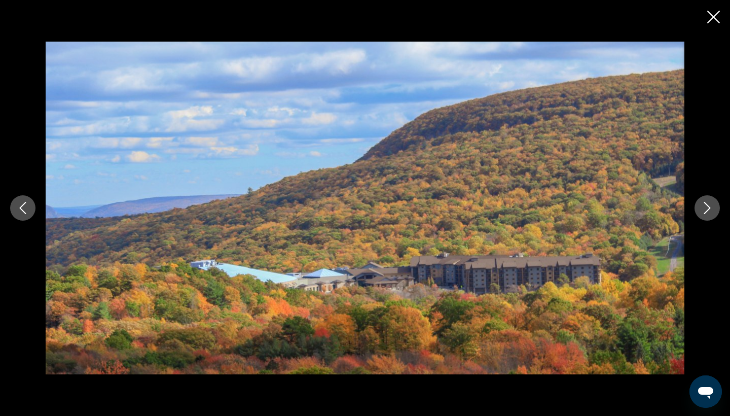
click at [701, 209] on icon "Next image" at bounding box center [707, 208] width 12 height 12
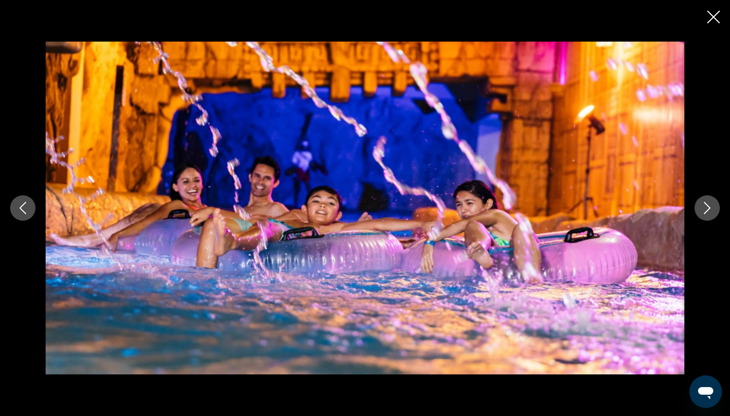
click at [714, 211] on button "Next image" at bounding box center [706, 207] width 25 height 25
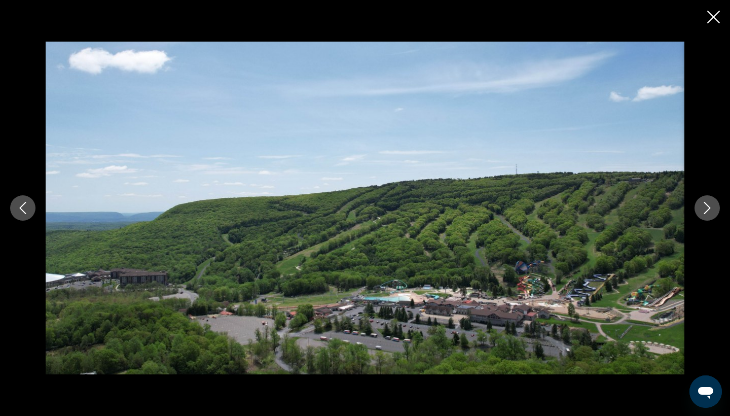
click at [713, 213] on button "Next image" at bounding box center [706, 207] width 25 height 25
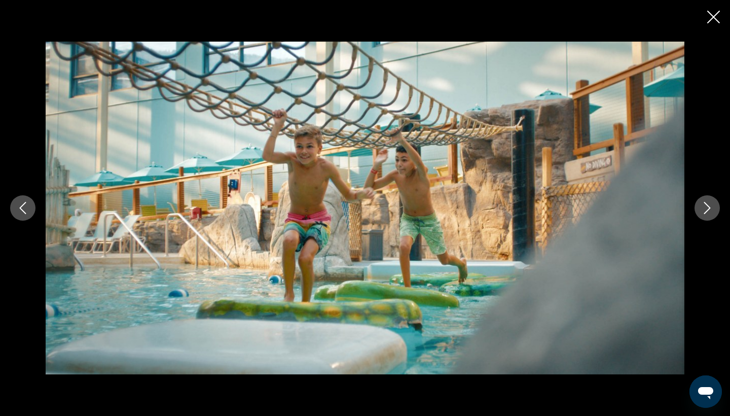
click at [713, 212] on button "Next image" at bounding box center [706, 207] width 25 height 25
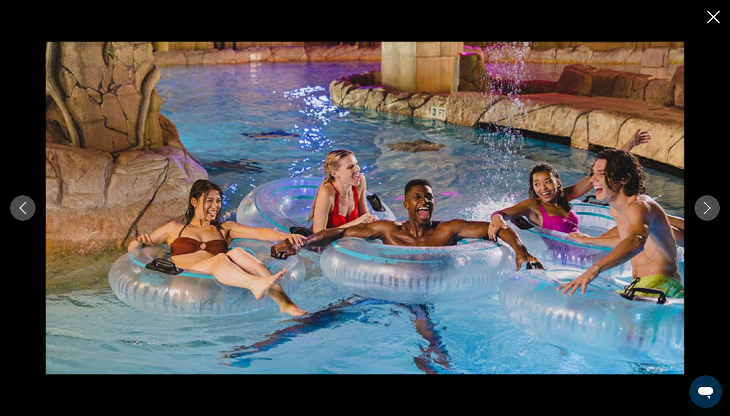
click at [713, 212] on button "Next image" at bounding box center [706, 207] width 25 height 25
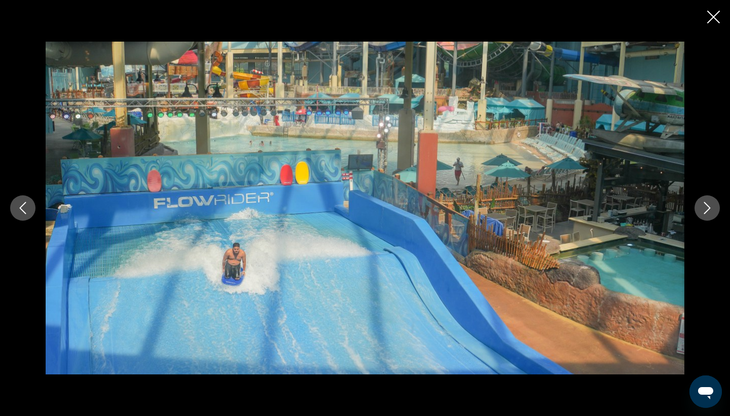
click at [713, 212] on button "Next image" at bounding box center [706, 207] width 25 height 25
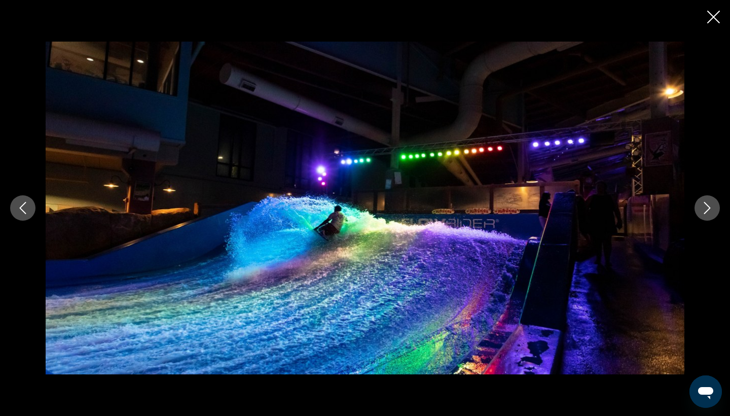
click at [713, 211] on button "Next image" at bounding box center [706, 207] width 25 height 25
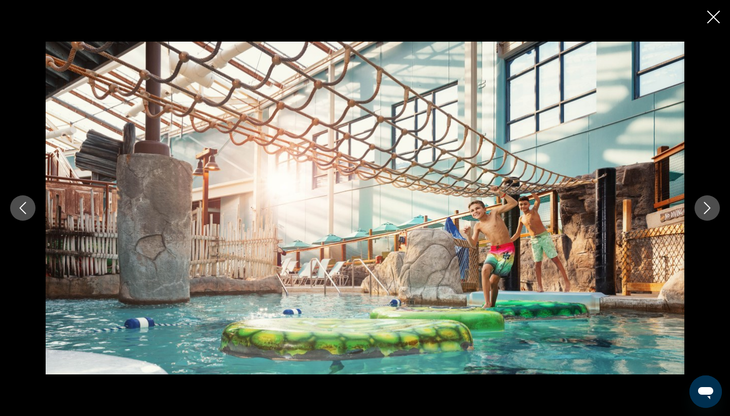
click at [713, 211] on button "Next image" at bounding box center [706, 207] width 25 height 25
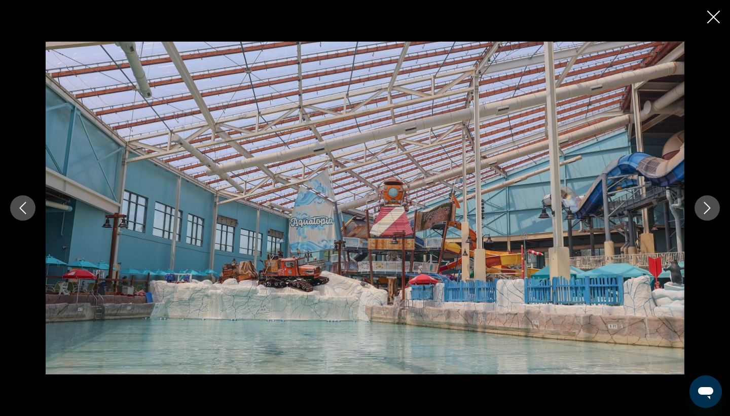
click at [713, 211] on button "Next image" at bounding box center [706, 207] width 25 height 25
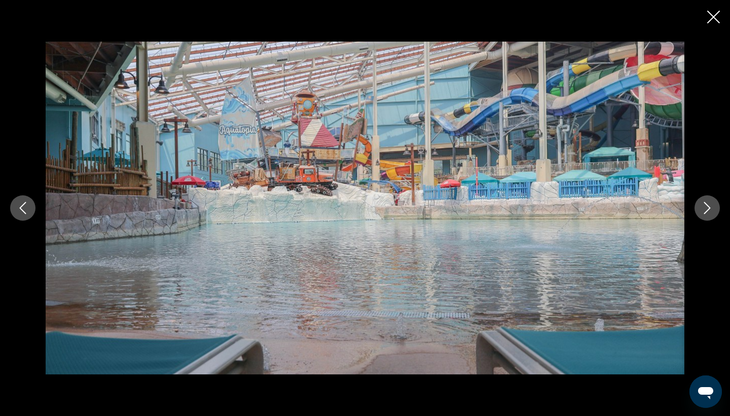
click at [713, 216] on button "Next image" at bounding box center [706, 207] width 25 height 25
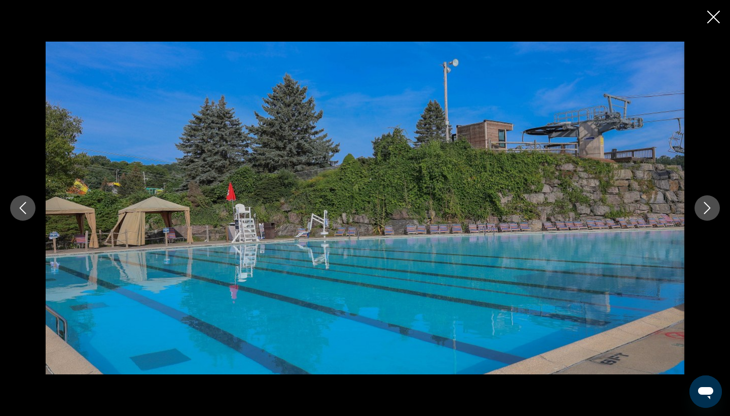
click at [713, 216] on button "Next image" at bounding box center [706, 207] width 25 height 25
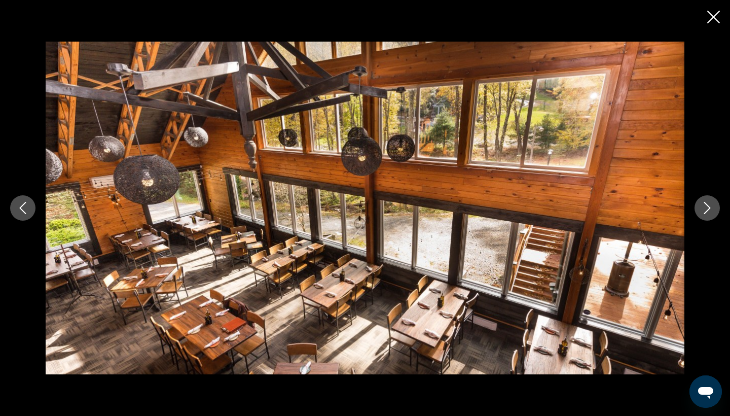
click at [713, 216] on button "Next image" at bounding box center [706, 207] width 25 height 25
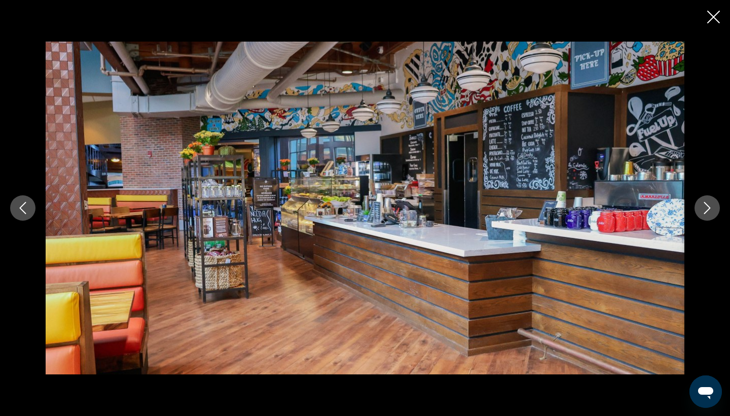
click at [710, 212] on icon "Next image" at bounding box center [707, 208] width 12 height 12
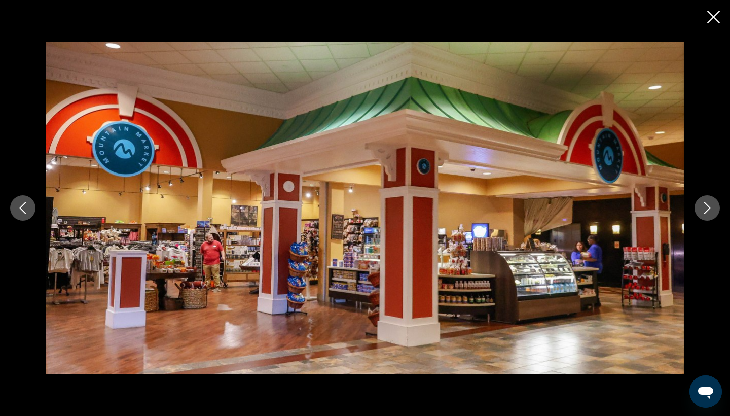
click at [710, 212] on icon "Next image" at bounding box center [707, 208] width 12 height 12
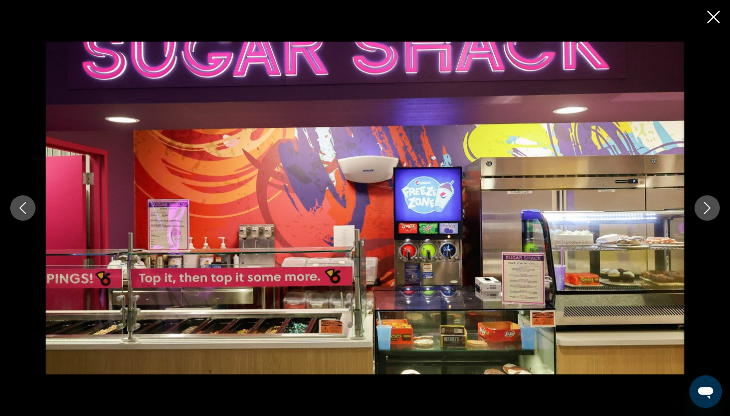
click at [710, 212] on icon "Next image" at bounding box center [707, 208] width 12 height 12
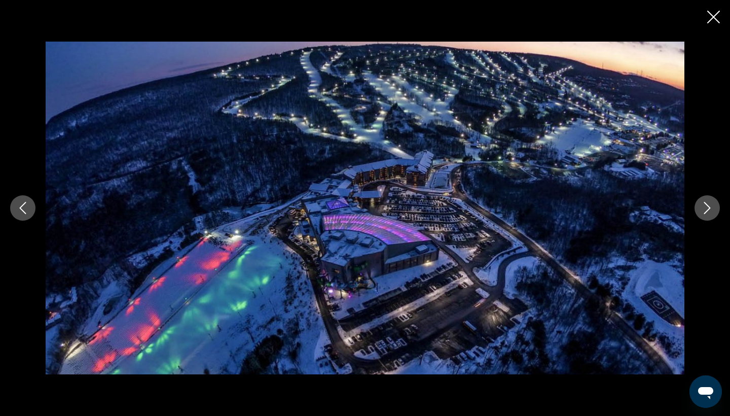
click at [710, 212] on icon "Next image" at bounding box center [707, 208] width 12 height 12
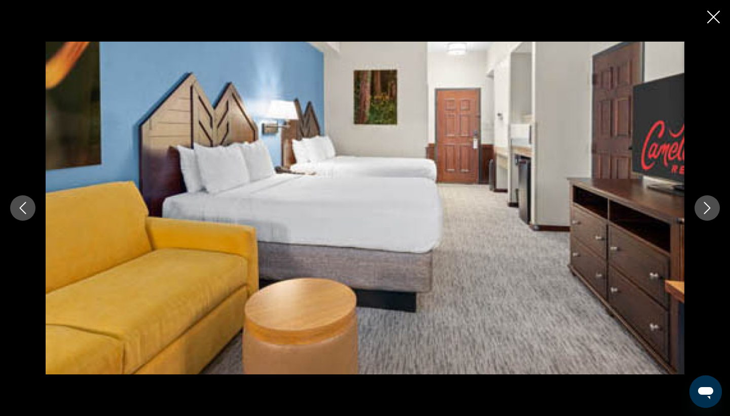
click at [710, 212] on icon "Next image" at bounding box center [707, 208] width 12 height 12
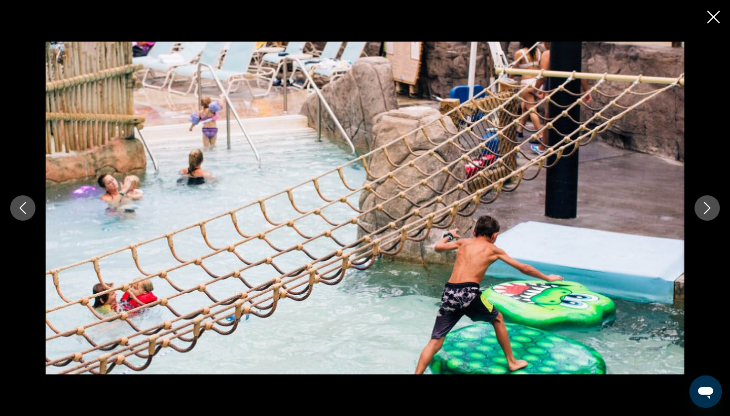
click at [710, 212] on icon "Next image" at bounding box center [707, 208] width 12 height 12
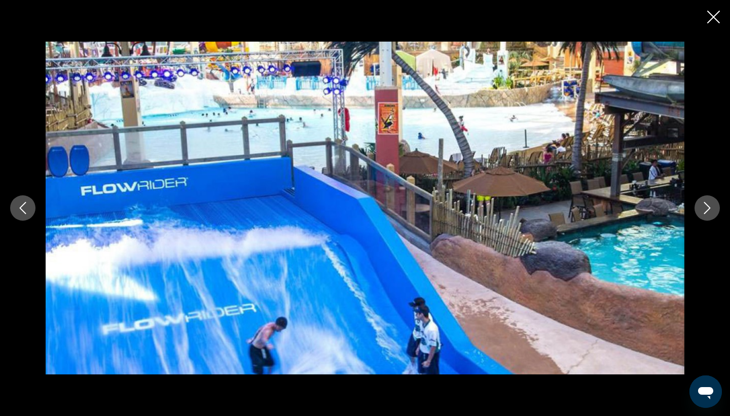
click at [710, 212] on icon "Next image" at bounding box center [707, 208] width 12 height 12
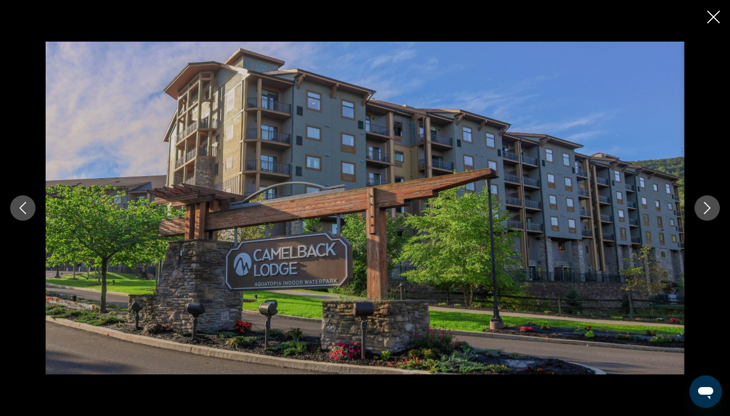
click at [710, 212] on icon "Next image" at bounding box center [707, 208] width 12 height 12
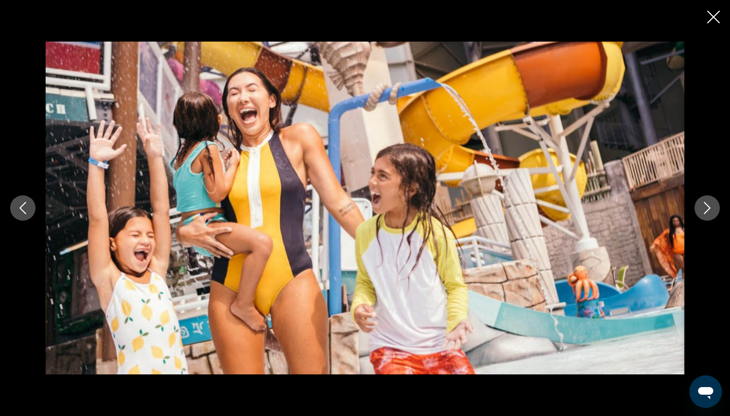
click at [709, 215] on button "Next image" at bounding box center [706, 207] width 25 height 25
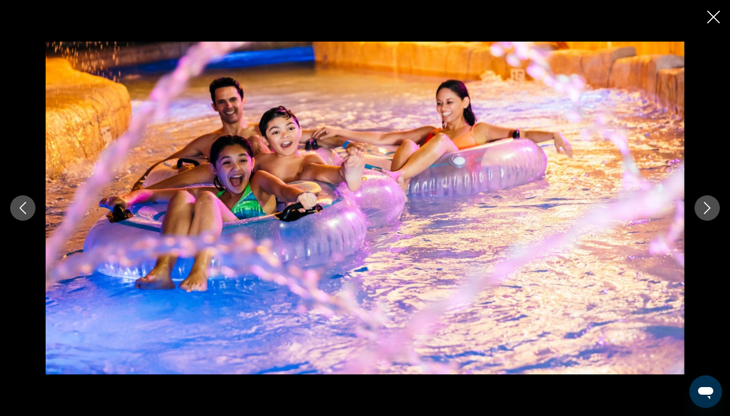
click at [709, 215] on button "Next image" at bounding box center [706, 207] width 25 height 25
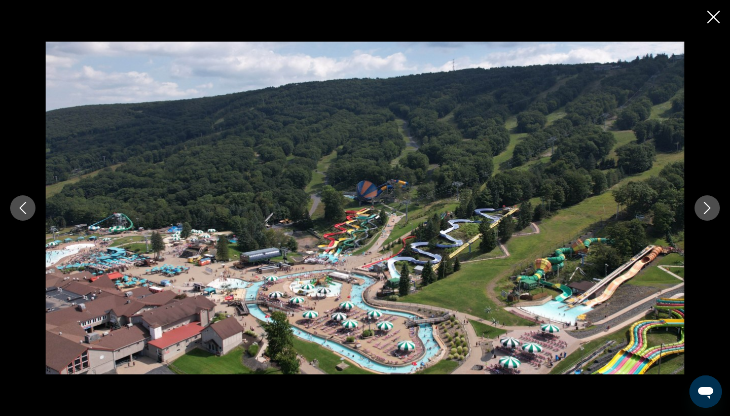
click at [709, 215] on button "Next image" at bounding box center [706, 207] width 25 height 25
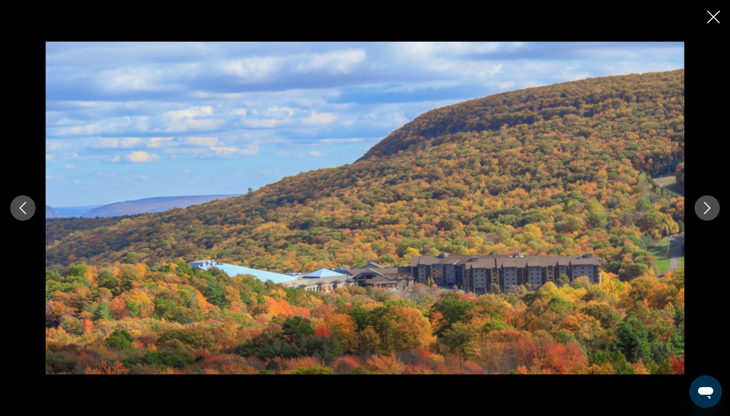
click at [709, 215] on button "Next image" at bounding box center [706, 207] width 25 height 25
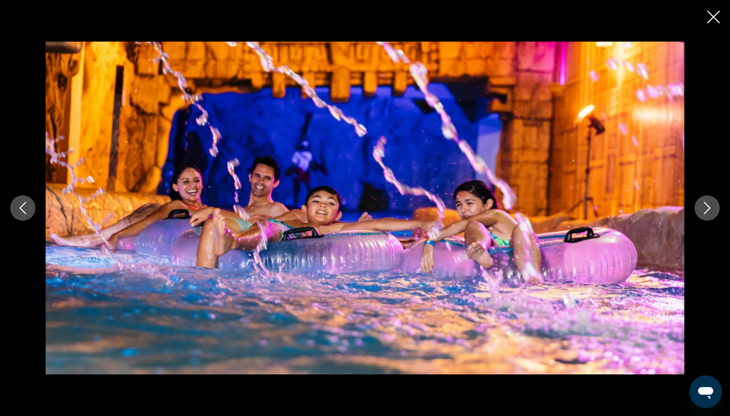
click at [709, 215] on button "Next image" at bounding box center [706, 207] width 25 height 25
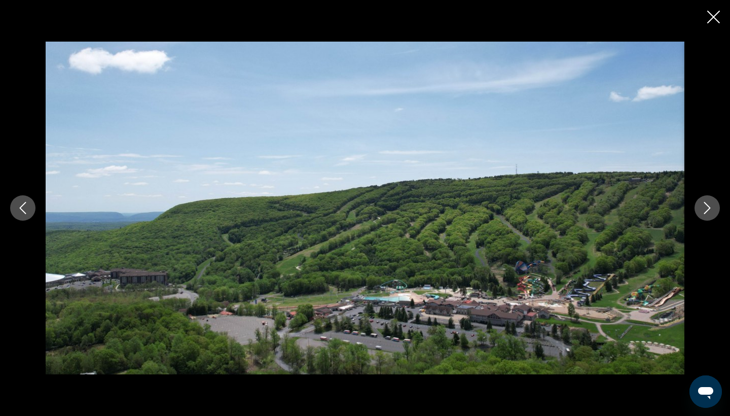
click at [709, 215] on button "Next image" at bounding box center [706, 207] width 25 height 25
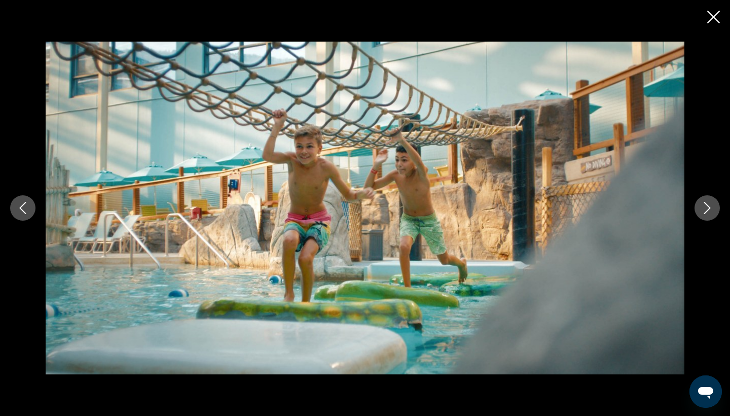
click at [709, 215] on button "Next image" at bounding box center [706, 207] width 25 height 25
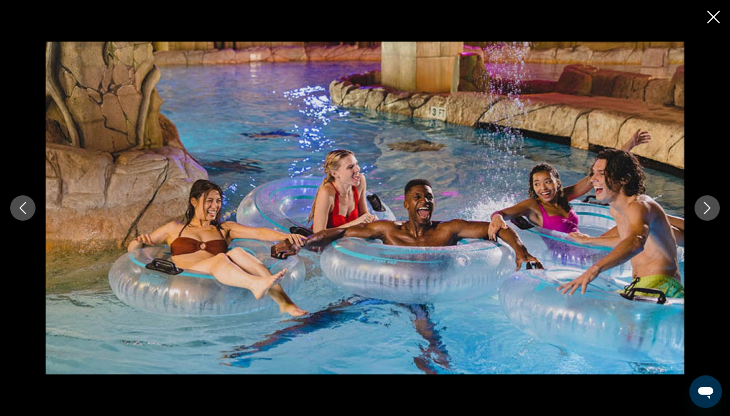
click at [709, 215] on button "Next image" at bounding box center [706, 207] width 25 height 25
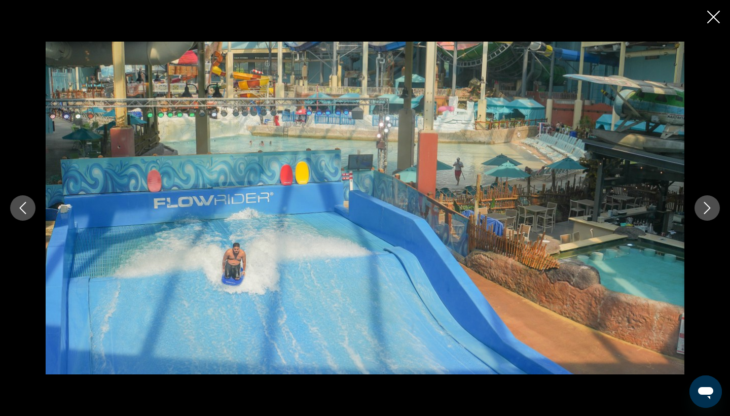
click at [709, 215] on button "Next image" at bounding box center [706, 207] width 25 height 25
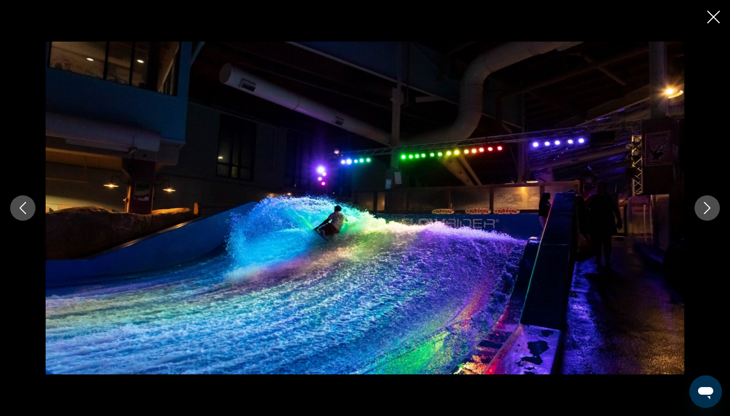
click at [709, 215] on button "Next image" at bounding box center [706, 207] width 25 height 25
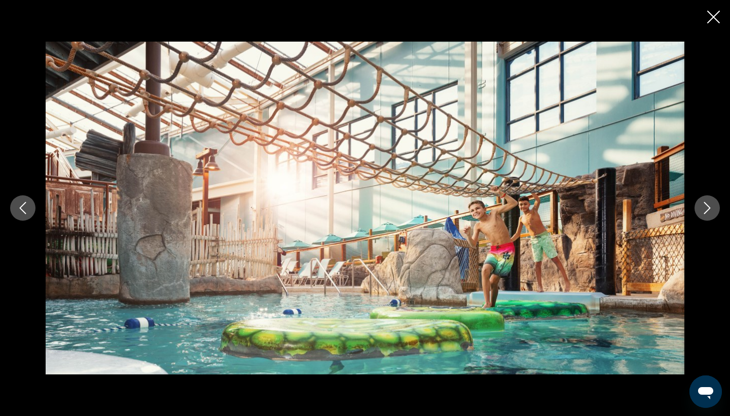
click at [709, 215] on button "Next image" at bounding box center [706, 207] width 25 height 25
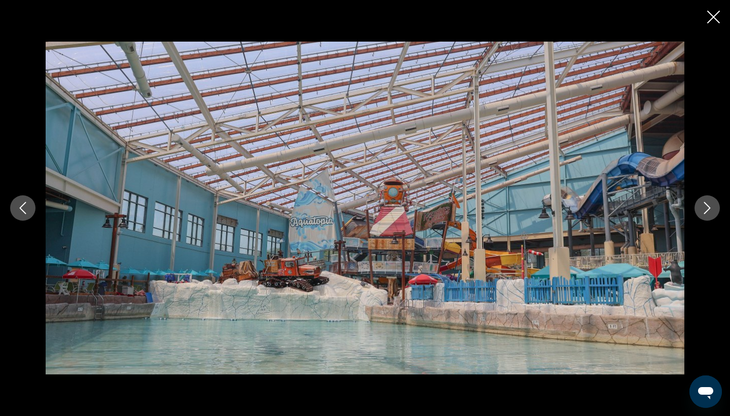
click at [709, 215] on button "Next image" at bounding box center [706, 207] width 25 height 25
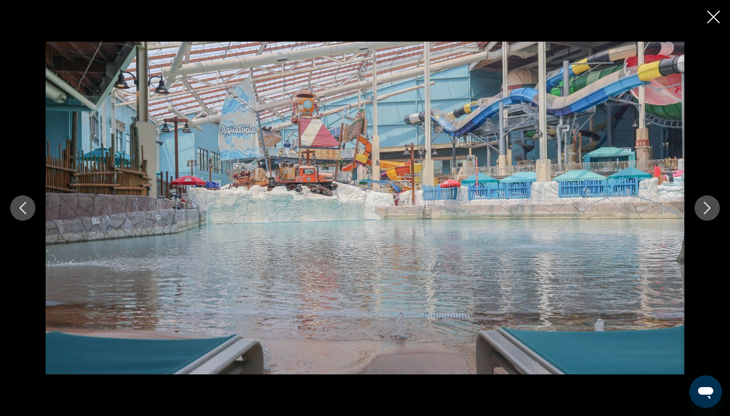
click at [709, 215] on button "Next image" at bounding box center [706, 207] width 25 height 25
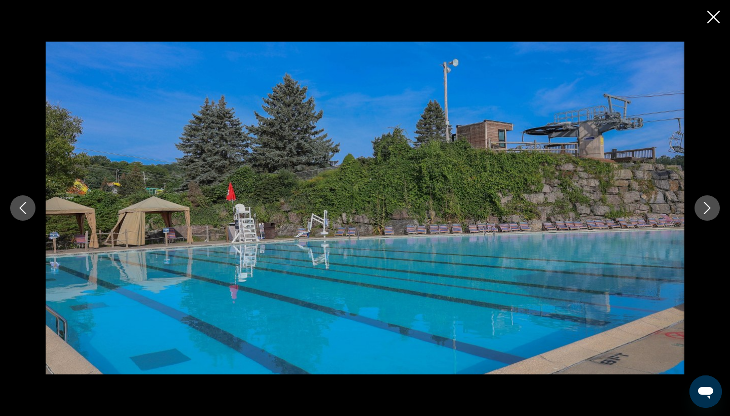
scroll to position [499, 0]
click at [711, 21] on icon "Close slideshow" at bounding box center [713, 17] width 13 height 13
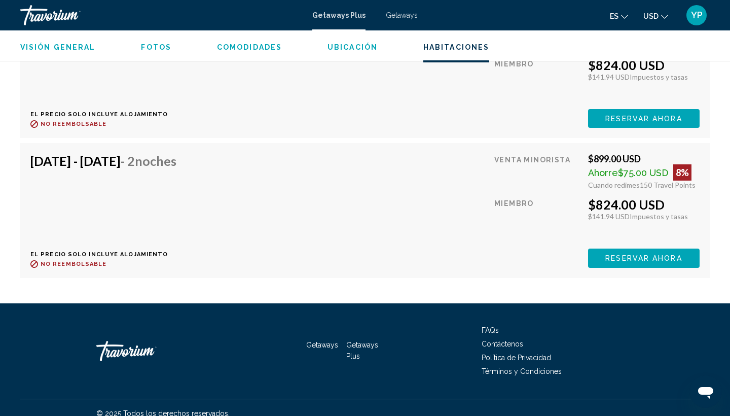
scroll to position [2374, 0]
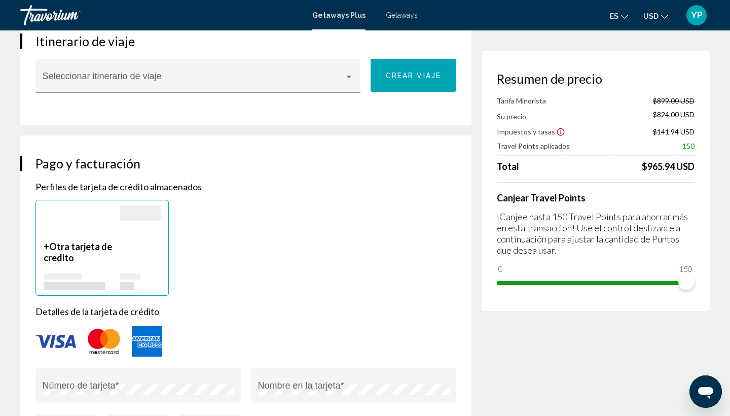
scroll to position [611, 0]
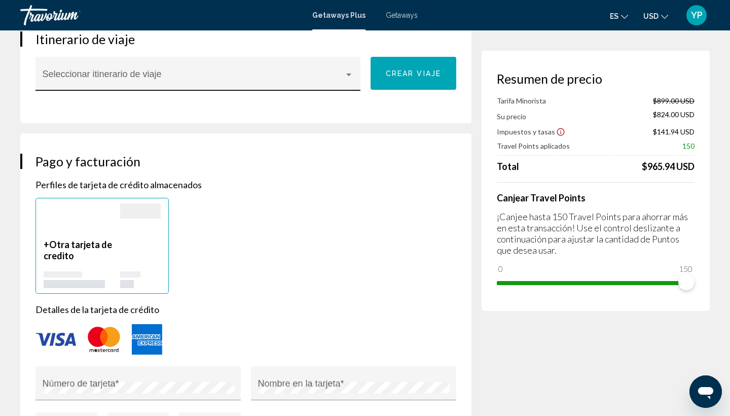
click at [348, 73] on div "Main content" at bounding box center [198, 78] width 311 height 10
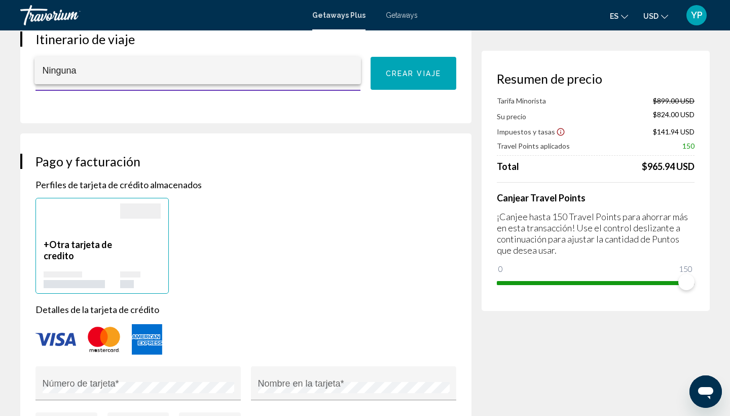
click at [345, 184] on div at bounding box center [365, 208] width 730 height 416
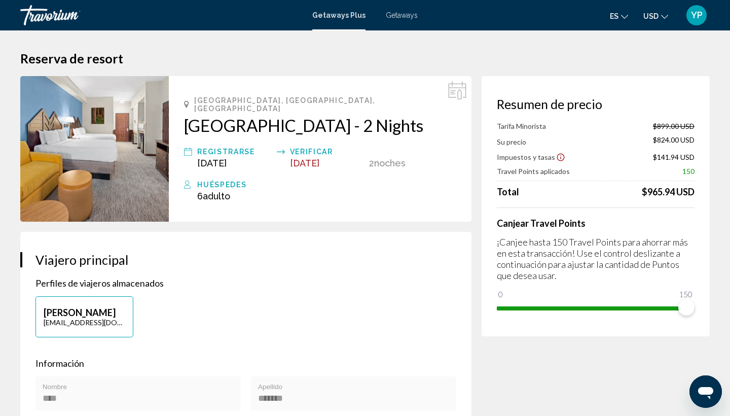
scroll to position [0, 0]
click at [55, 10] on div "Travorium" at bounding box center [70, 15] width 101 height 20
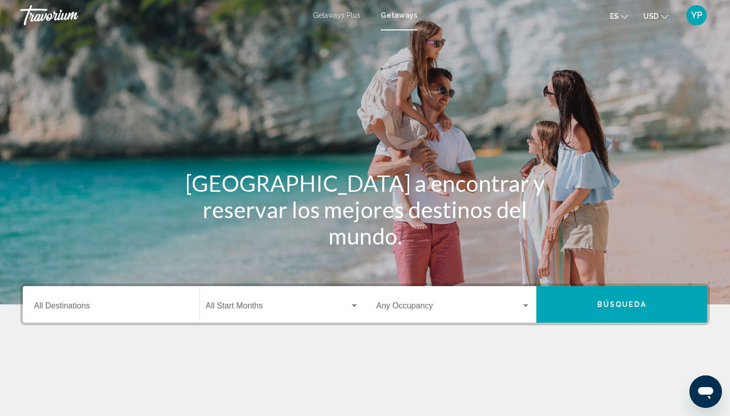
click at [695, 11] on span "YP" at bounding box center [697, 15] width 12 height 10
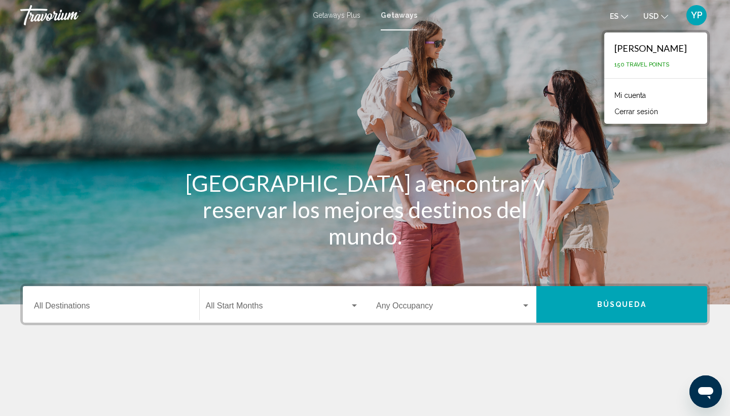
click at [339, 12] on span "Getaways Plus" at bounding box center [337, 15] width 48 height 8
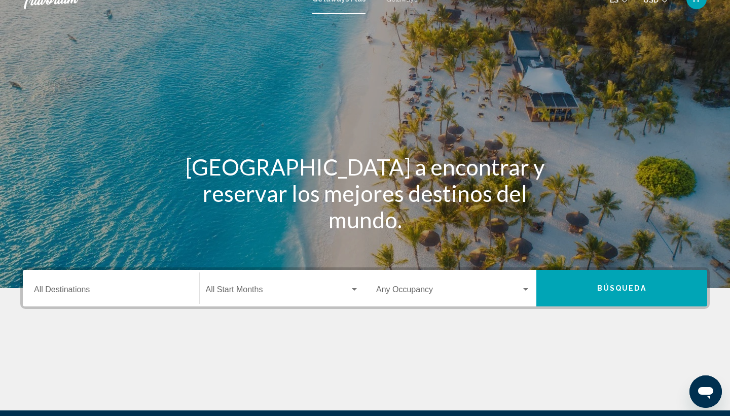
scroll to position [20, 0]
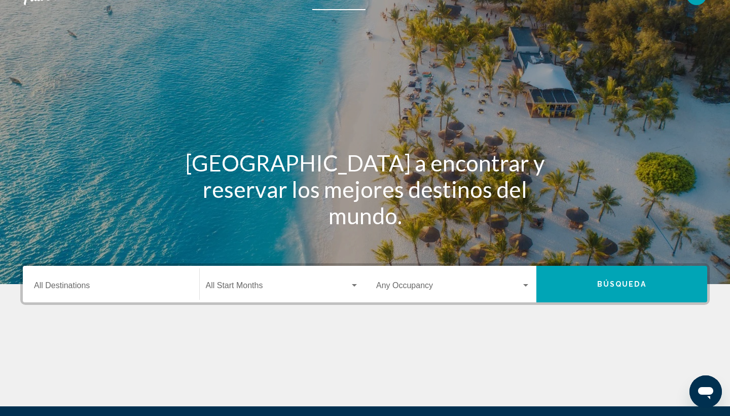
click at [154, 279] on div "Destination All Destinations" at bounding box center [111, 284] width 154 height 32
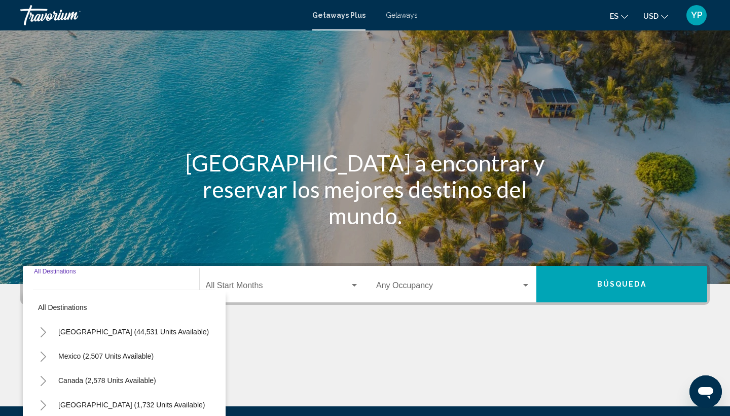
scroll to position [135, 0]
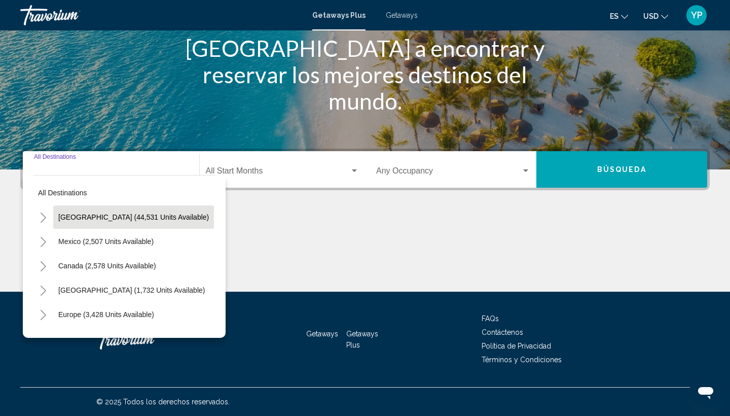
click at [130, 219] on span "[GEOGRAPHIC_DATA] (44,531 units available)" at bounding box center [133, 217] width 151 height 8
type input "**********"
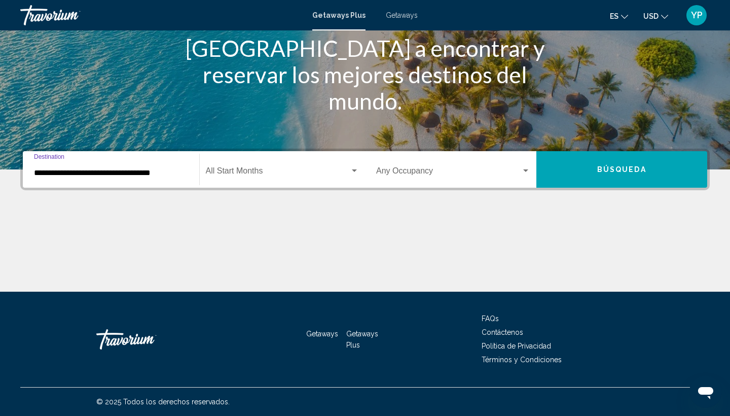
click at [295, 172] on span "Search widget" at bounding box center [278, 172] width 144 height 9
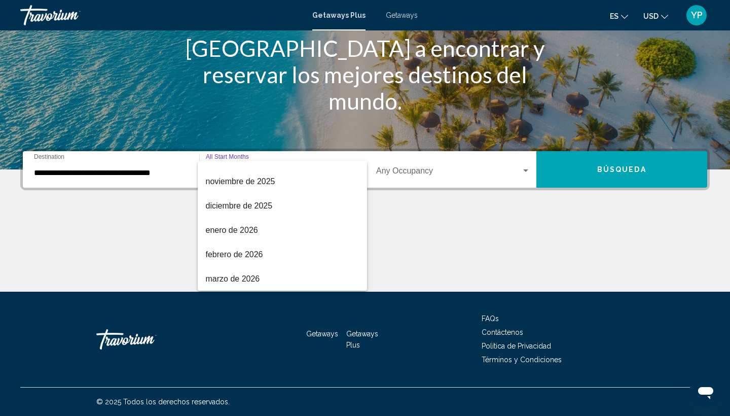
scroll to position [85, 0]
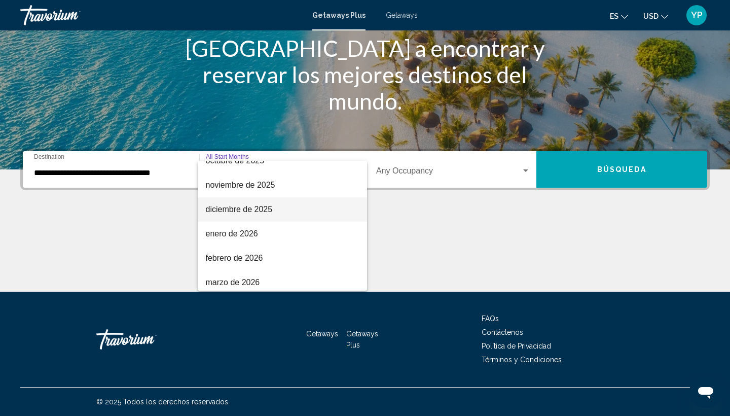
click at [254, 211] on span "diciembre de 2025" at bounding box center [283, 209] width 154 height 24
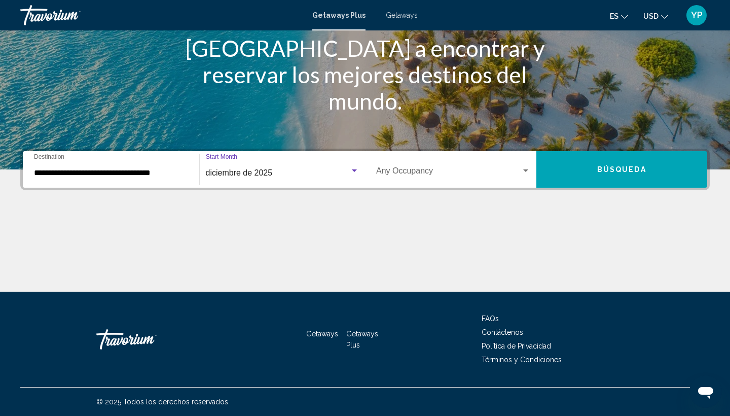
click at [395, 182] on div "Occupancy Any Occupancy" at bounding box center [453, 170] width 154 height 32
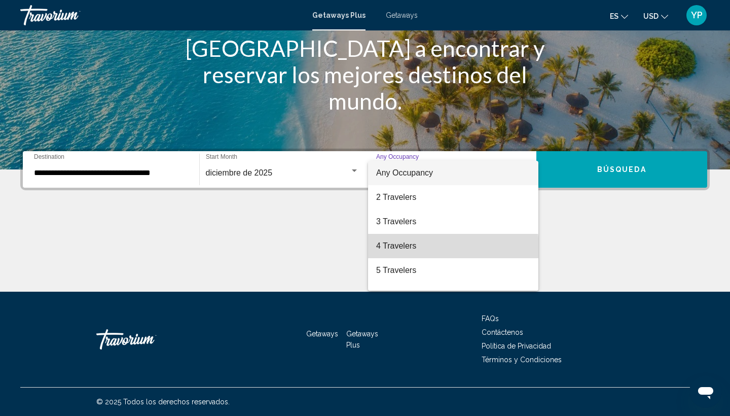
click at [397, 254] on span "4 Travelers" at bounding box center [453, 246] width 154 height 24
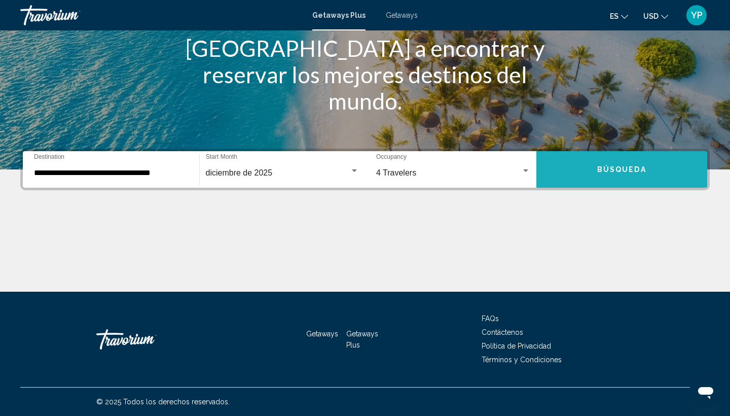
click at [574, 170] on button "Búsqueda" at bounding box center [621, 169] width 171 height 36
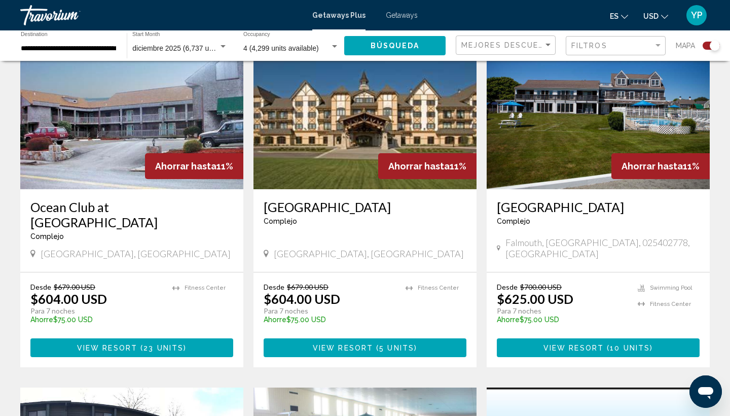
scroll to position [397, 0]
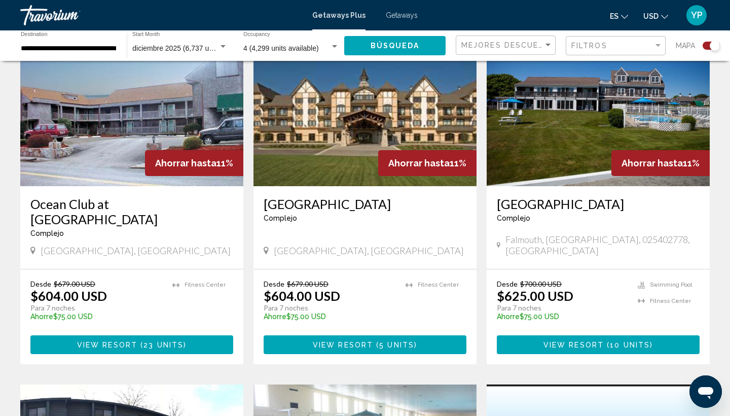
click at [99, 54] on div "**********" at bounding box center [69, 46] width 96 height 28
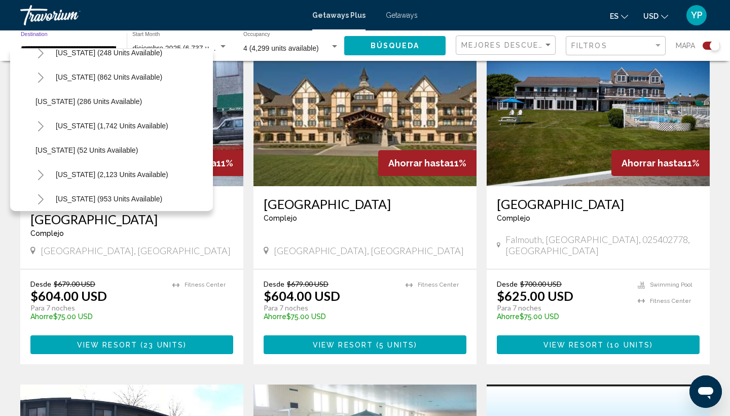
scroll to position [719, 0]
click at [107, 133] on button "[US_STATE] (1,742 units available)" at bounding box center [112, 125] width 123 height 23
type input "**********"
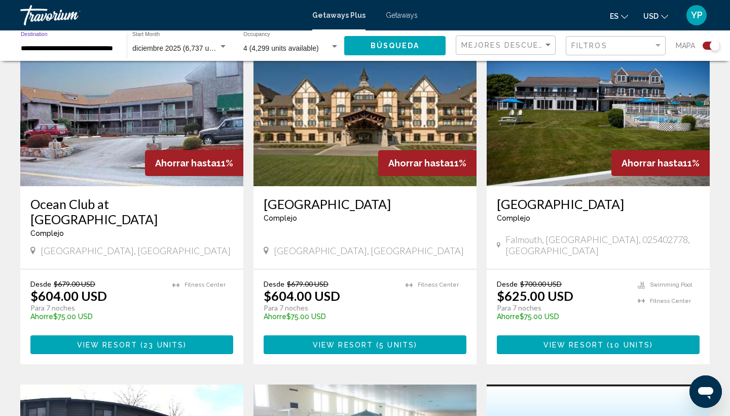
click at [391, 44] on span "Búsqueda" at bounding box center [394, 46] width 49 height 8
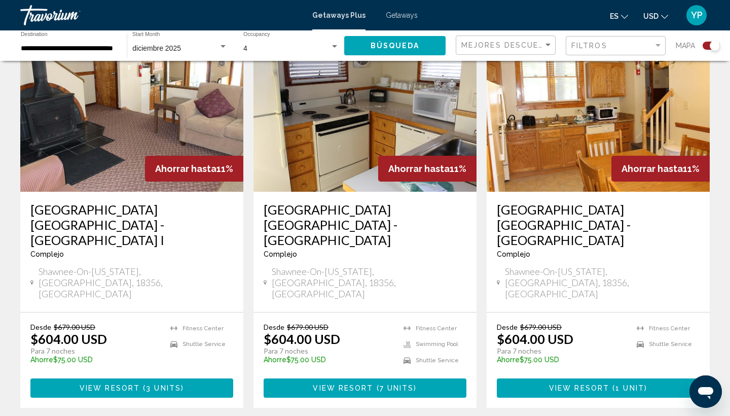
scroll to position [775, 0]
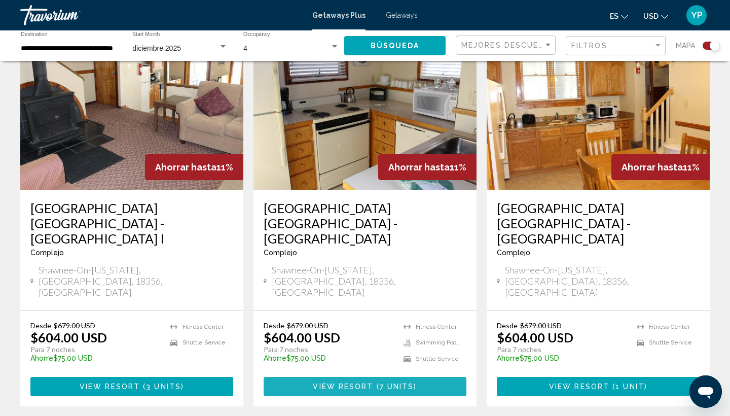
click at [339, 383] on span "View Resort" at bounding box center [343, 387] width 60 height 8
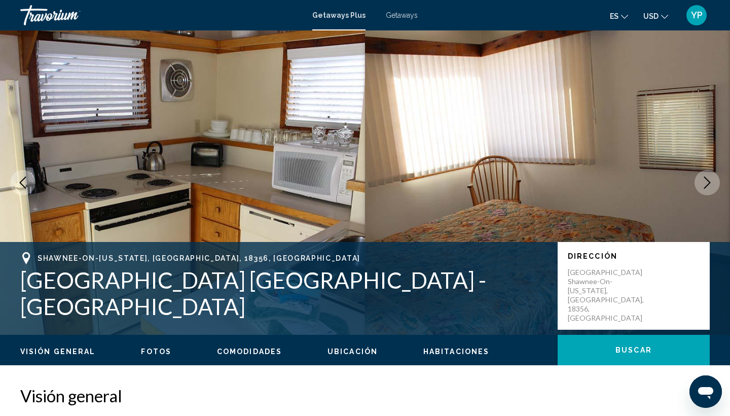
click at [153, 355] on span "Fotos" at bounding box center [156, 351] width 30 height 8
click at [707, 181] on icon "Next image" at bounding box center [707, 182] width 12 height 12
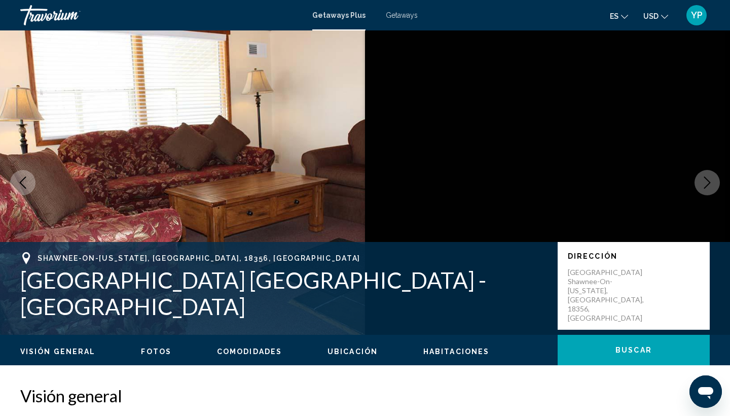
click at [707, 181] on icon "Next image" at bounding box center [707, 182] width 12 height 12
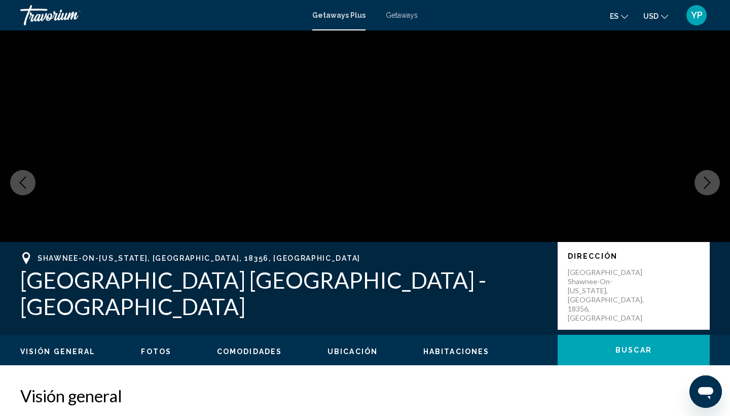
click at [707, 181] on icon "Next image" at bounding box center [707, 182] width 12 height 12
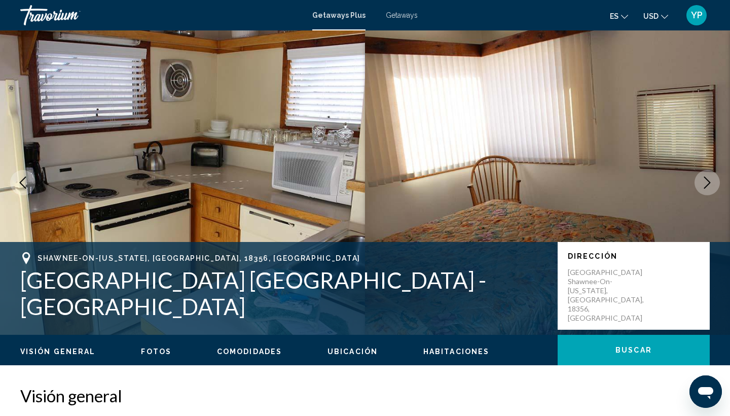
click at [707, 181] on icon "Next image" at bounding box center [707, 182] width 12 height 12
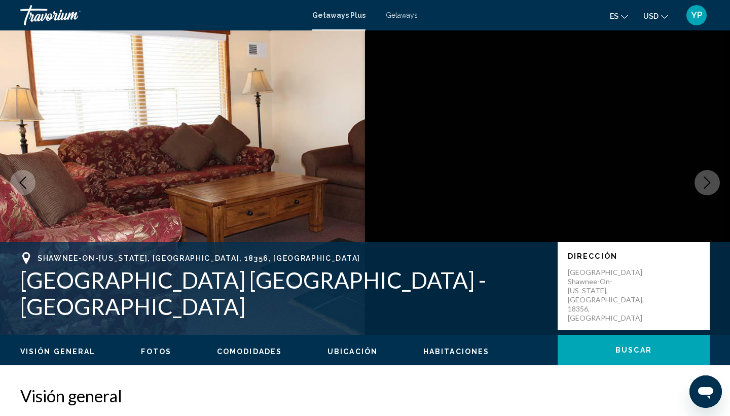
click at [707, 181] on icon "Next image" at bounding box center [707, 182] width 12 height 12
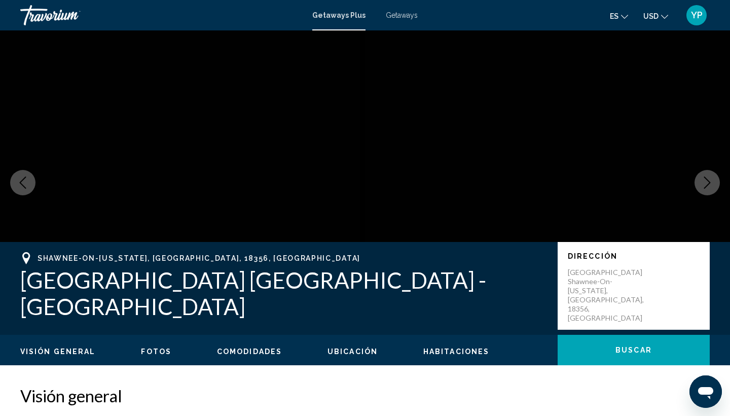
click at [707, 181] on icon "Next image" at bounding box center [707, 182] width 12 height 12
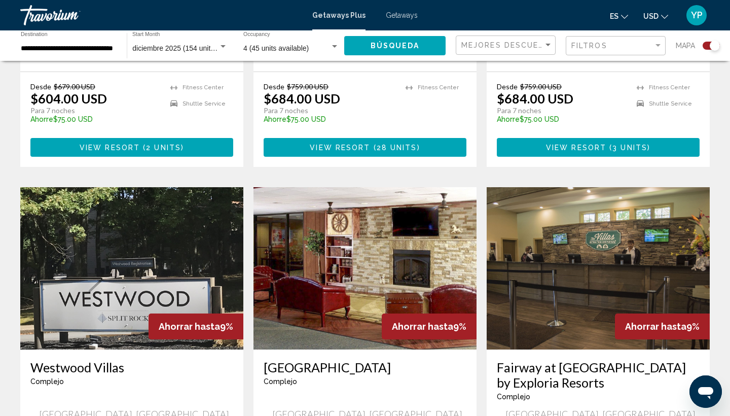
scroll to position [1407, 0]
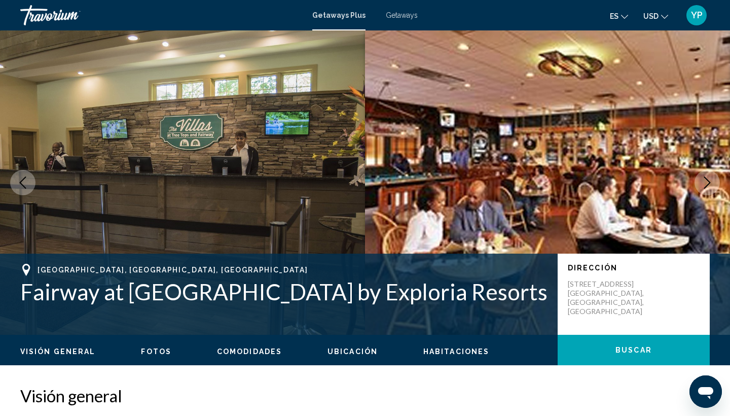
click at [710, 170] on button "Next image" at bounding box center [706, 182] width 25 height 25
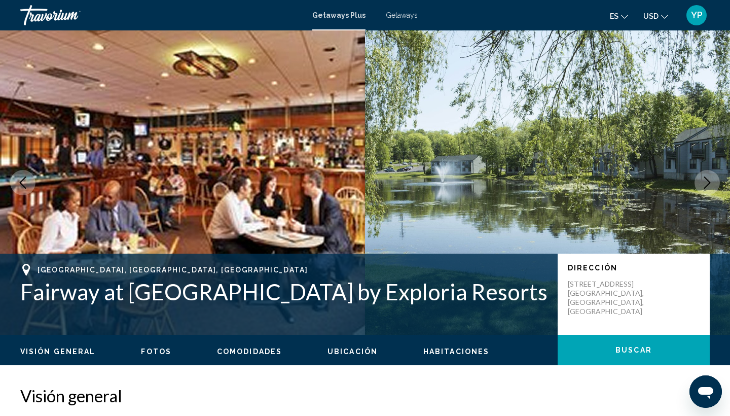
click at [710, 170] on button "Next image" at bounding box center [706, 182] width 25 height 25
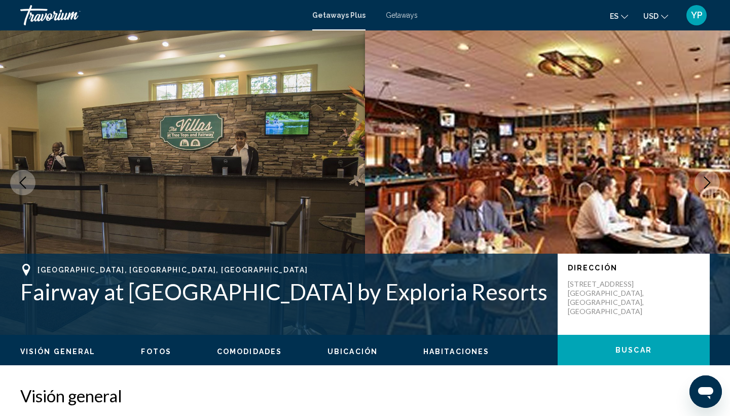
click at [708, 190] on button "Next image" at bounding box center [706, 182] width 25 height 25
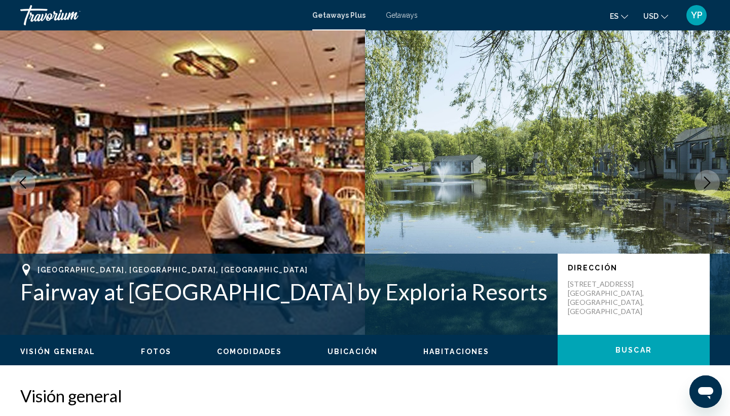
click at [708, 190] on button "Next image" at bounding box center [706, 182] width 25 height 25
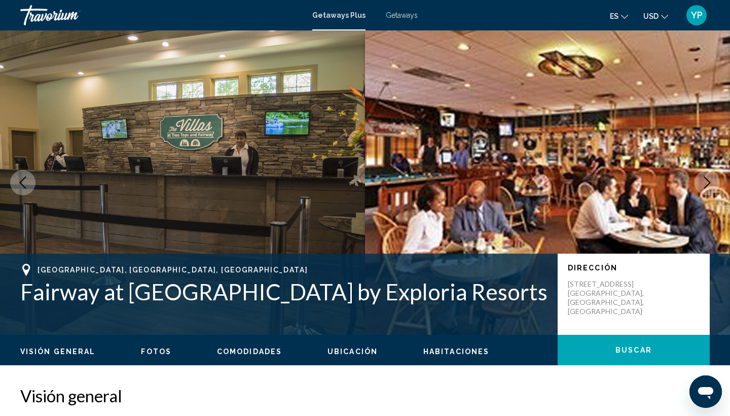
click at [158, 356] on button "Fotos" at bounding box center [156, 351] width 30 height 9
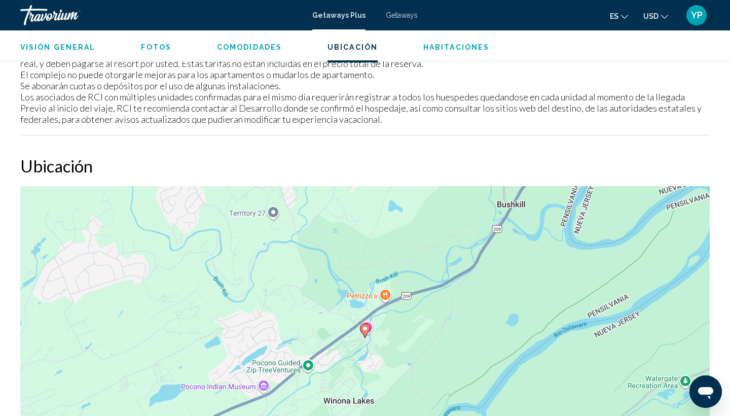
scroll to position [1322, 0]
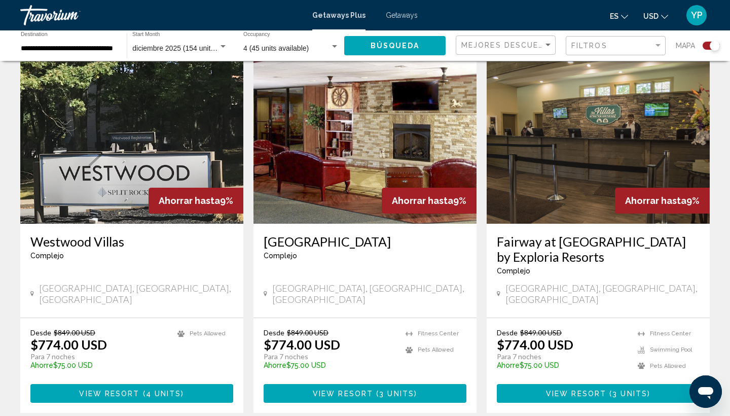
scroll to position [1543, 0]
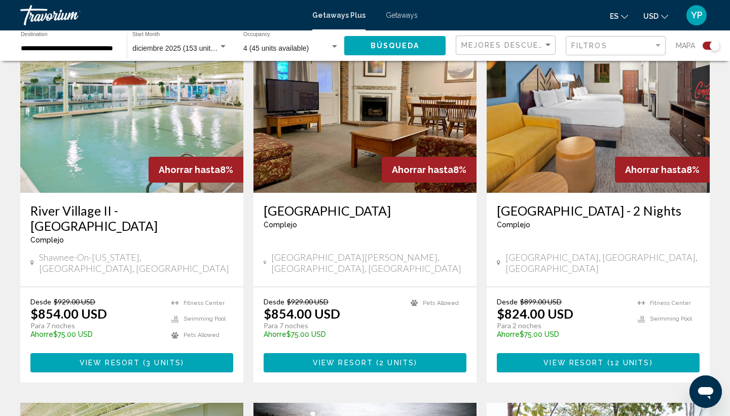
scroll to position [766, 0]
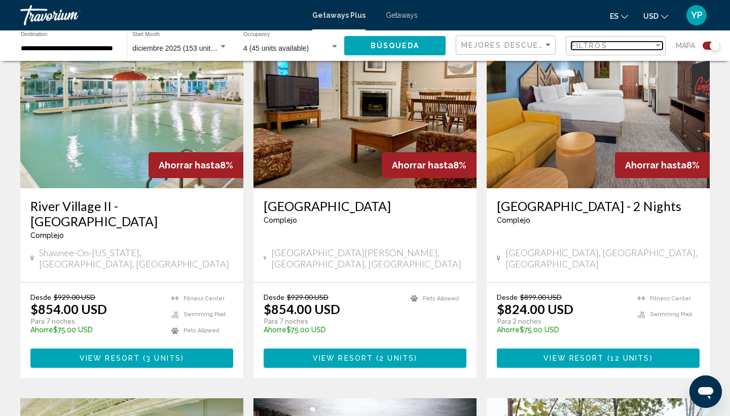
click at [651, 42] on div "Filtros" at bounding box center [612, 46] width 82 height 8
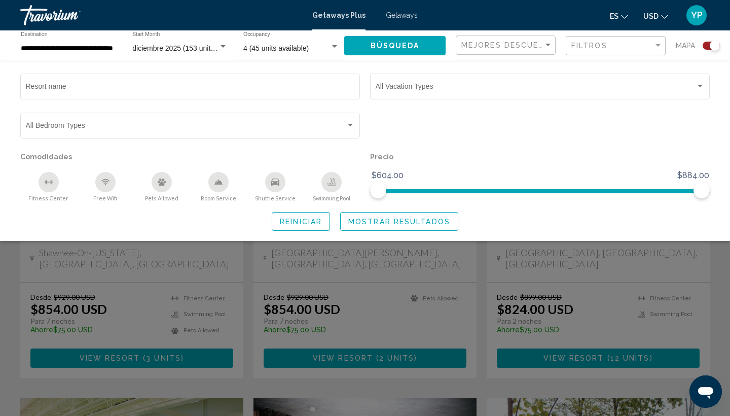
click at [442, 291] on div "Search widget" at bounding box center [365, 284] width 730 height 264
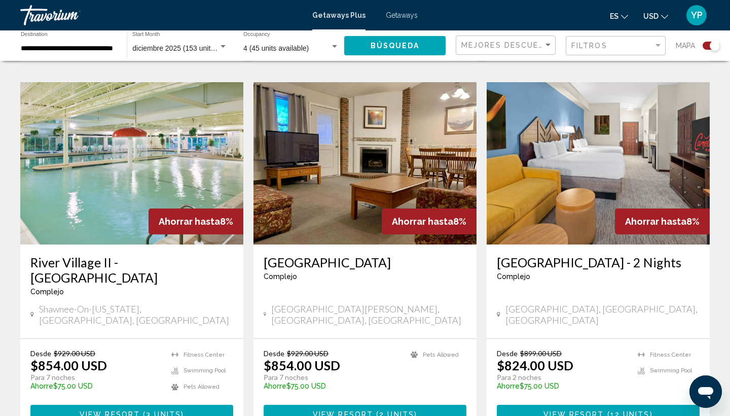
scroll to position [712, 0]
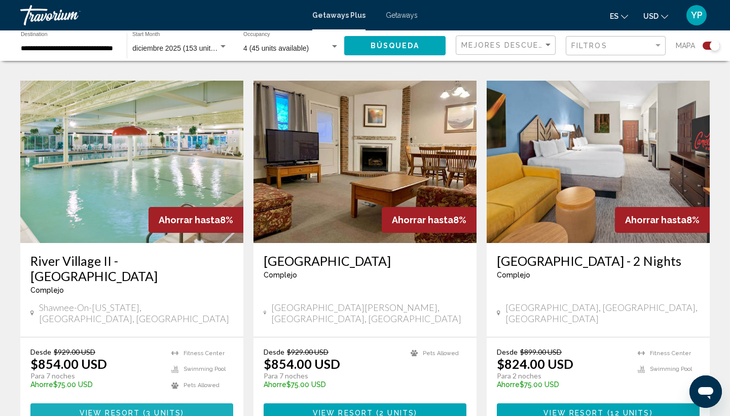
click at [156, 409] on span "3 units" at bounding box center [163, 413] width 35 height 8
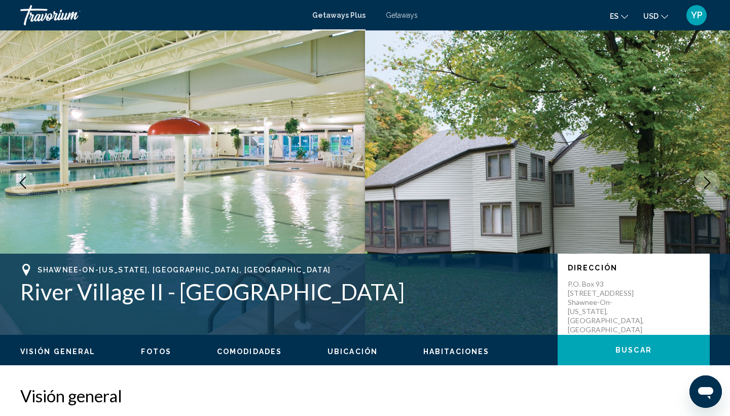
click at [698, 188] on button "Next image" at bounding box center [706, 182] width 25 height 25
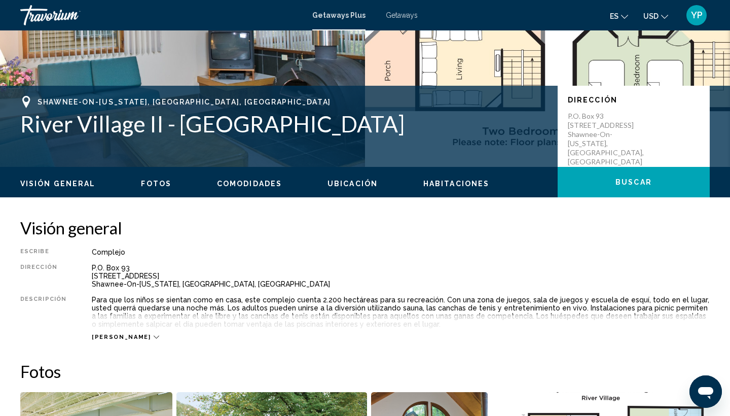
scroll to position [176, 0]
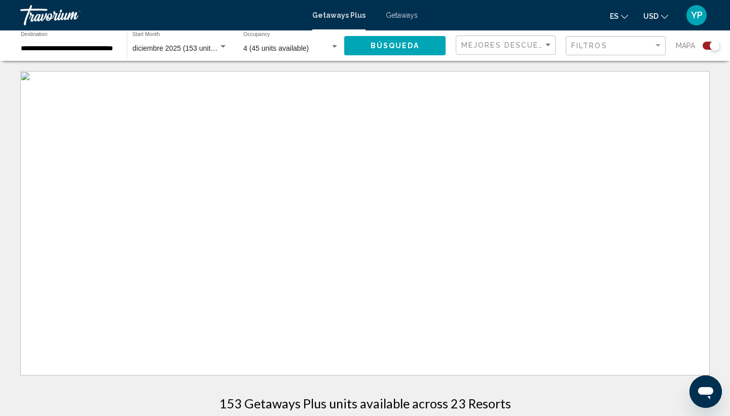
click at [42, 49] on input "**********" at bounding box center [69, 49] width 96 height 8
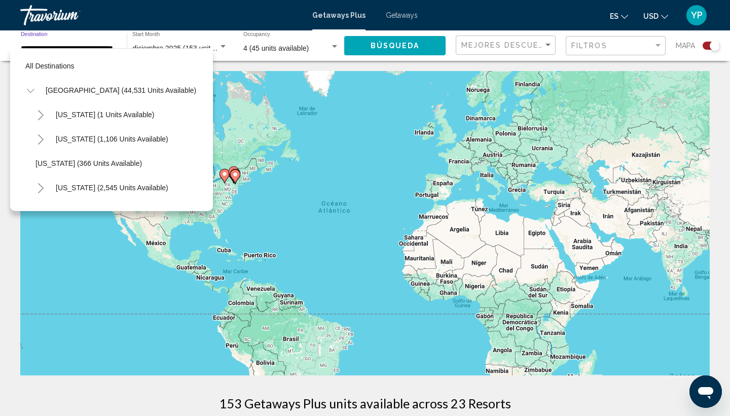
scroll to position [717, 0]
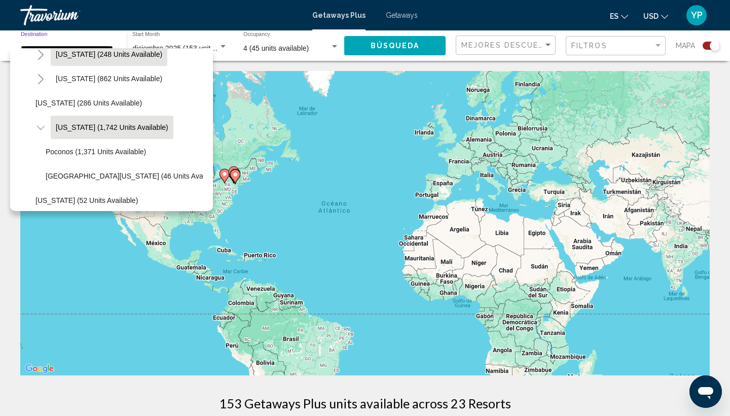
click at [71, 65] on button "[US_STATE] (248 units available)" at bounding box center [109, 54] width 117 height 23
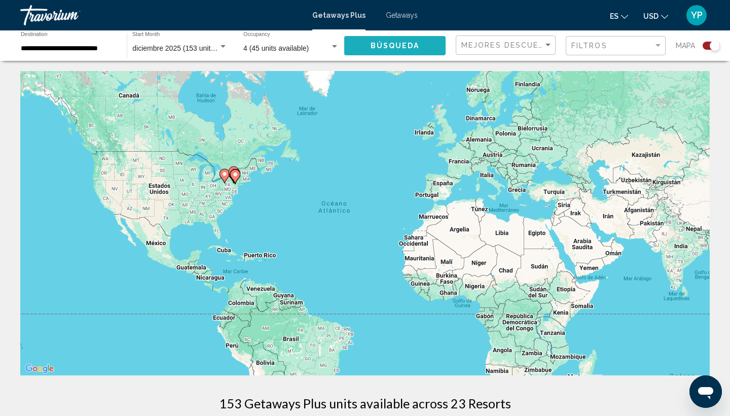
click at [391, 49] on span "Búsqueda" at bounding box center [394, 46] width 49 height 8
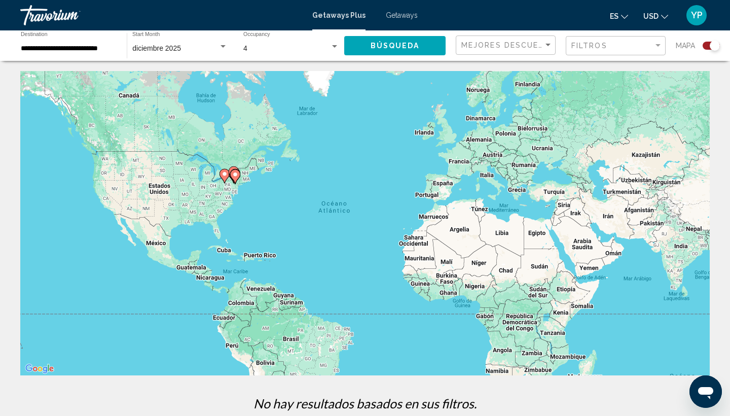
click at [224, 51] on div "diciembre 2025" at bounding box center [179, 49] width 95 height 8
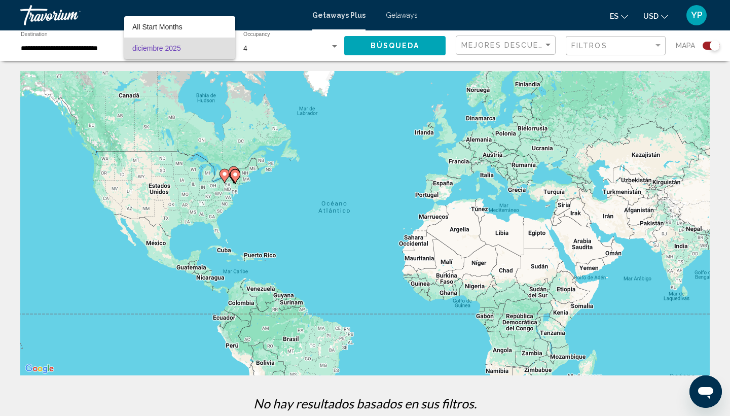
click at [333, 117] on div at bounding box center [365, 208] width 730 height 416
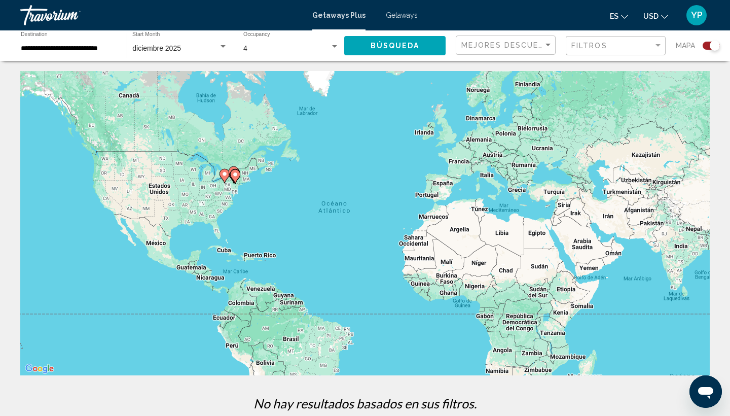
click at [590, 40] on div "Filtros" at bounding box center [616, 45] width 91 height 19
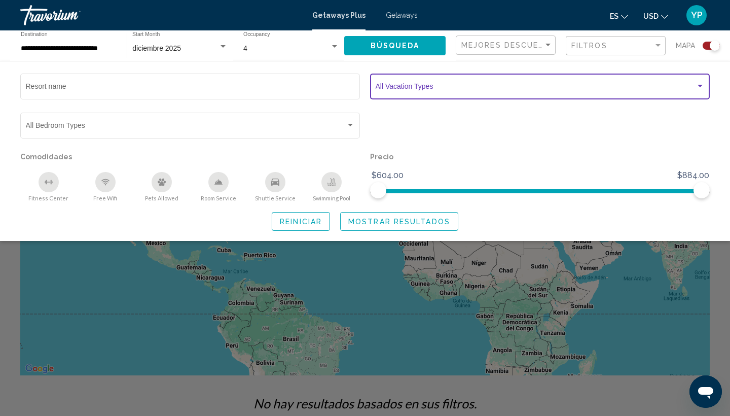
click at [437, 85] on span "Search widget" at bounding box center [536, 88] width 320 height 8
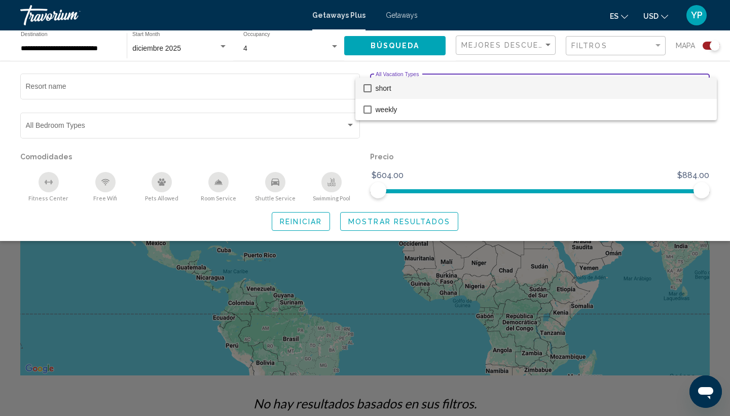
click at [369, 87] on mat-pseudo-checkbox at bounding box center [367, 88] width 8 height 8
click at [386, 228] on div at bounding box center [365, 208] width 730 height 416
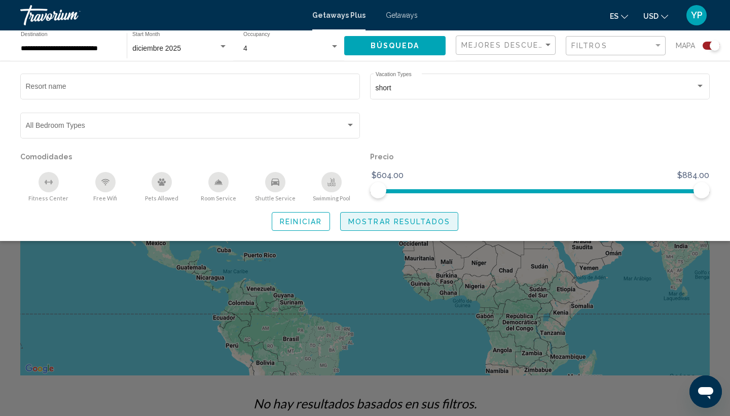
click at [386, 226] on span "Mostrar resultados" at bounding box center [399, 221] width 102 height 8
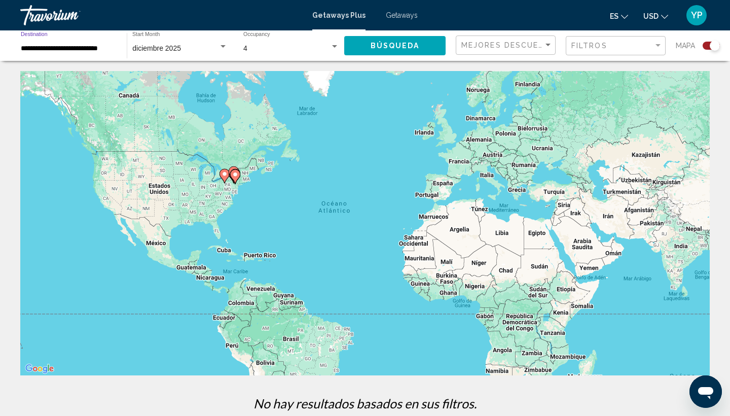
click at [86, 49] on input "**********" at bounding box center [69, 49] width 96 height 8
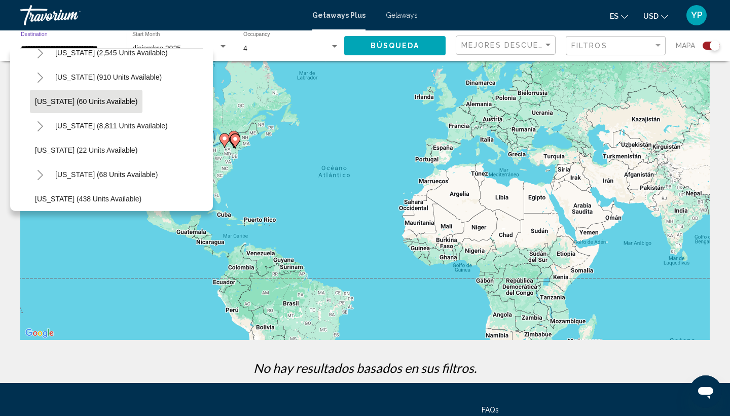
scroll to position [136, 1]
click at [95, 97] on span "[US_STATE] (60 units available)" at bounding box center [86, 100] width 102 height 8
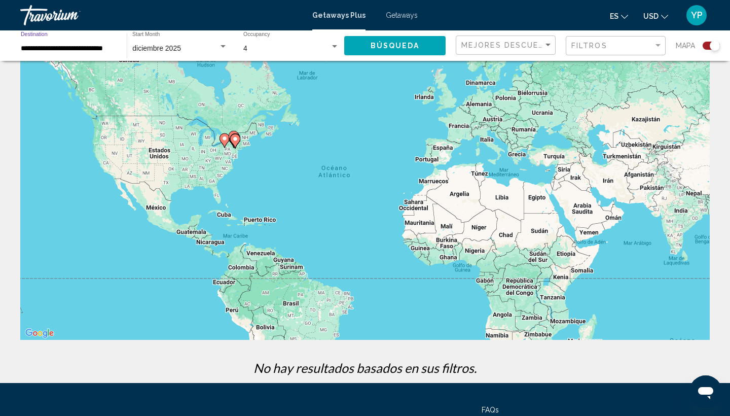
click at [384, 52] on button "Búsqueda" at bounding box center [394, 45] width 101 height 19
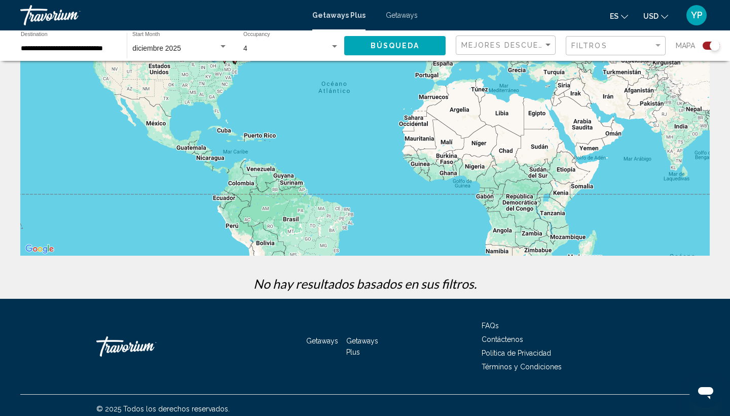
scroll to position [117, 0]
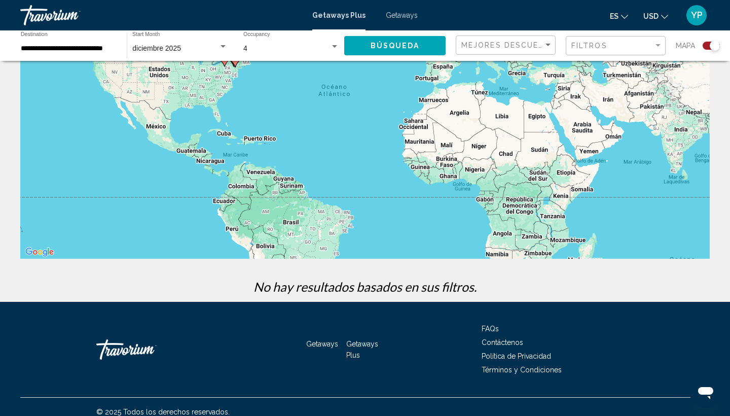
click at [101, 53] on div "**********" at bounding box center [69, 46] width 96 height 28
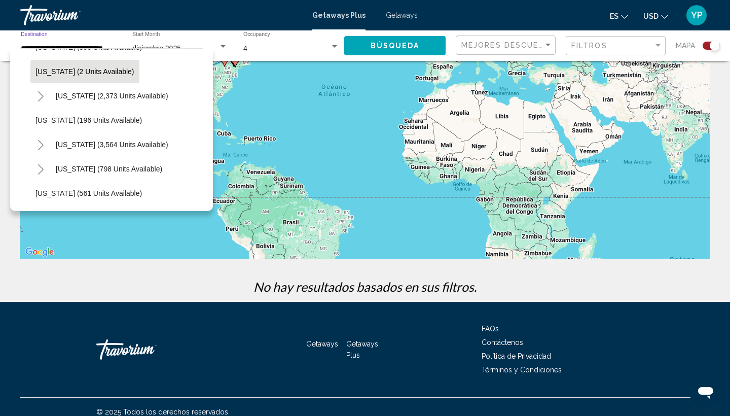
scroll to position [532, 0]
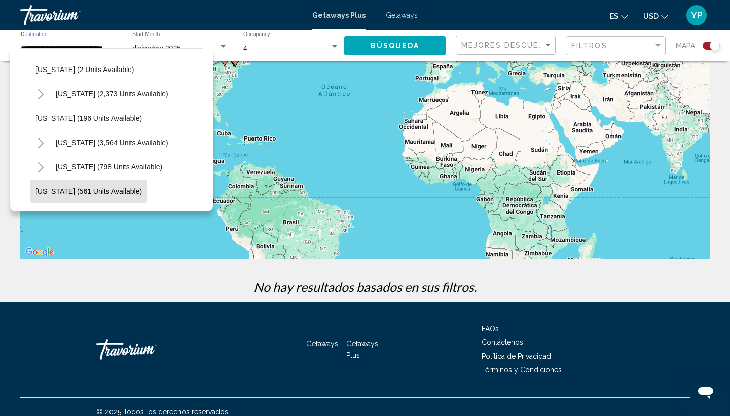
click at [100, 186] on button "[US_STATE] (561 units available)" at bounding box center [88, 190] width 117 height 23
type input "**********"
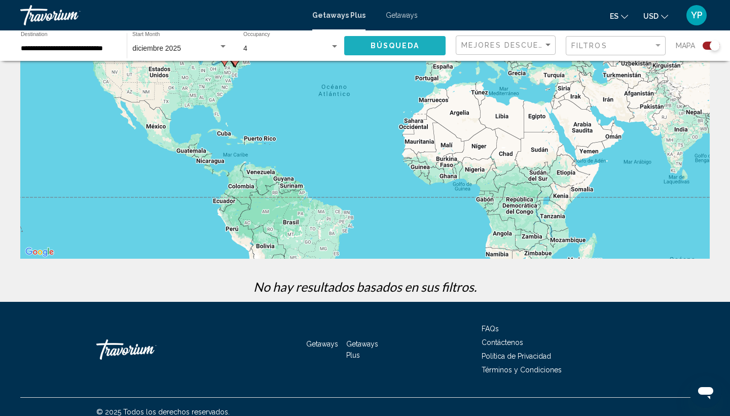
click at [399, 42] on span "Búsqueda" at bounding box center [394, 46] width 49 height 8
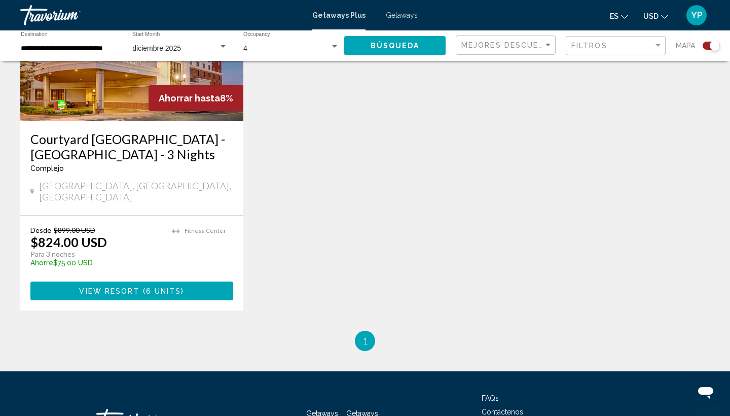
scroll to position [464, 0]
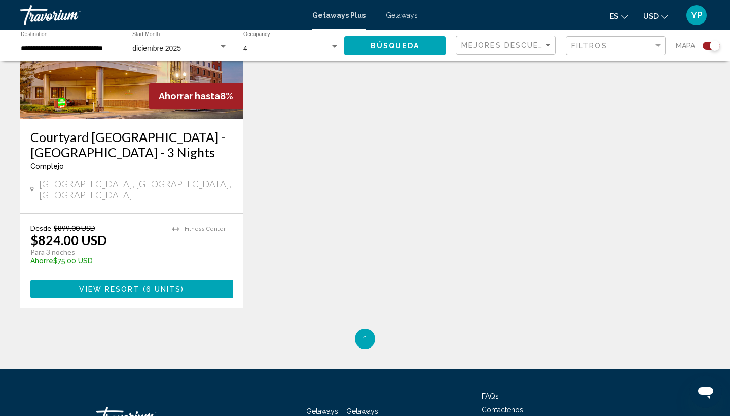
click at [180, 285] on span "( 6 units )" at bounding box center [162, 289] width 45 height 8
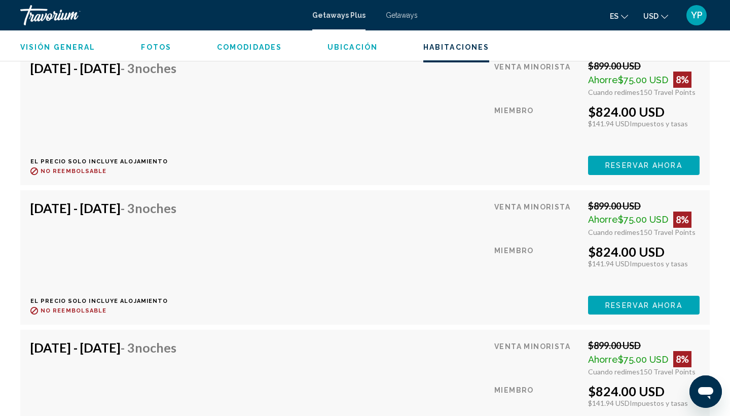
scroll to position [1768, 0]
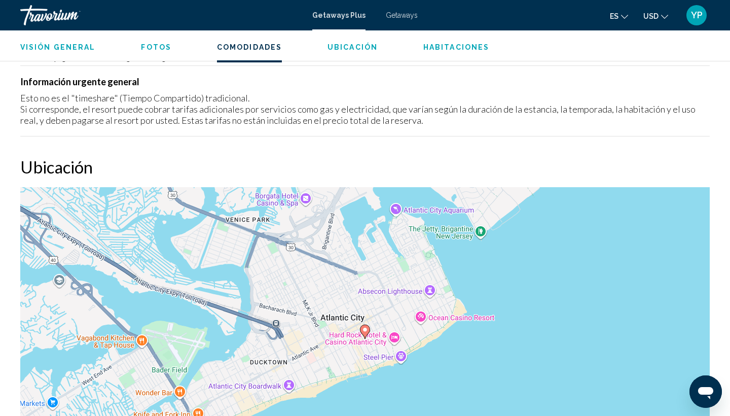
click at [159, 45] on span "Fotos" at bounding box center [156, 47] width 30 height 8
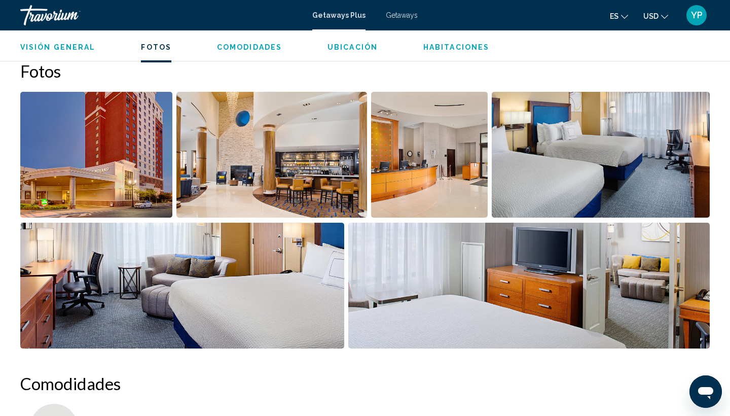
scroll to position [485, 0]
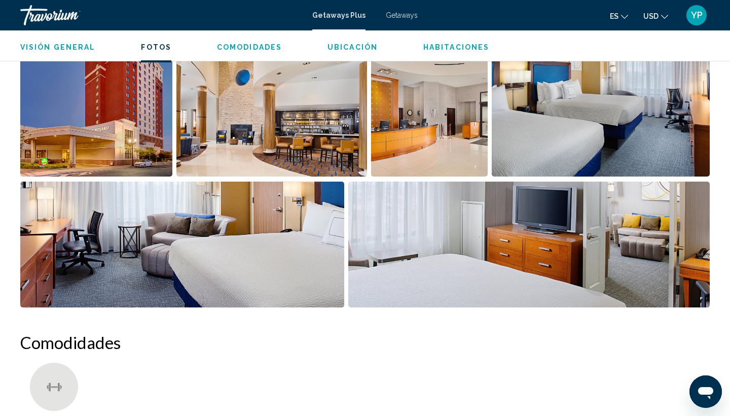
click at [54, 18] on div "Travorium" at bounding box center [70, 15] width 101 height 20
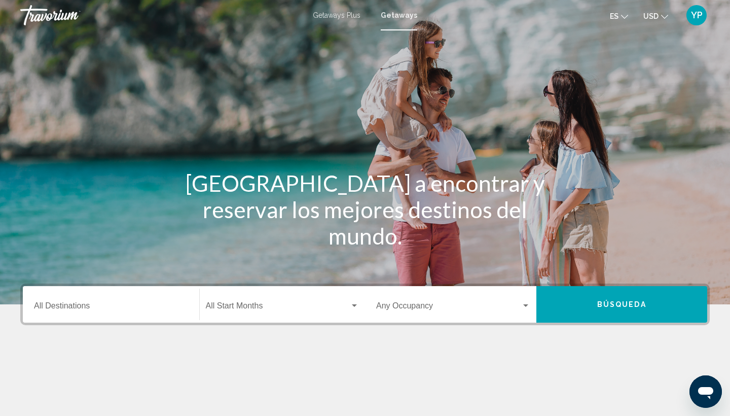
click at [693, 22] on div "YP" at bounding box center [696, 15] width 20 height 20
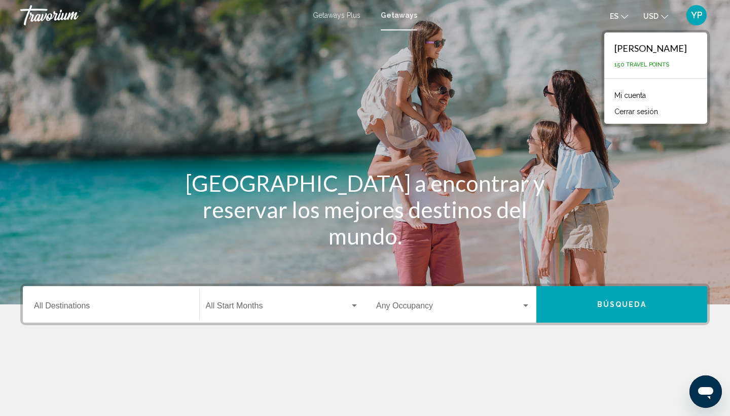
click at [659, 46] on div "[PERSON_NAME]" at bounding box center [650, 48] width 72 height 11
click at [482, 68] on div "Main content" at bounding box center [365, 152] width 730 height 304
